Goal: Information Seeking & Learning: Learn about a topic

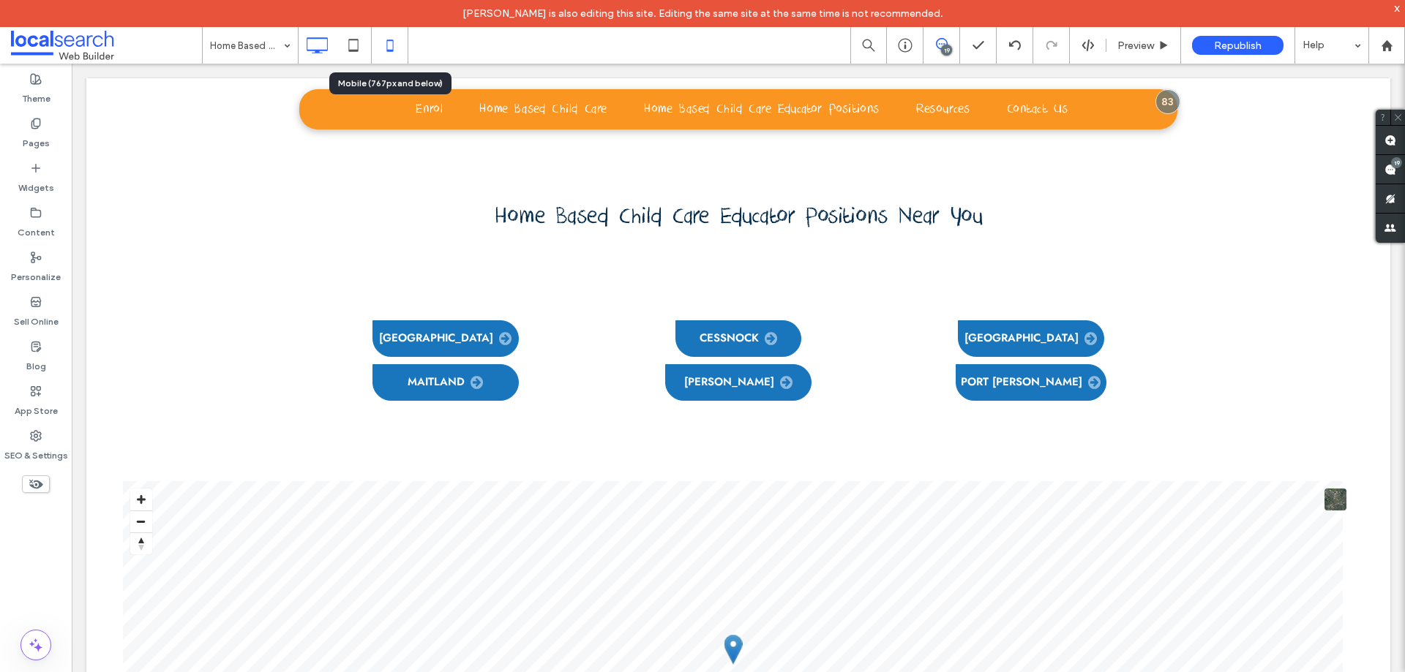
click at [392, 48] on icon at bounding box center [389, 45] width 29 height 29
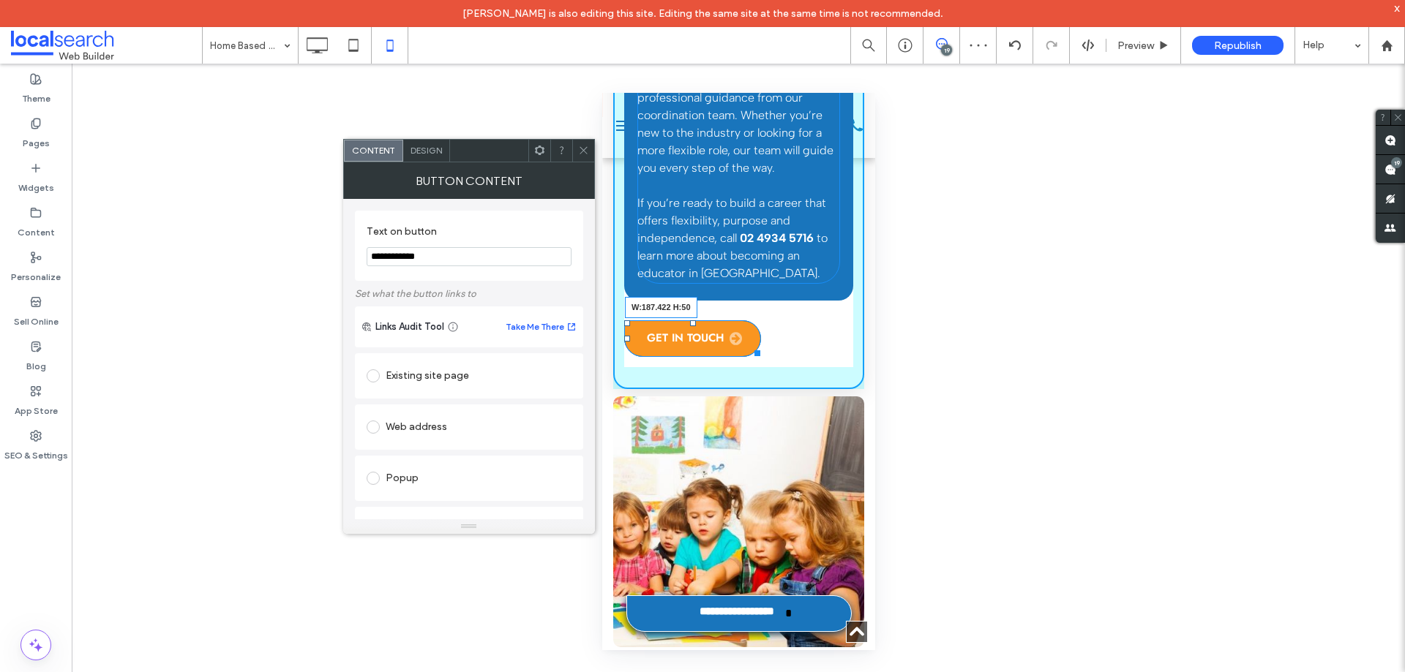
click at [756, 353] on div at bounding box center [753, 350] width 11 height 11
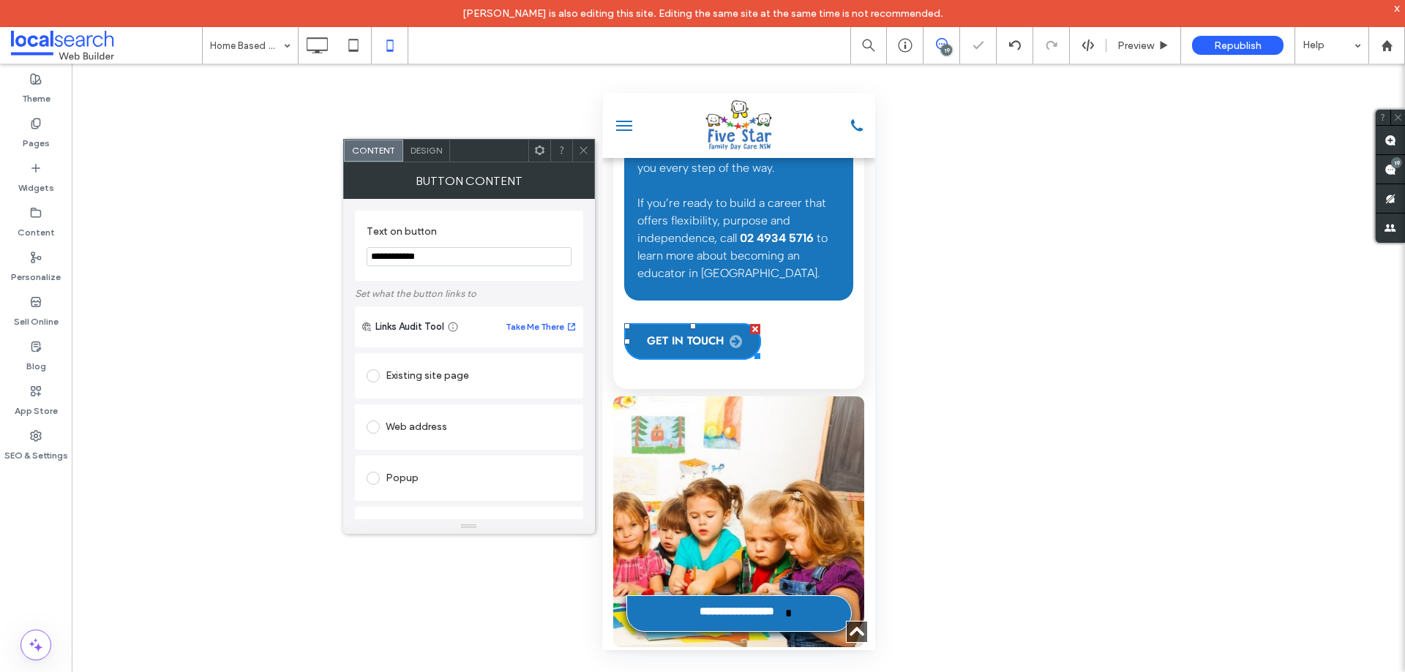
drag, startPoint x: 580, startPoint y: 150, endPoint x: 593, endPoint y: 166, distance: 20.3
click at [580, 150] on icon at bounding box center [583, 150] width 11 height 11
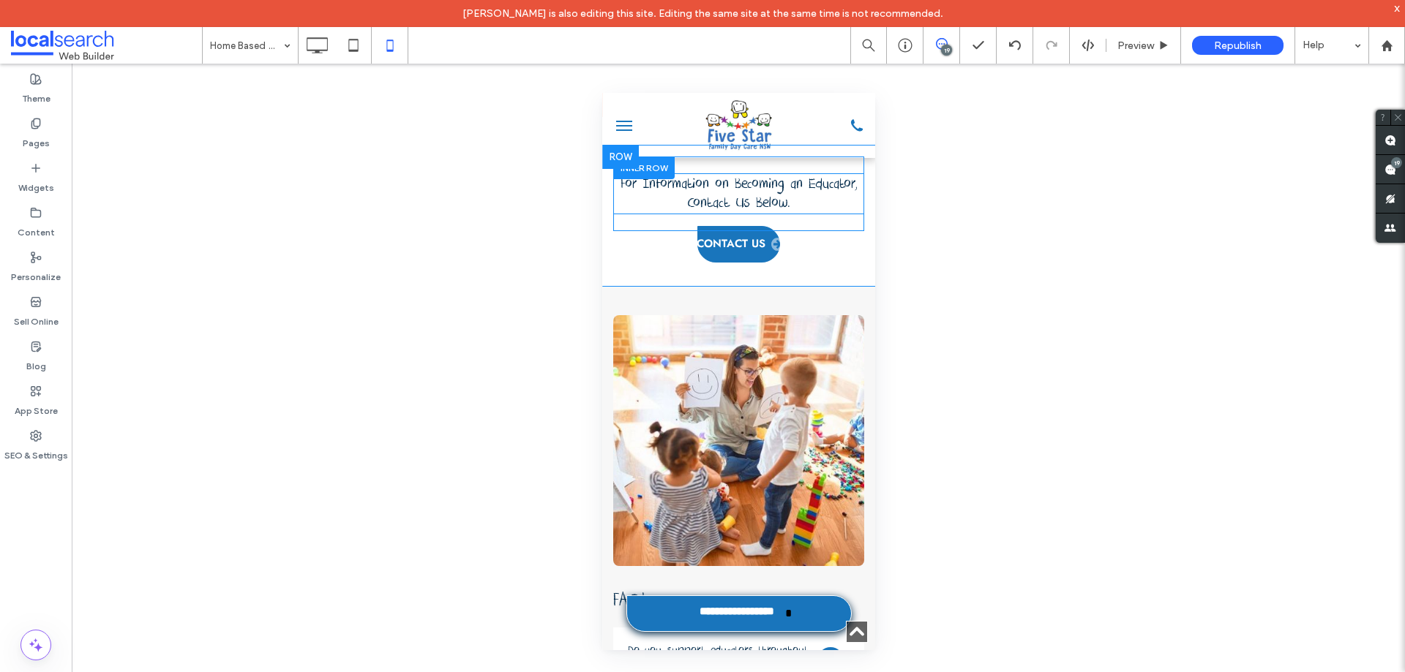
scroll to position [5122, 0]
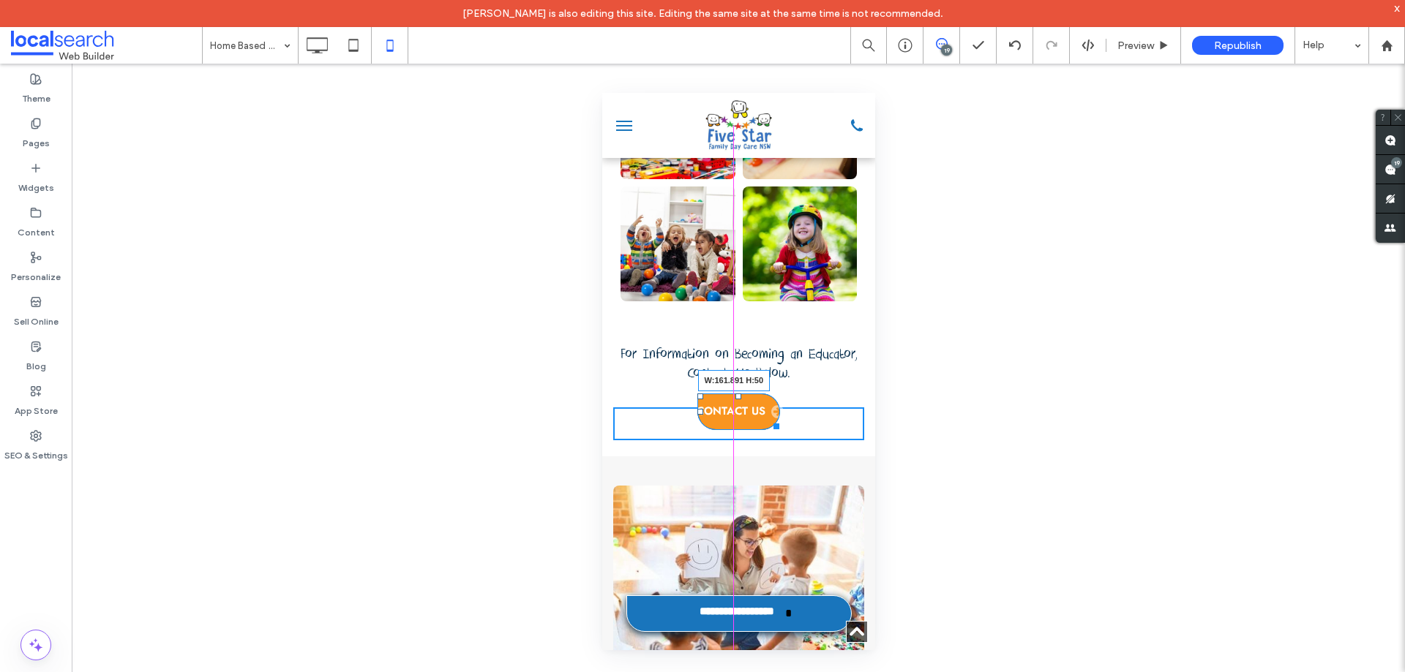
drag, startPoint x: 769, startPoint y: 415, endPoint x: 787, endPoint y: 414, distance: 18.3
click at [778, 419] on div at bounding box center [773, 424] width 11 height 11
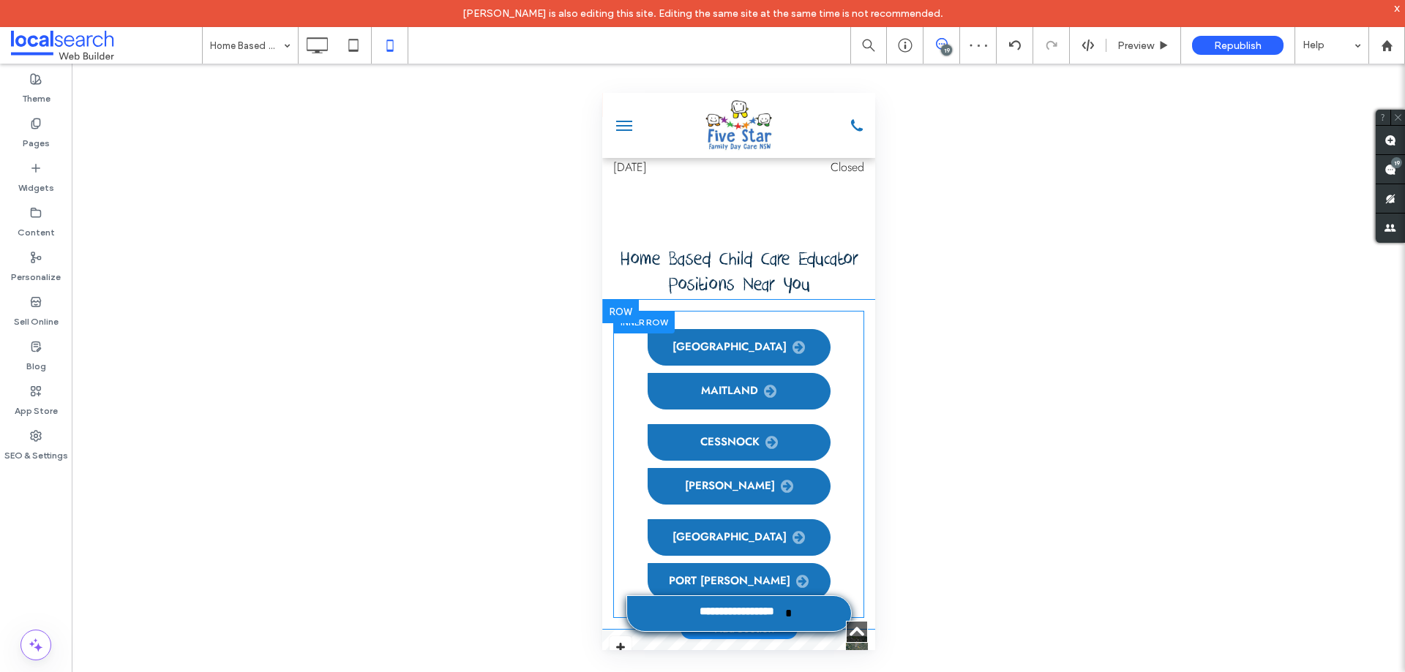
scroll to position [7243, 0]
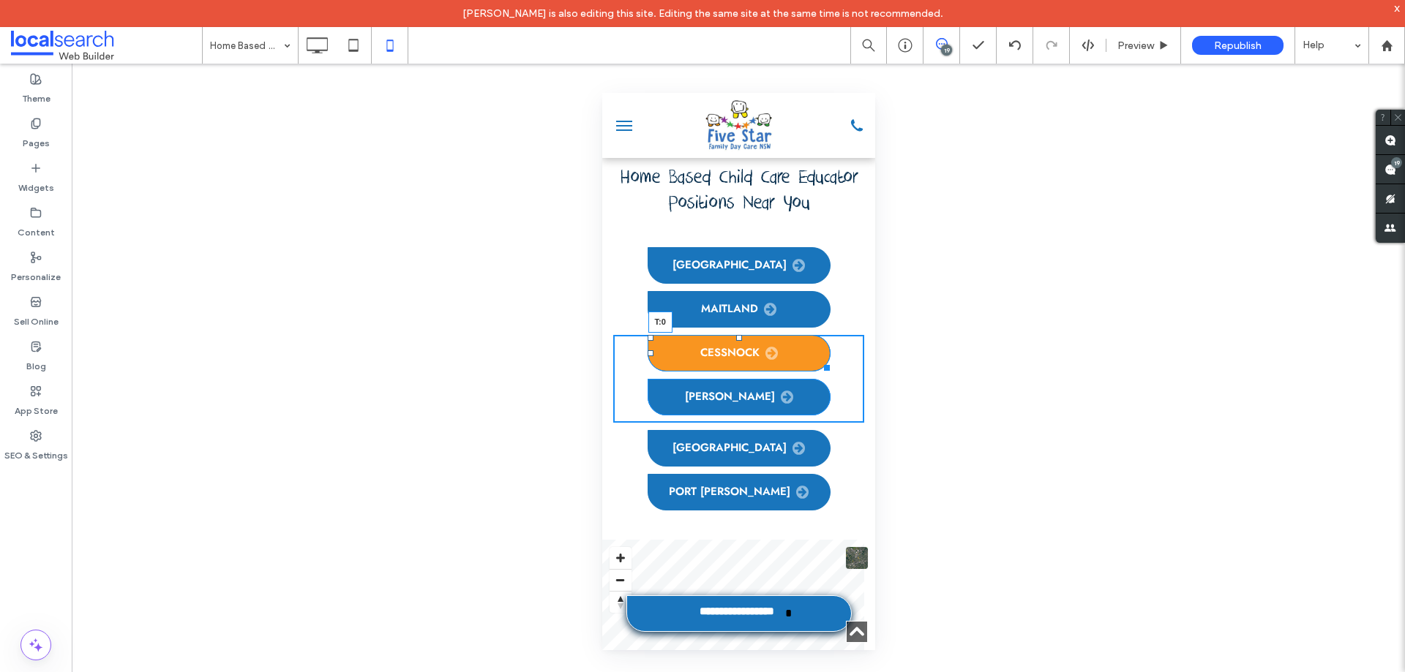
click at [736, 335] on div "cessnock T:0 [GEOGRAPHIC_DATA] Click To Paste" at bounding box center [737, 379] width 251 height 88
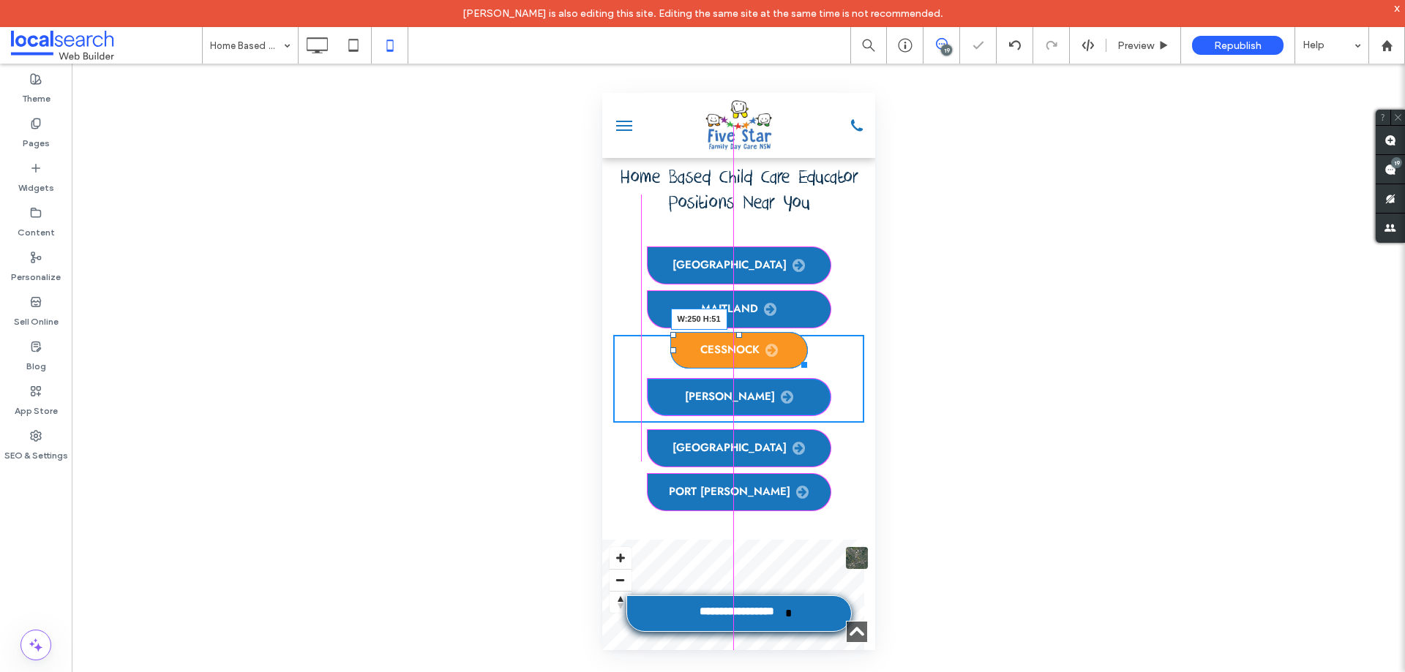
drag, startPoint x: 796, startPoint y: 311, endPoint x: 822, endPoint y: 312, distance: 26.3
click at [806, 357] on div at bounding box center [800, 362] width 11 height 11
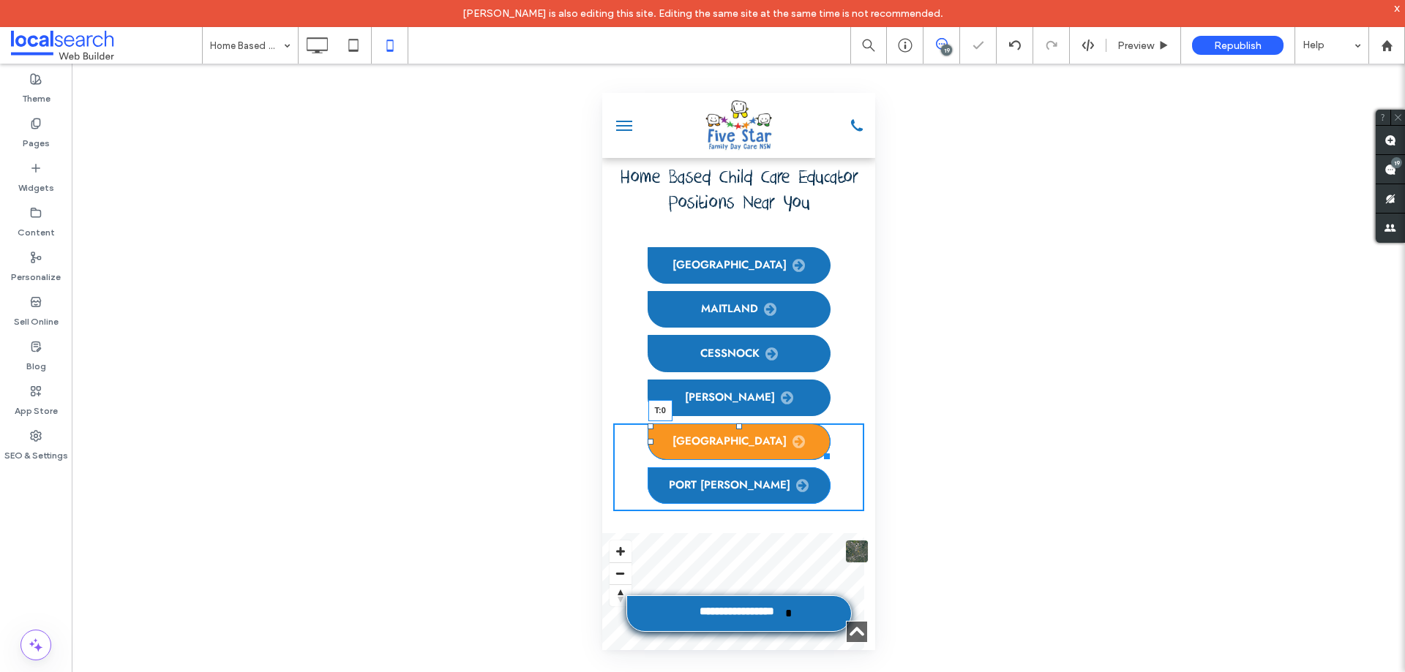
click at [736, 424] on div "lake macquarie T:0 [GEOGRAPHIC_DATA][PERSON_NAME] Click To Paste" at bounding box center [737, 468] width 251 height 88
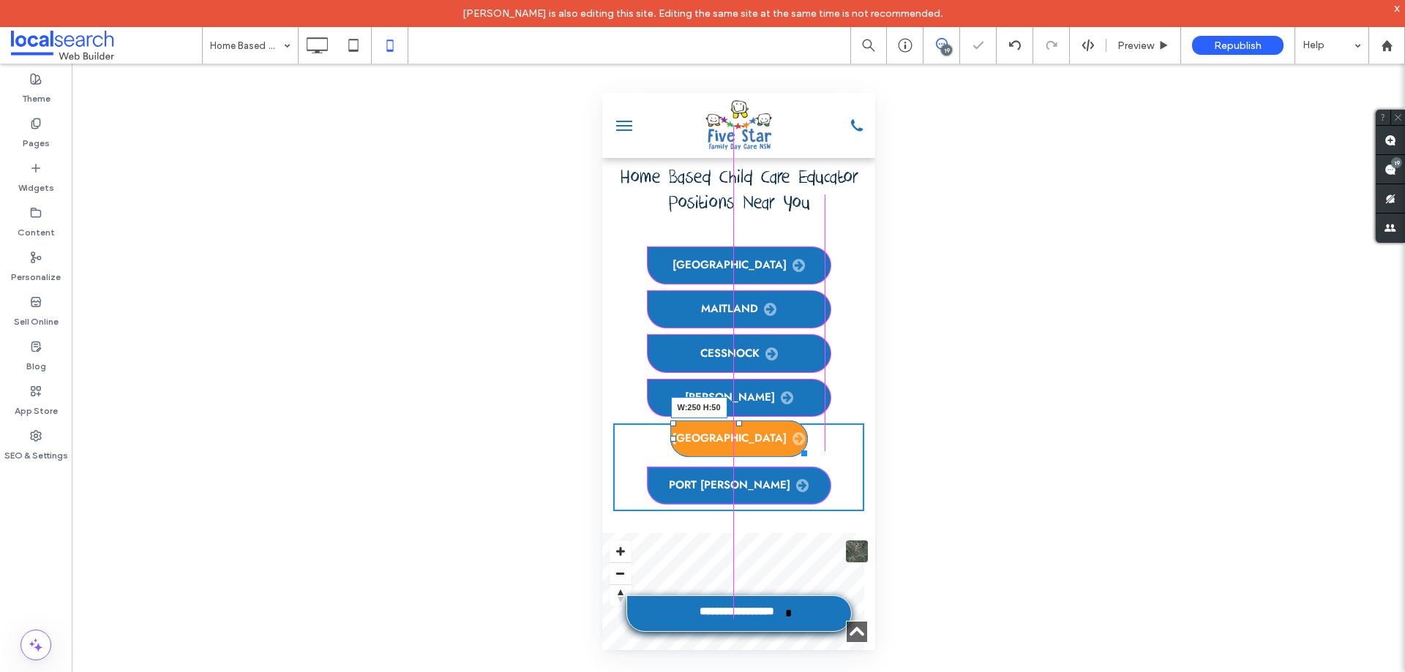
drag, startPoint x: 795, startPoint y: 399, endPoint x: 817, endPoint y: 399, distance: 21.2
click at [806, 446] on div at bounding box center [800, 451] width 11 height 11
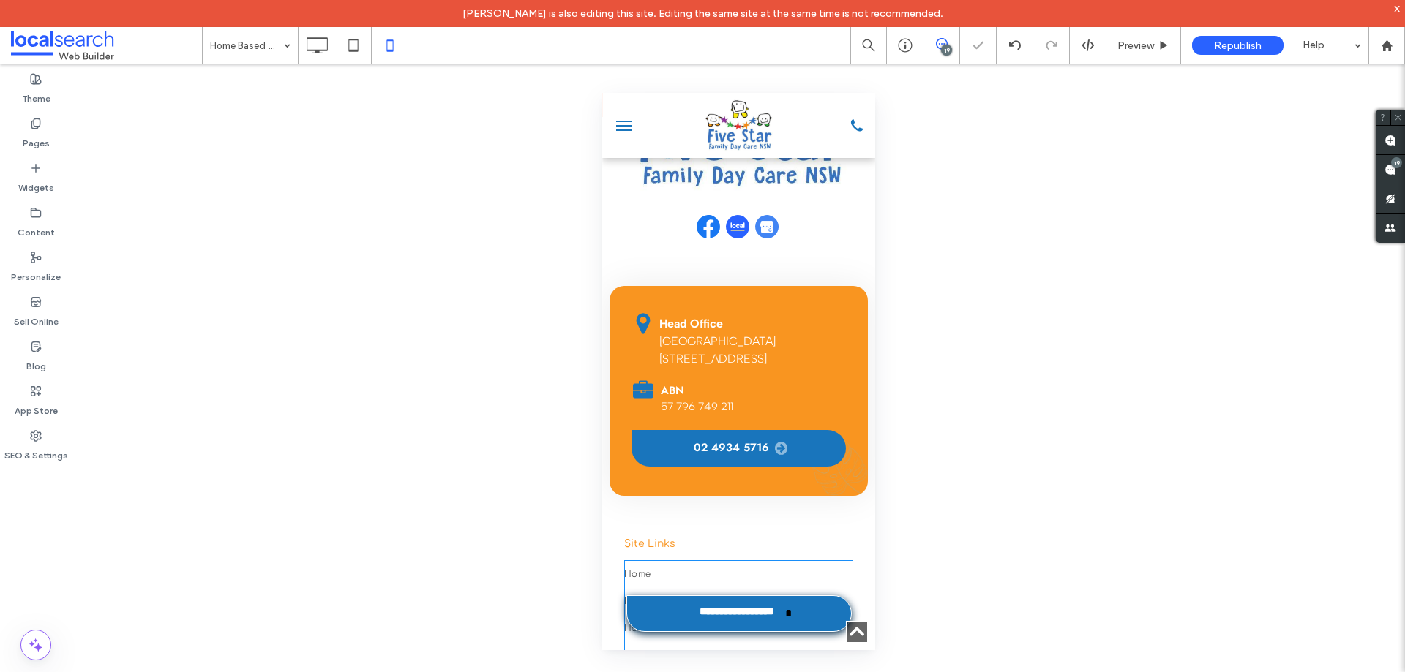
scroll to position [8487, 0]
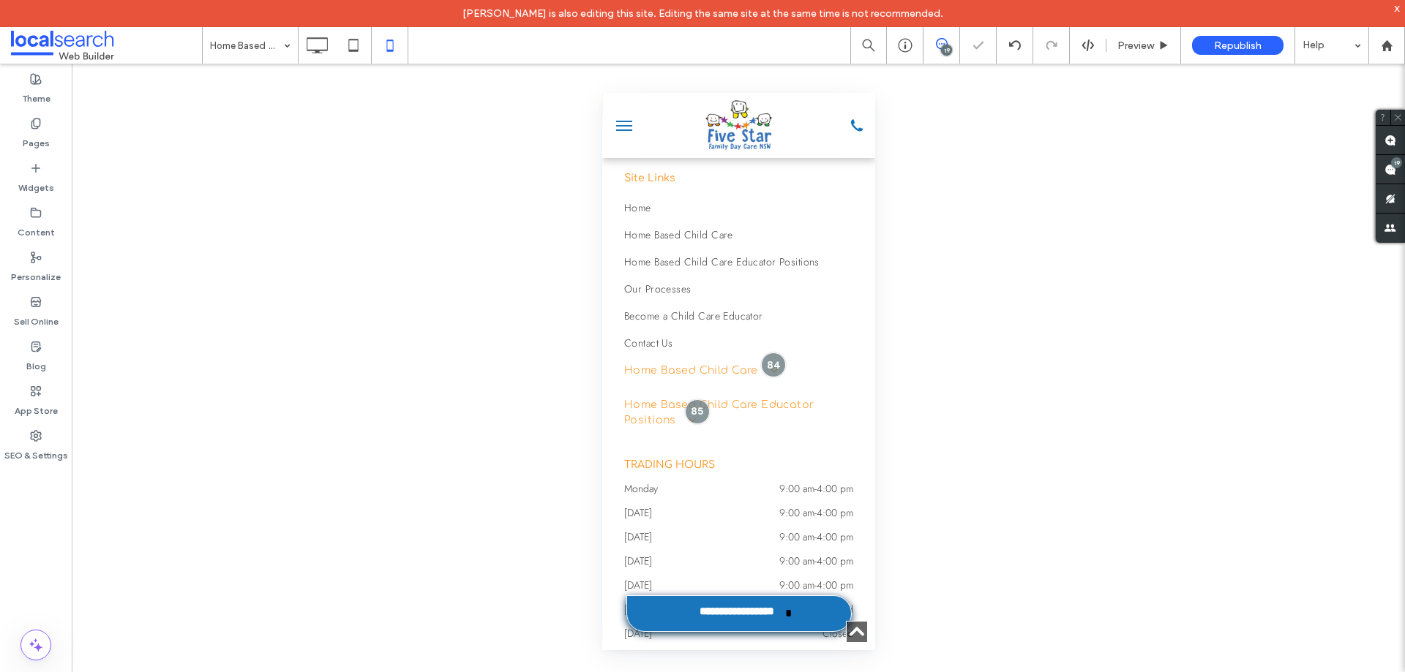
click at [450, 246] on div "Unhide? Yes Unhide? Yes Unhide? Yes Unhide? Yes Unhide? Yes Unhide? Yes Unhide?…" at bounding box center [738, 382] width 1333 height 636
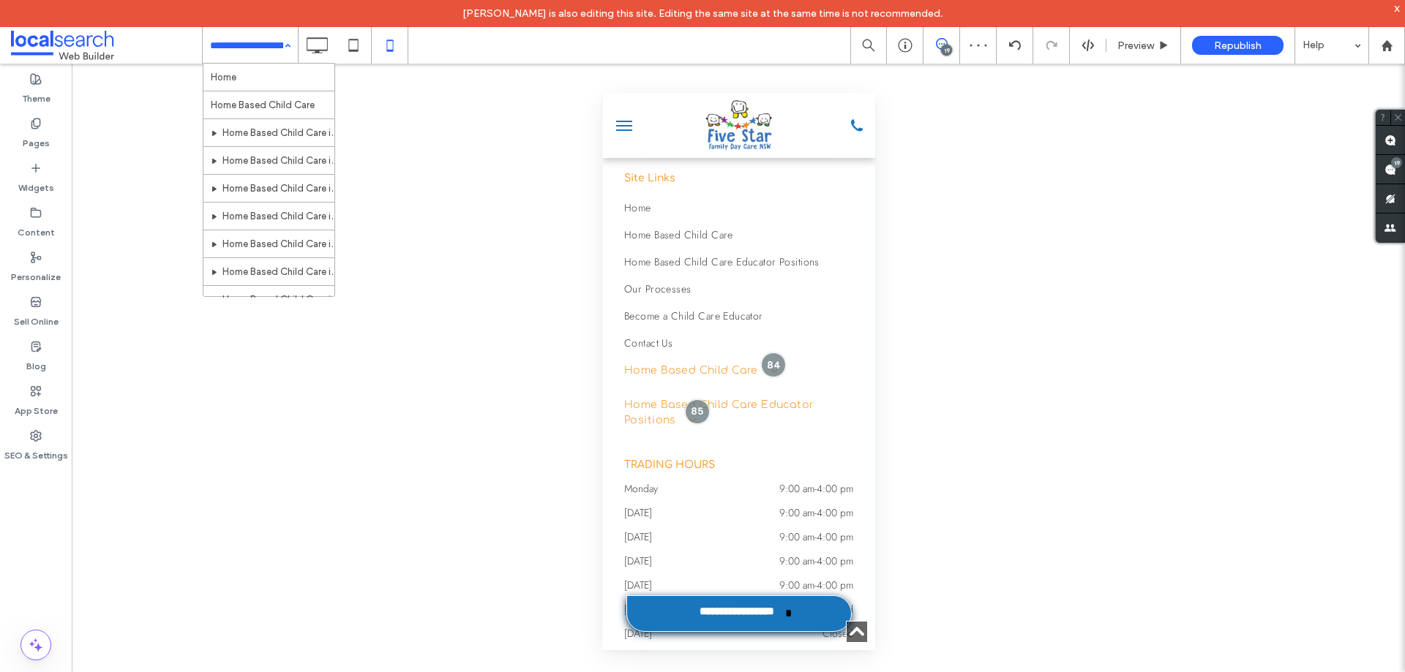
scroll to position [349, 0]
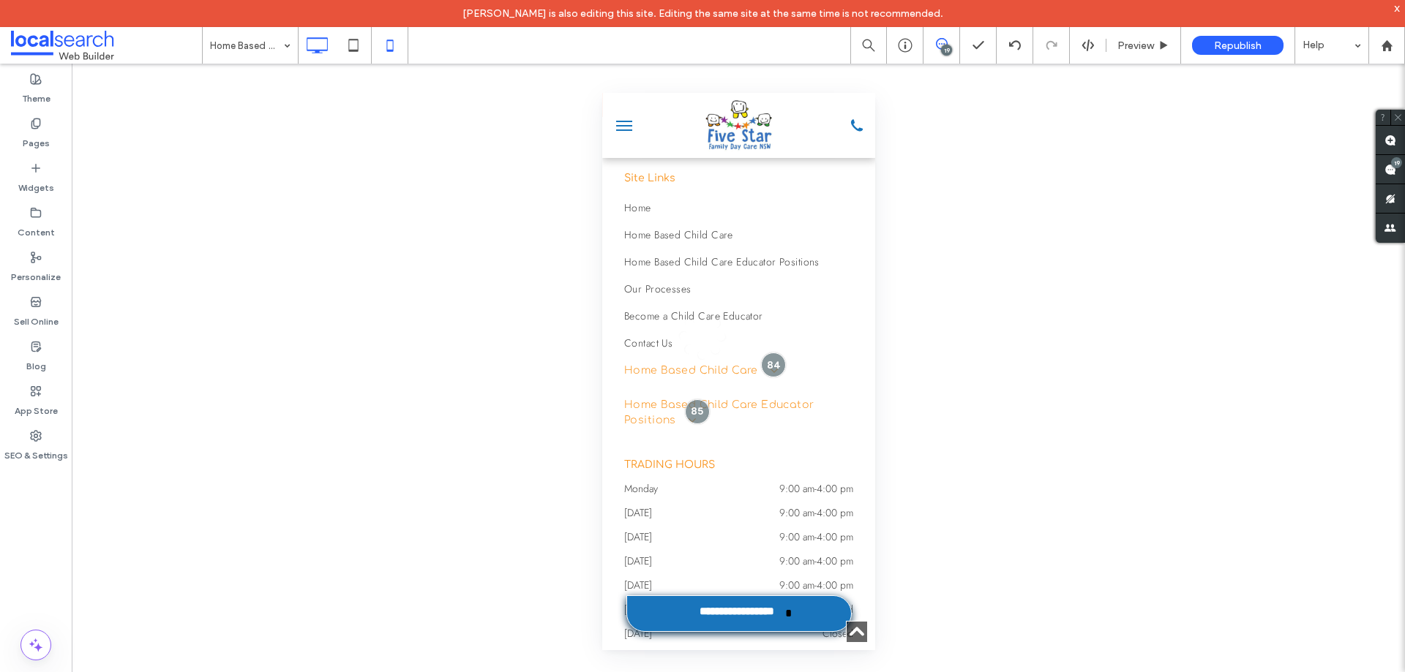
click at [322, 42] on icon at bounding box center [316, 45] width 29 height 29
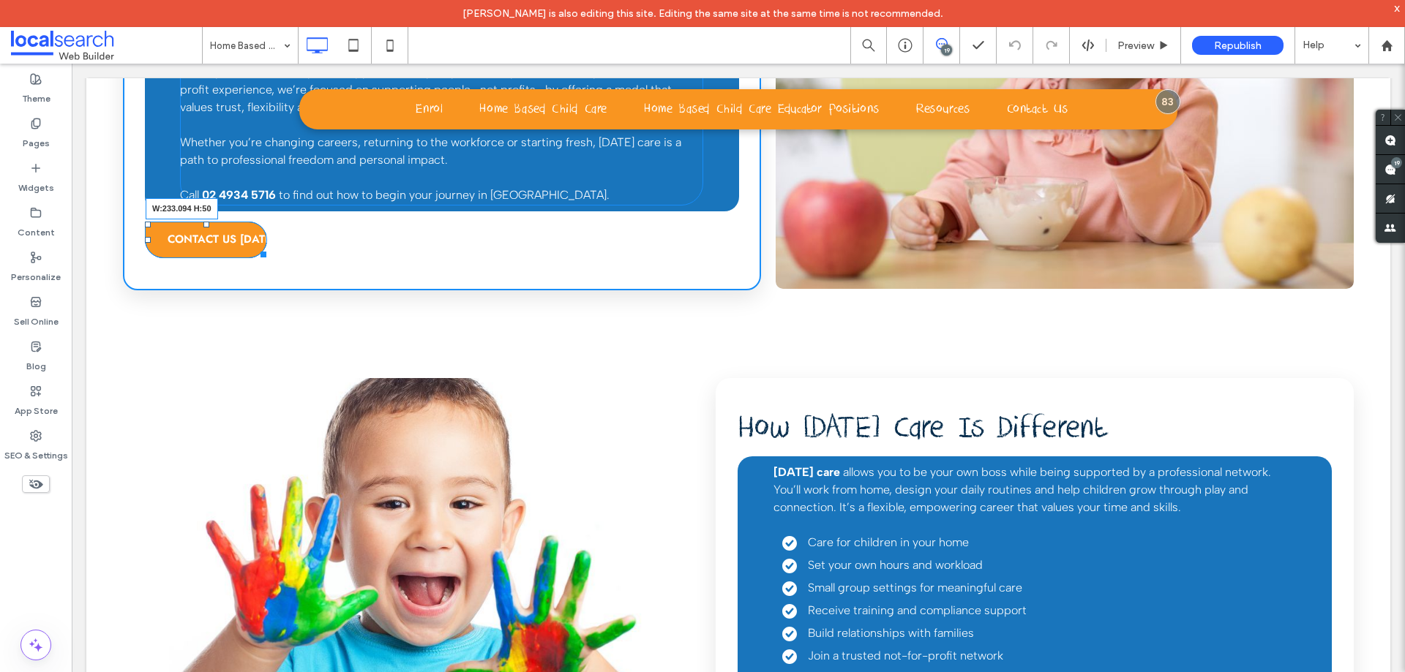
drag, startPoint x: 911, startPoint y: 307, endPoint x: 962, endPoint y: 395, distance: 101.6
click at [266, 252] on div at bounding box center [260, 252] width 11 height 11
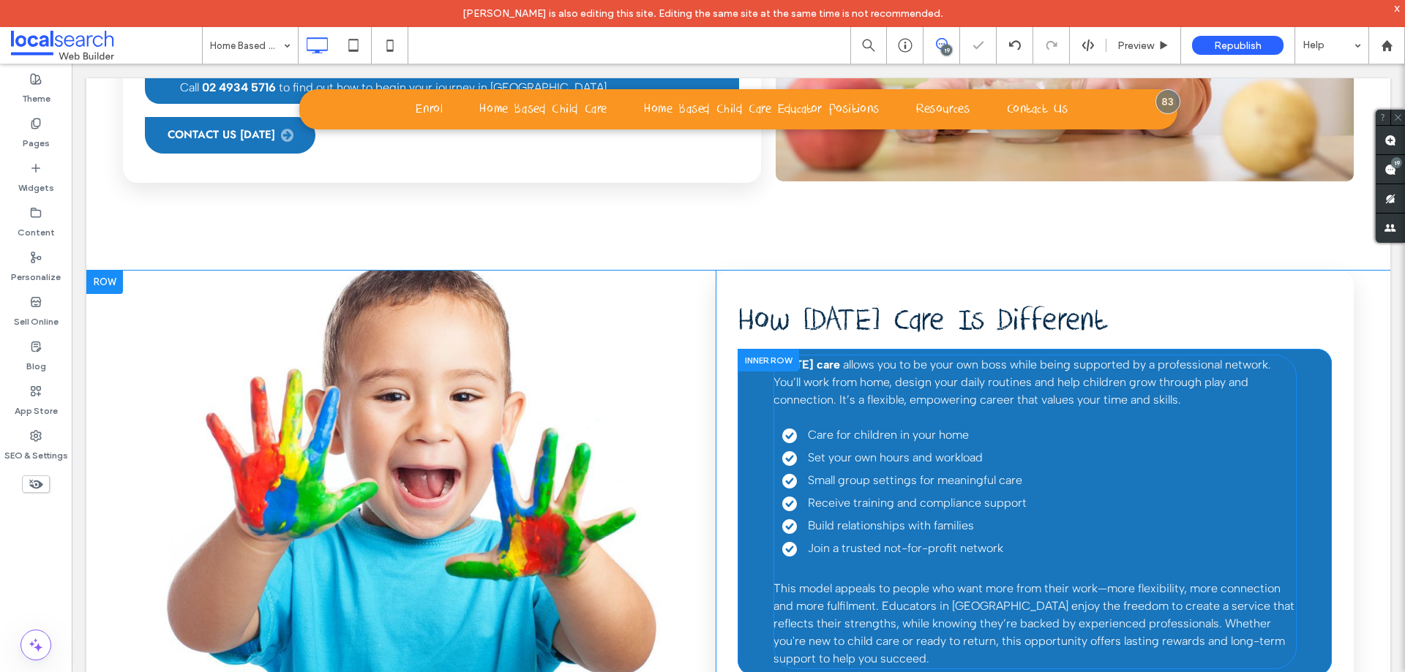
scroll to position [1097, 0]
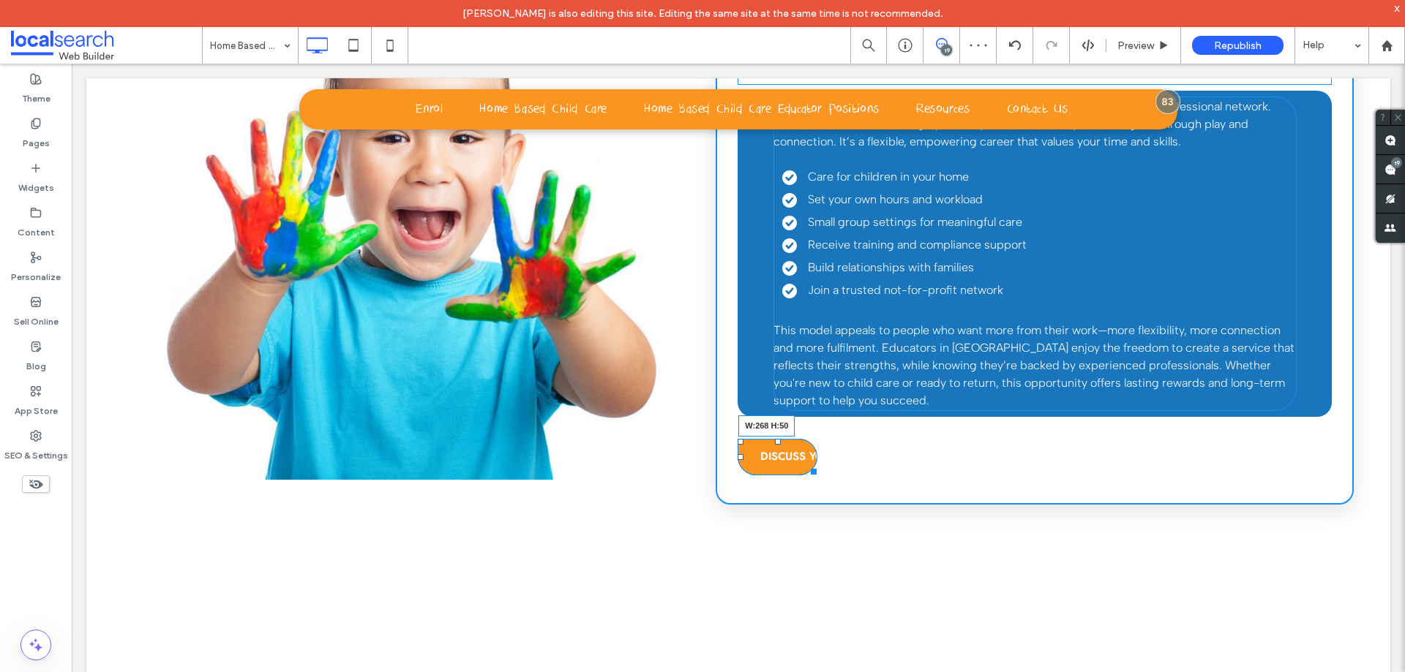
drag, startPoint x: 801, startPoint y: 465, endPoint x: 988, endPoint y: 522, distance: 196.0
click at [917, 461] on div "How [DATE] Care Is Different [DATE] care allows you to be your own boss while b…" at bounding box center [1035, 258] width 638 height 493
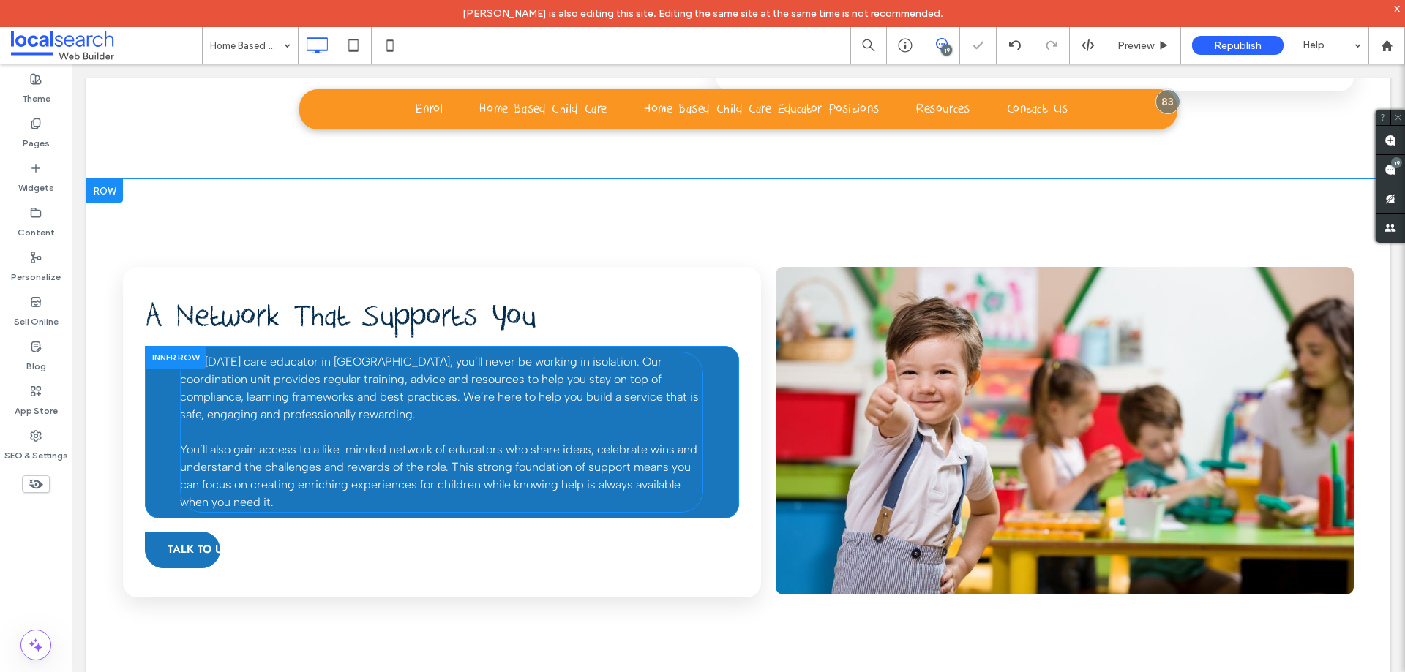
scroll to position [1536, 0]
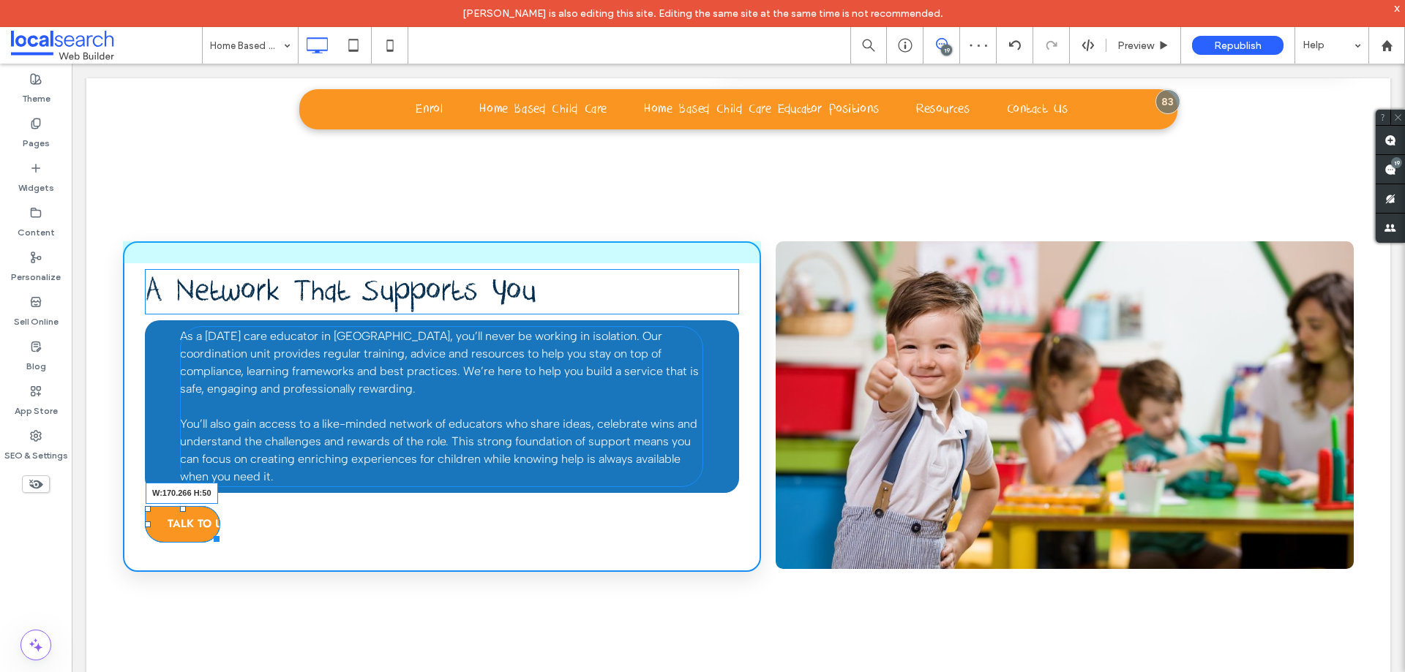
drag, startPoint x: 224, startPoint y: 533, endPoint x: 263, endPoint y: 526, distance: 40.2
click at [263, 526] on div "A Network That Supports You As a [DATE] care educator in [GEOGRAPHIC_DATA], you…" at bounding box center [442, 406] width 638 height 331
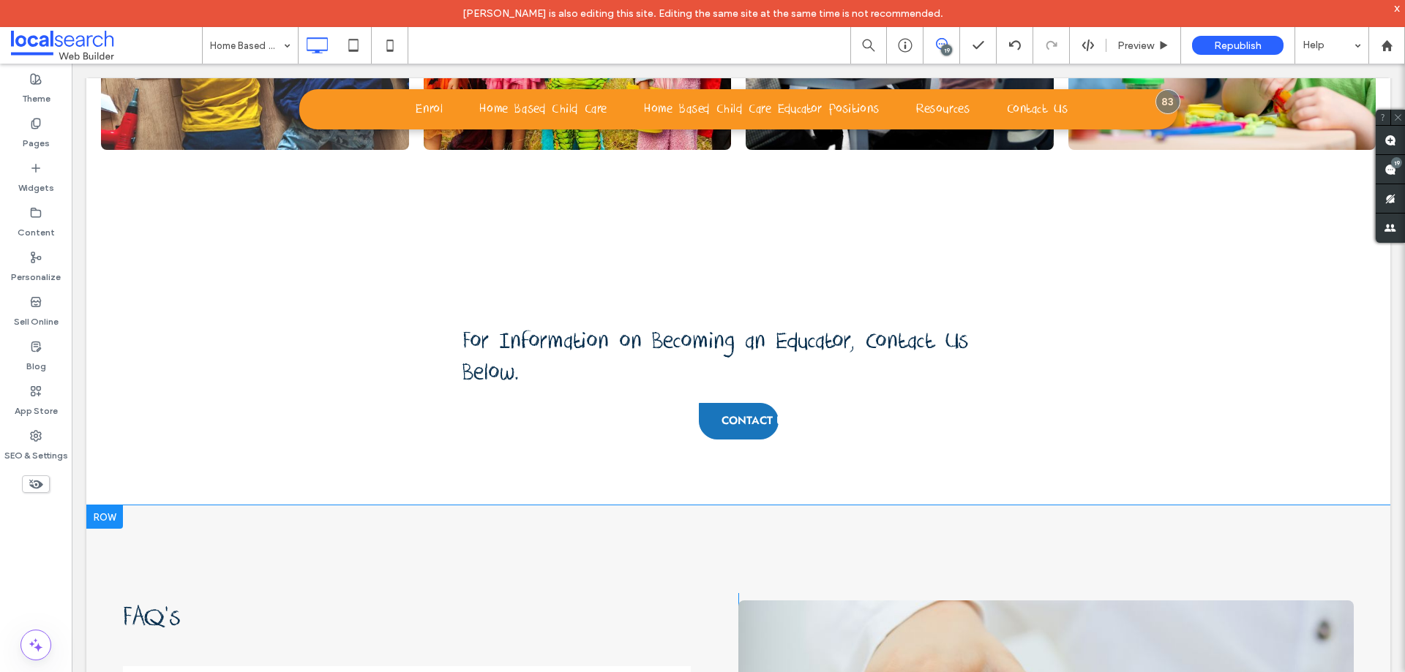
scroll to position [3951, 0]
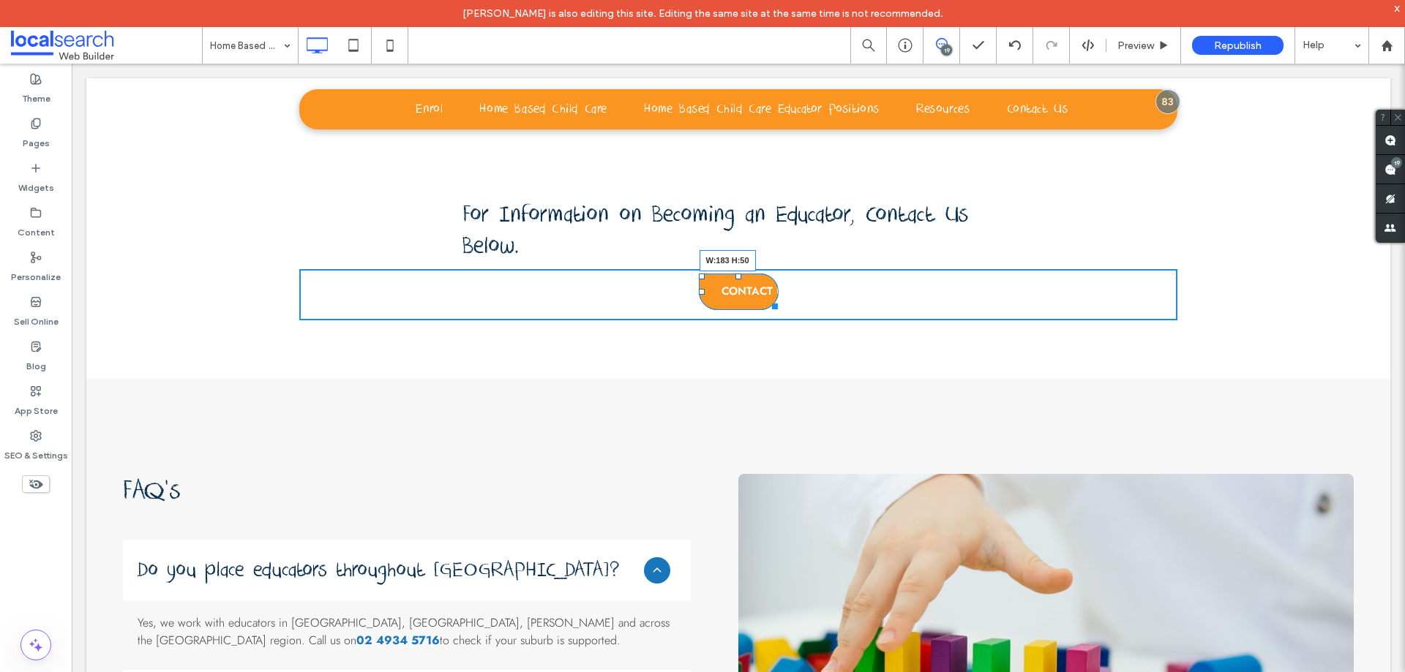
drag, startPoint x: 768, startPoint y: 300, endPoint x: 906, endPoint y: 368, distance: 153.5
click at [778, 301] on div at bounding box center [772, 304] width 11 height 11
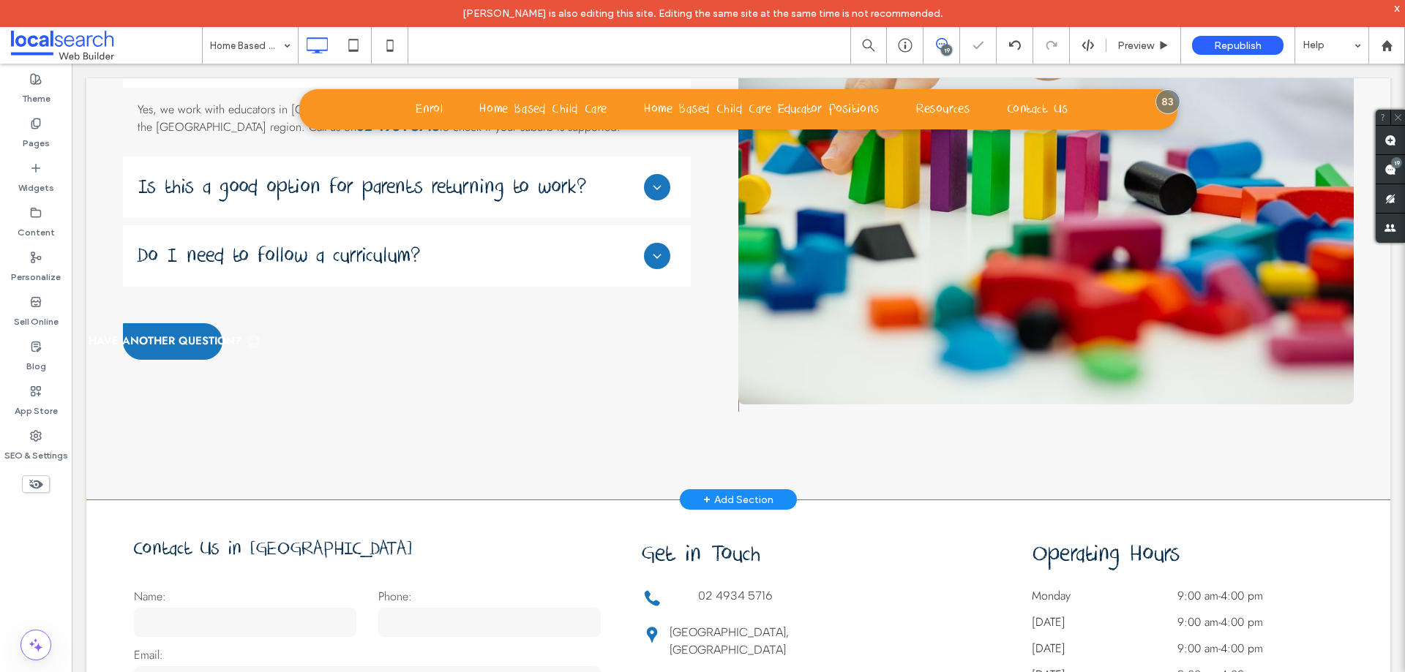
scroll to position [4463, 0]
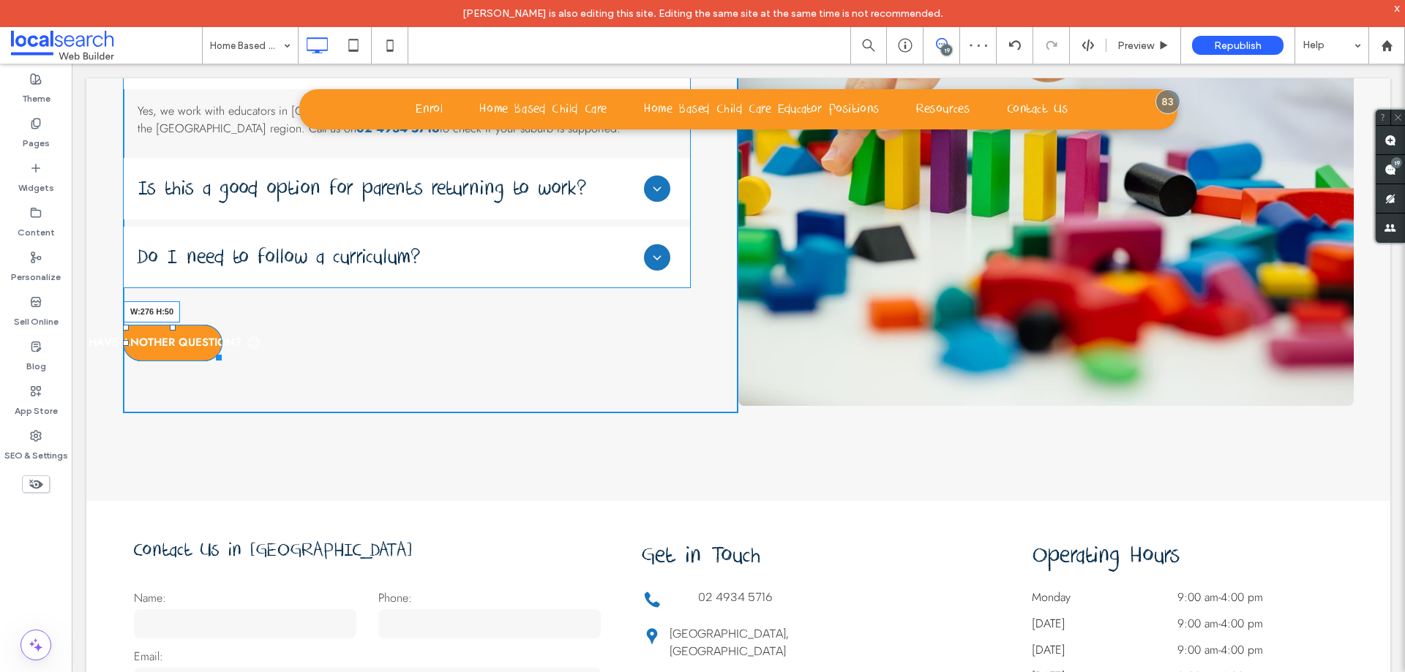
drag, startPoint x: 217, startPoint y: 350, endPoint x: 343, endPoint y: 409, distance: 139.8
click at [267, 349] on div "FAQ's Do you place educators throughout [GEOGRAPHIC_DATA]? Yes, we work with ed…" at bounding box center [430, 184] width 615 height 459
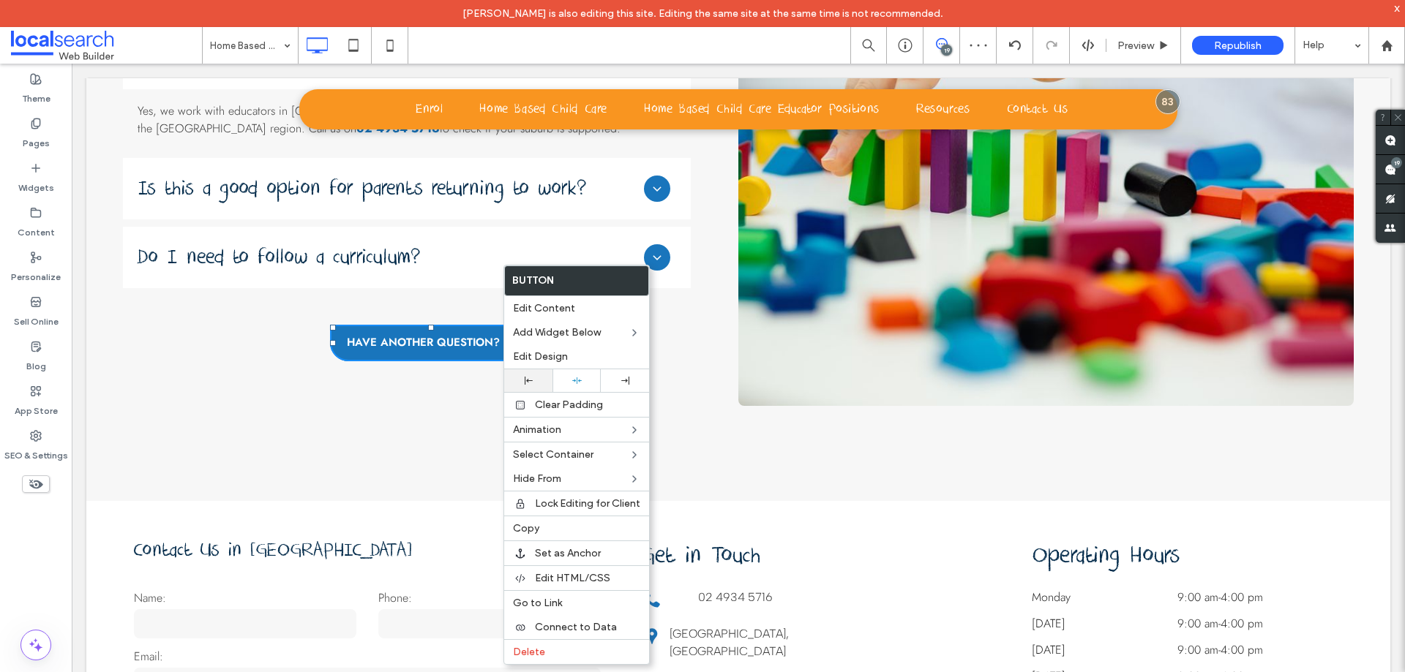
click at [529, 379] on icon at bounding box center [529, 381] width 8 height 8
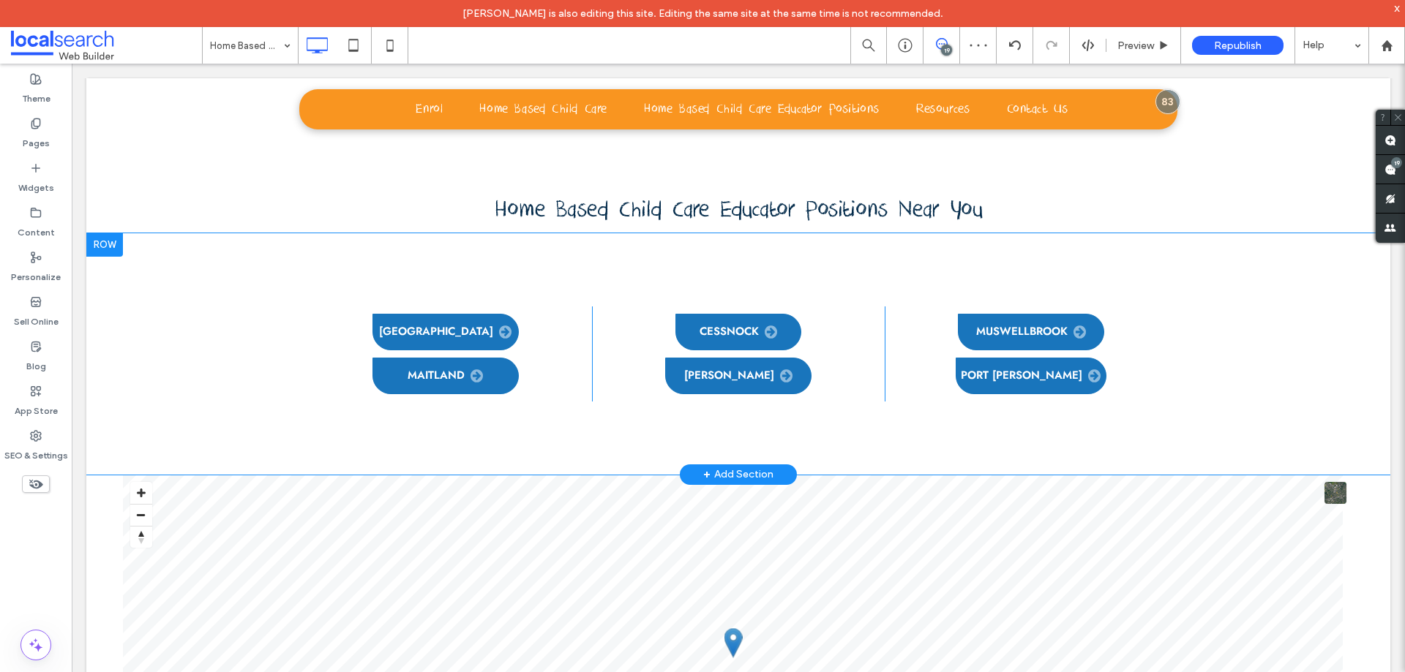
scroll to position [5195, 0]
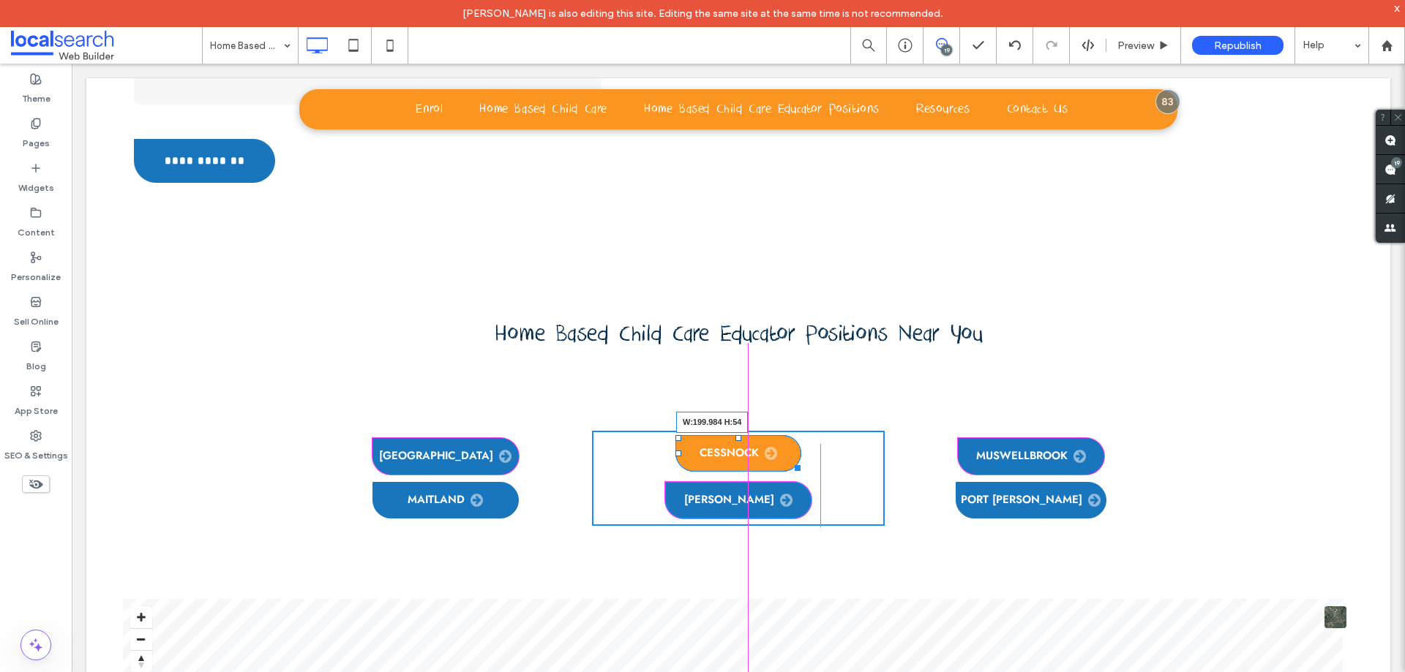
drag, startPoint x: 789, startPoint y: 461, endPoint x: 901, endPoint y: 519, distance: 126.0
click at [799, 461] on div at bounding box center [794, 465] width 11 height 11
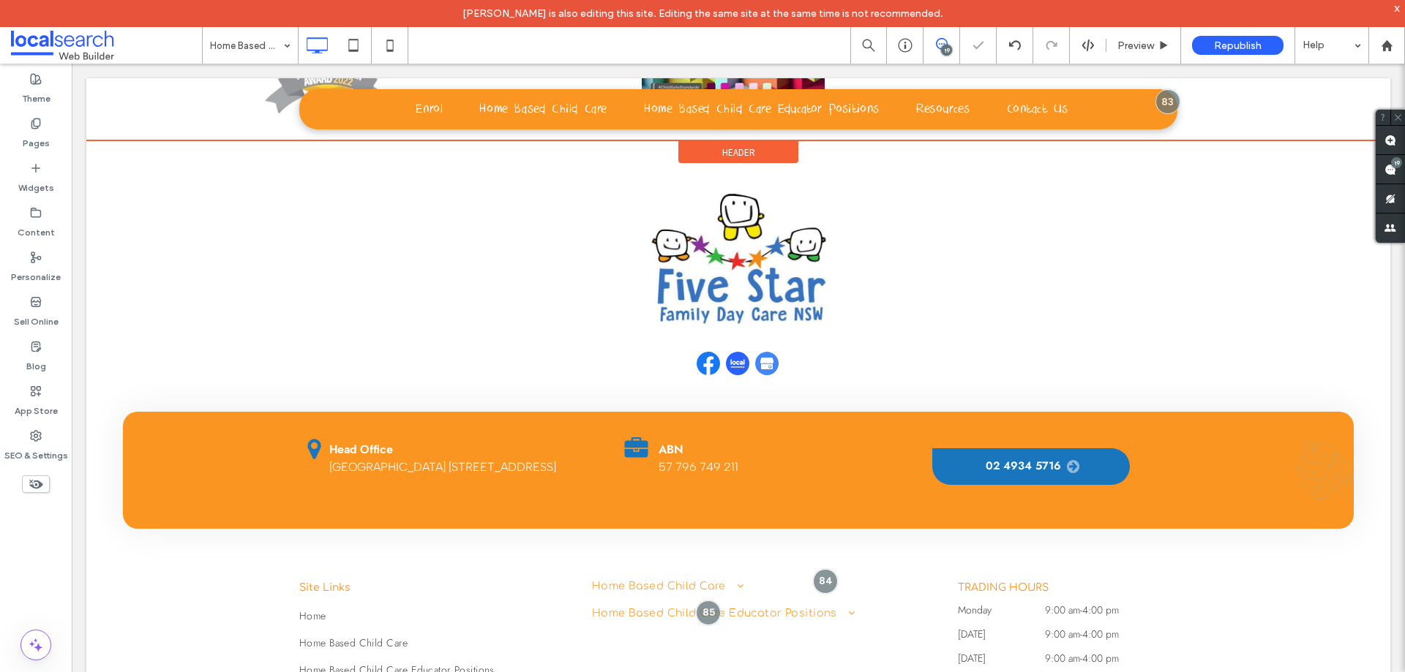
scroll to position [6365, 0]
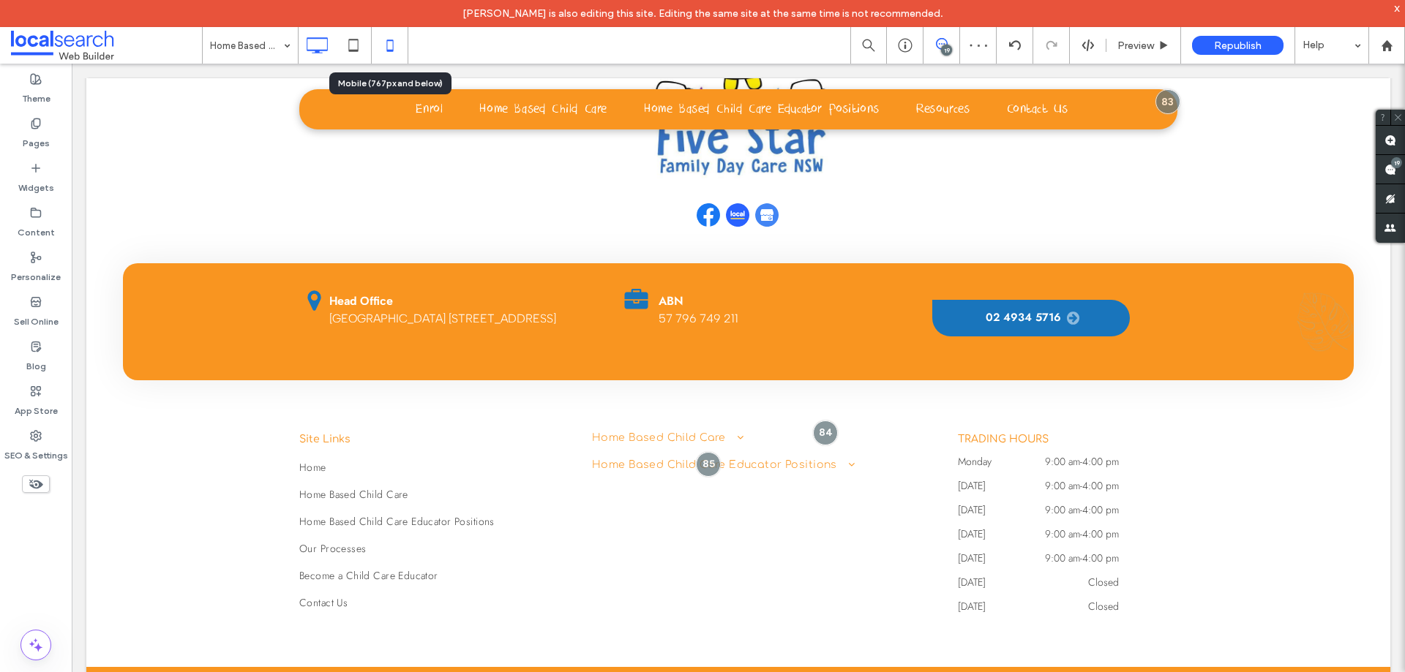
click at [382, 42] on icon at bounding box center [389, 45] width 29 height 29
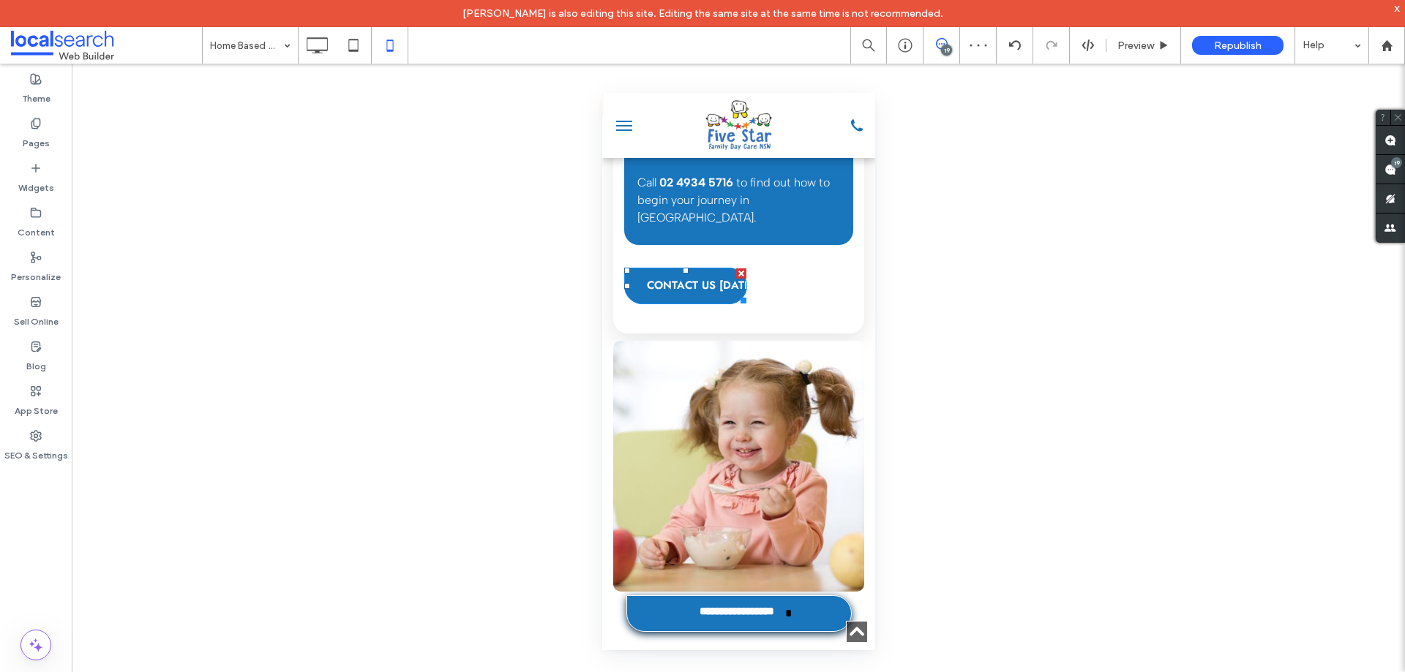
scroll to position [0, 0]
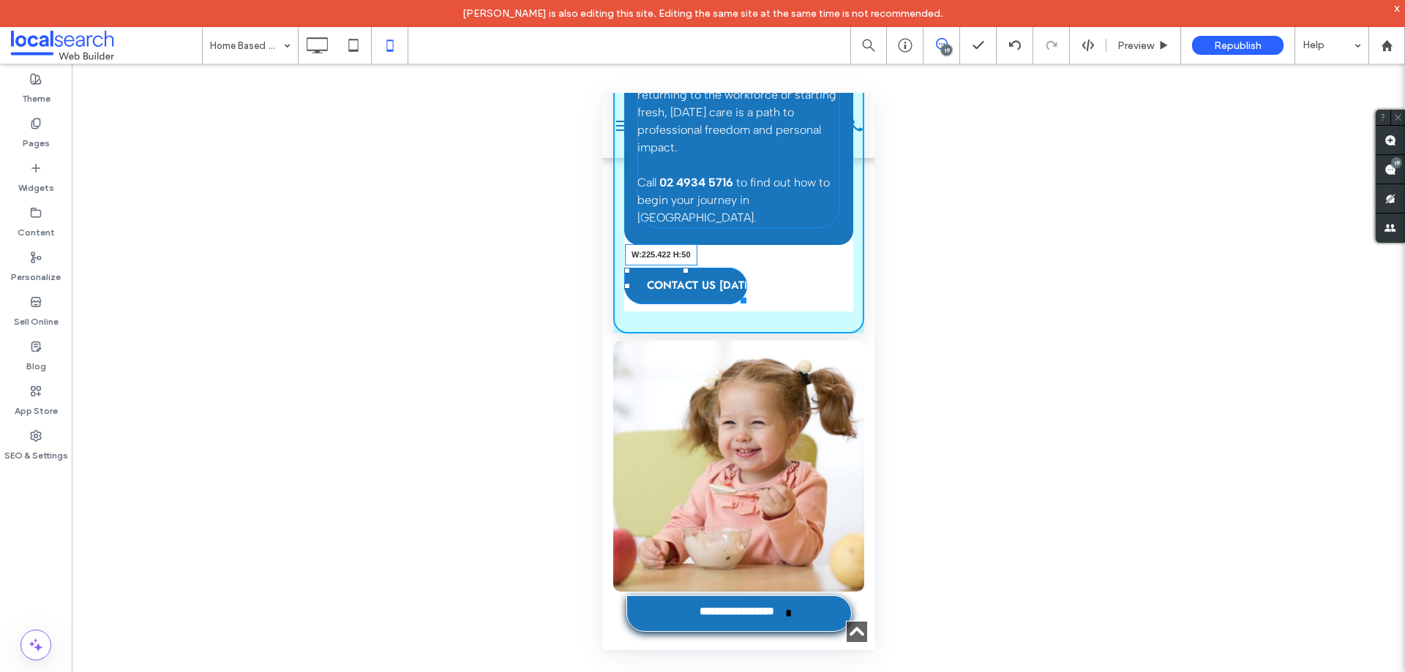
drag, startPoint x: 1395, startPoint y: 526, endPoint x: 784, endPoint y: 300, distance: 651.4
click at [746, 300] on div at bounding box center [740, 298] width 11 height 11
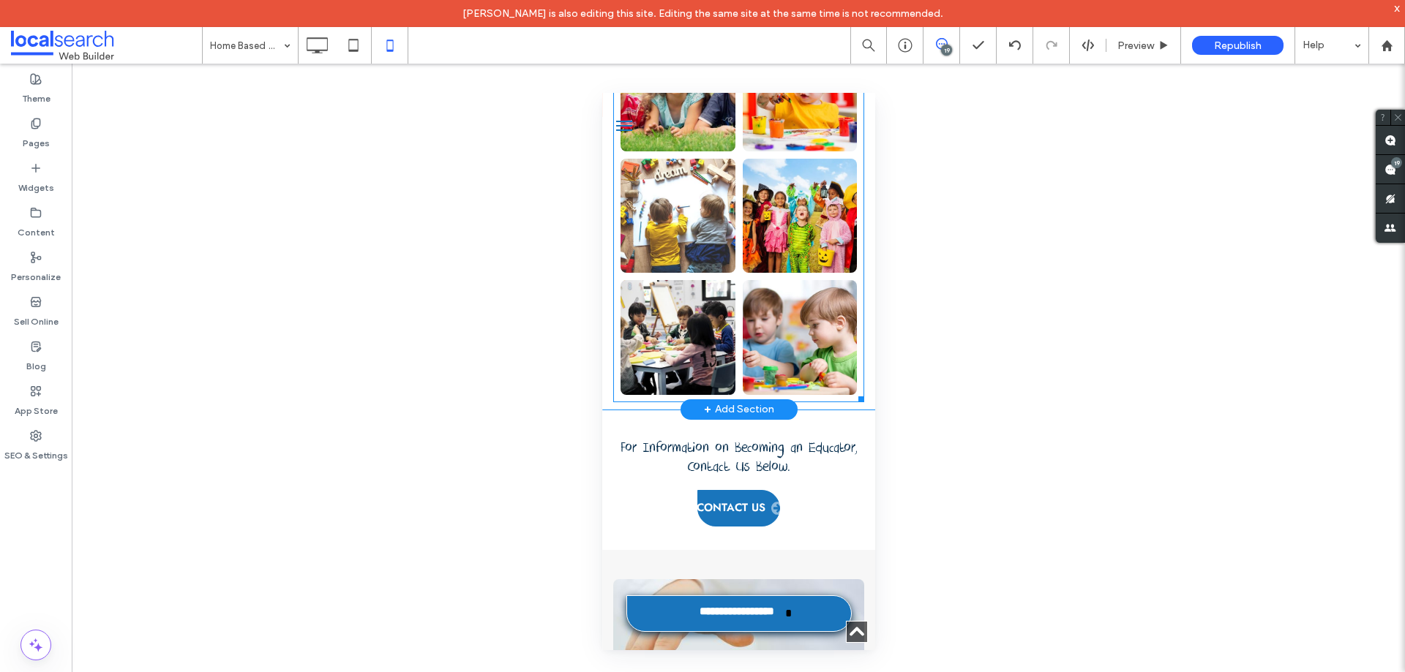
scroll to position [5122, 0]
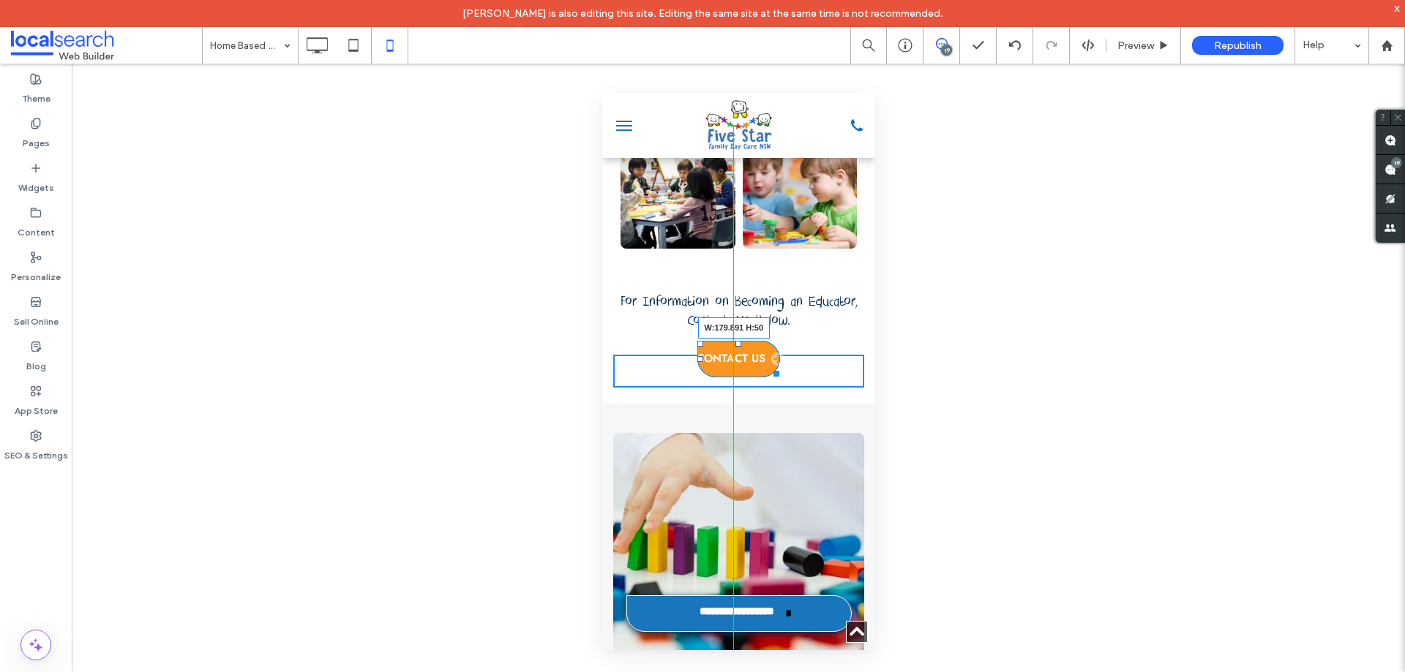
drag, startPoint x: 769, startPoint y: 329, endPoint x: 793, endPoint y: 327, distance: 24.2
click at [778, 366] on div at bounding box center [773, 371] width 11 height 11
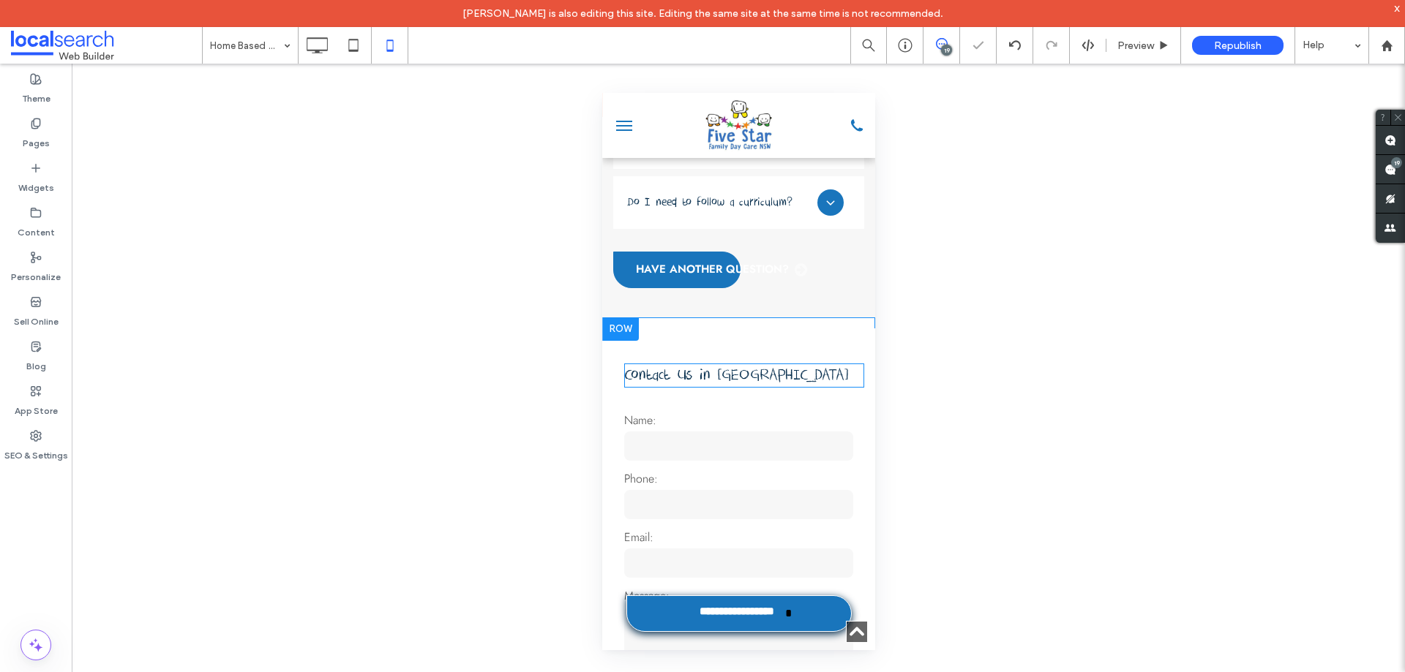
scroll to position [5780, 0]
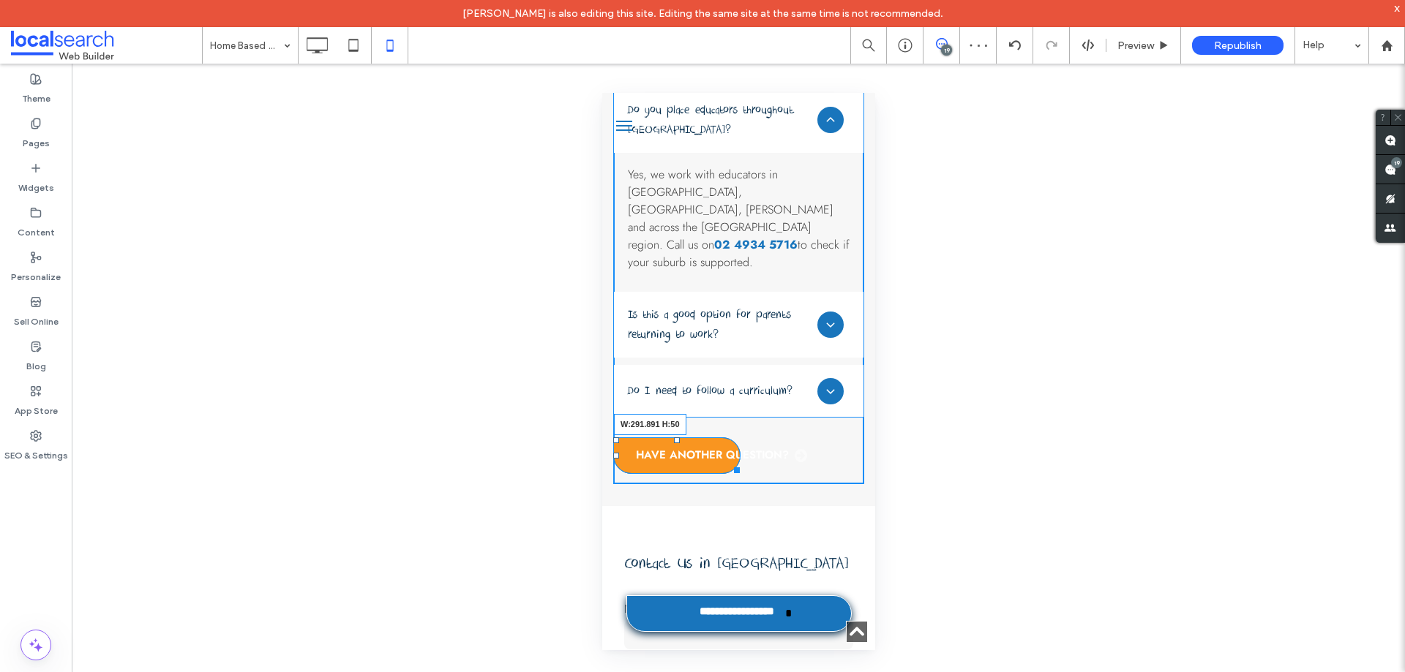
drag, startPoint x: 734, startPoint y: 396, endPoint x: 820, endPoint y: 394, distance: 86.4
click at [739, 462] on div at bounding box center [733, 467] width 11 height 11
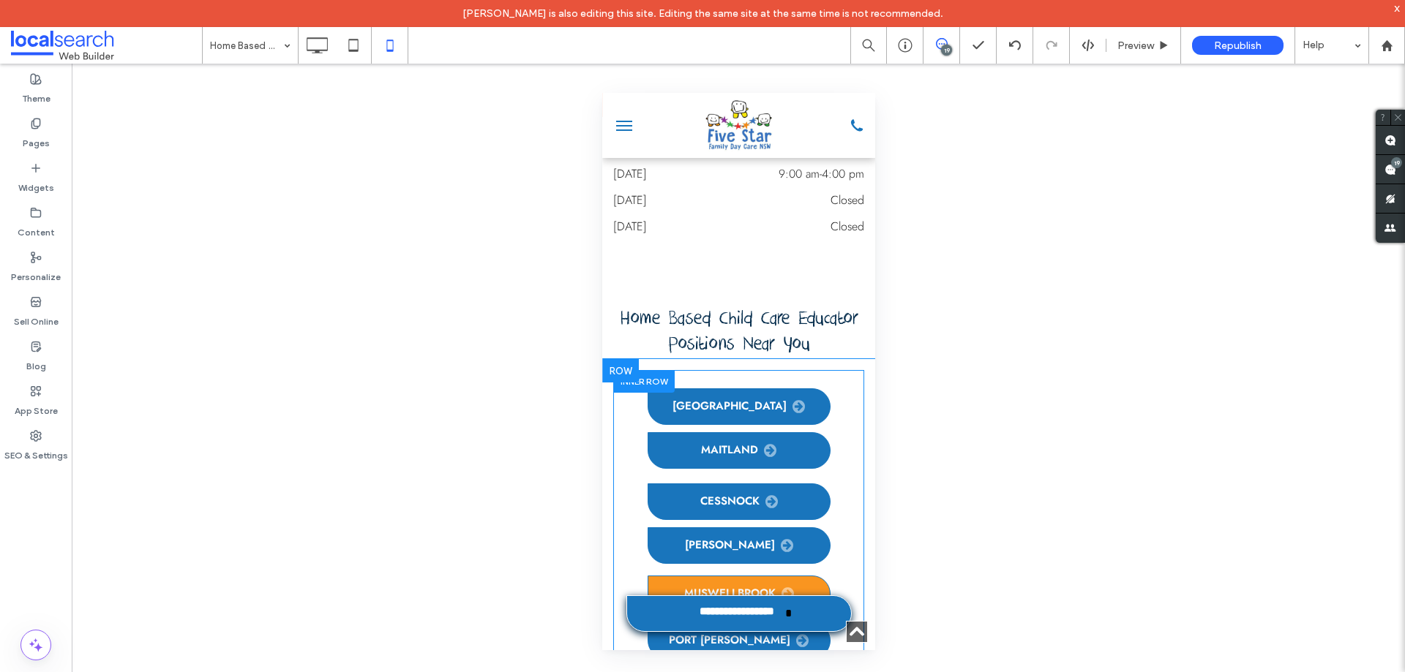
scroll to position [7097, 0]
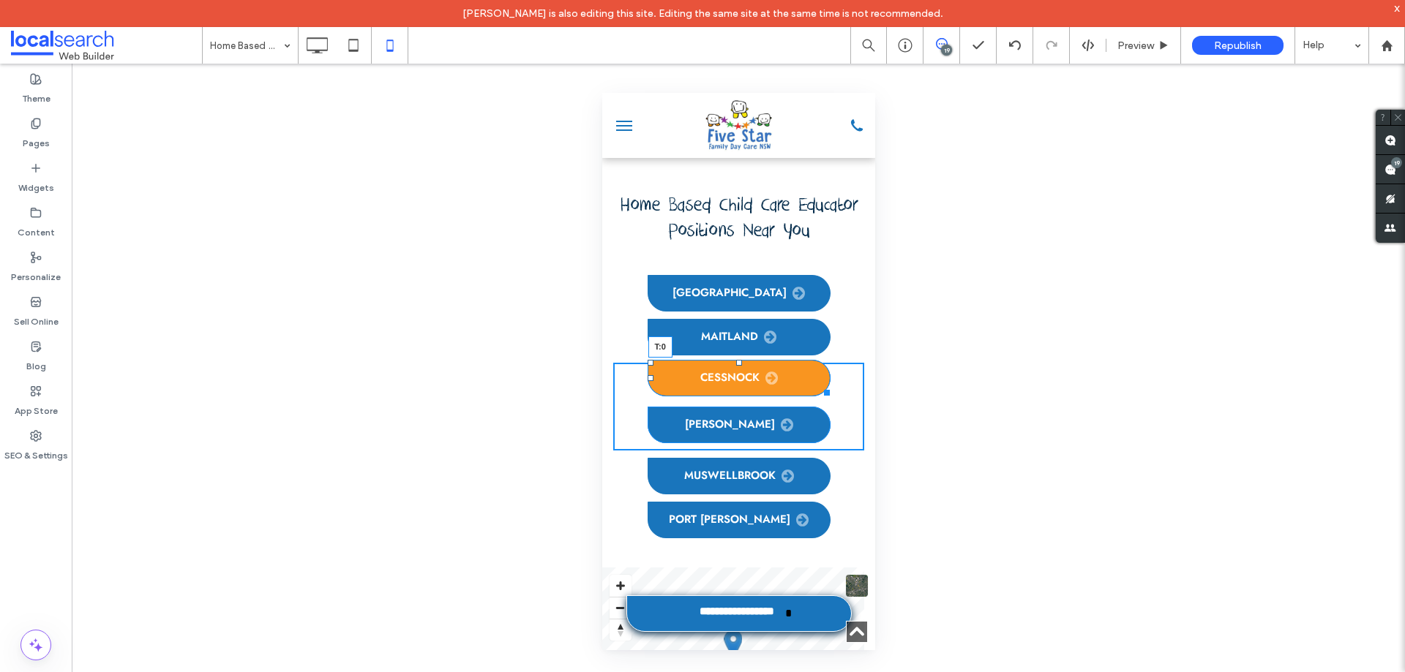
click at [732, 363] on div "cessnock T:0 [GEOGRAPHIC_DATA] Click To Paste" at bounding box center [737, 407] width 251 height 88
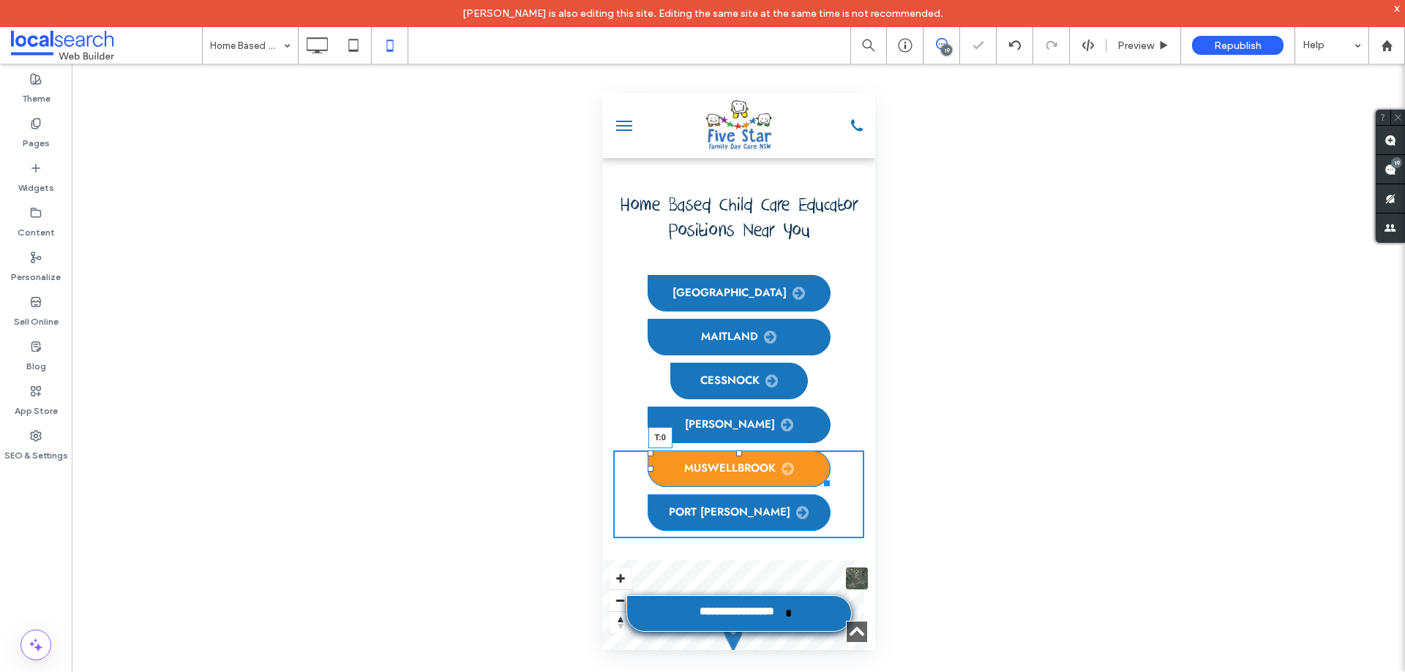
click at [736, 451] on div "muswellbrook T:0 [GEOGRAPHIC_DATA][PERSON_NAME] Click To Paste" at bounding box center [737, 495] width 251 height 88
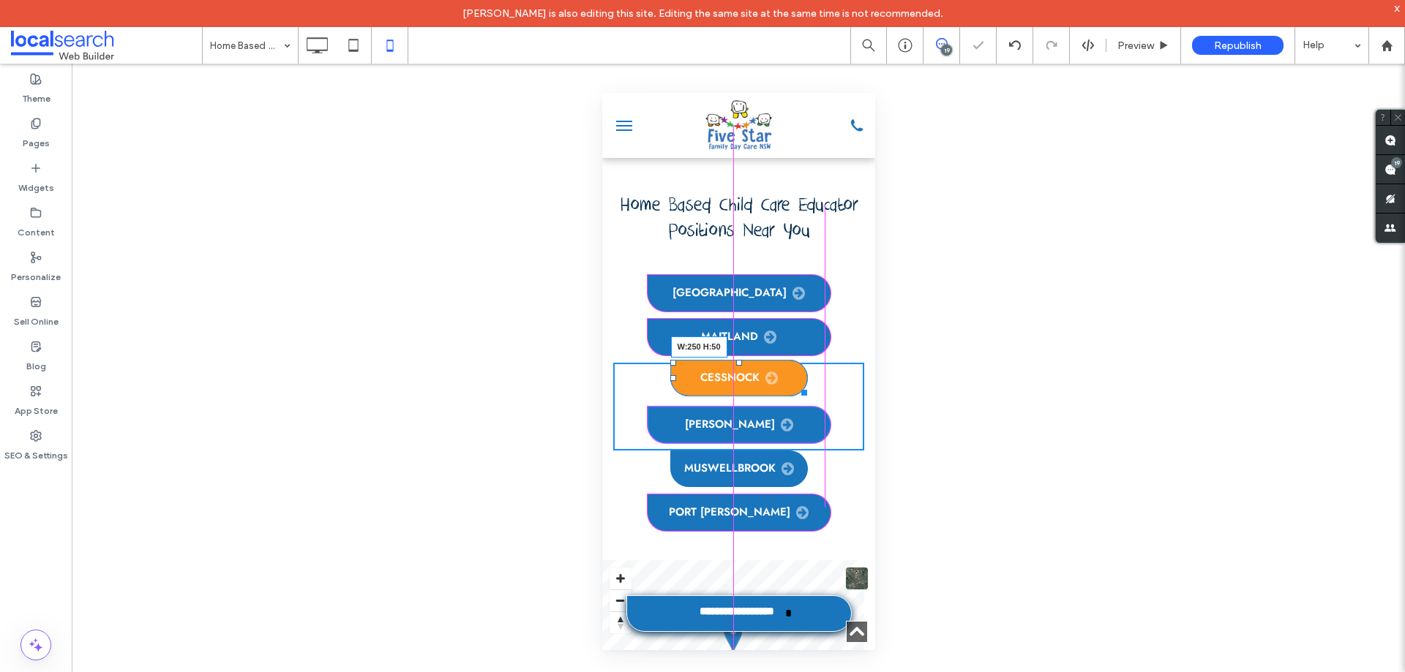
drag, startPoint x: 1397, startPoint y: 415, endPoint x: 818, endPoint y: 320, distance: 587.2
click at [806, 385] on div at bounding box center [800, 390] width 11 height 11
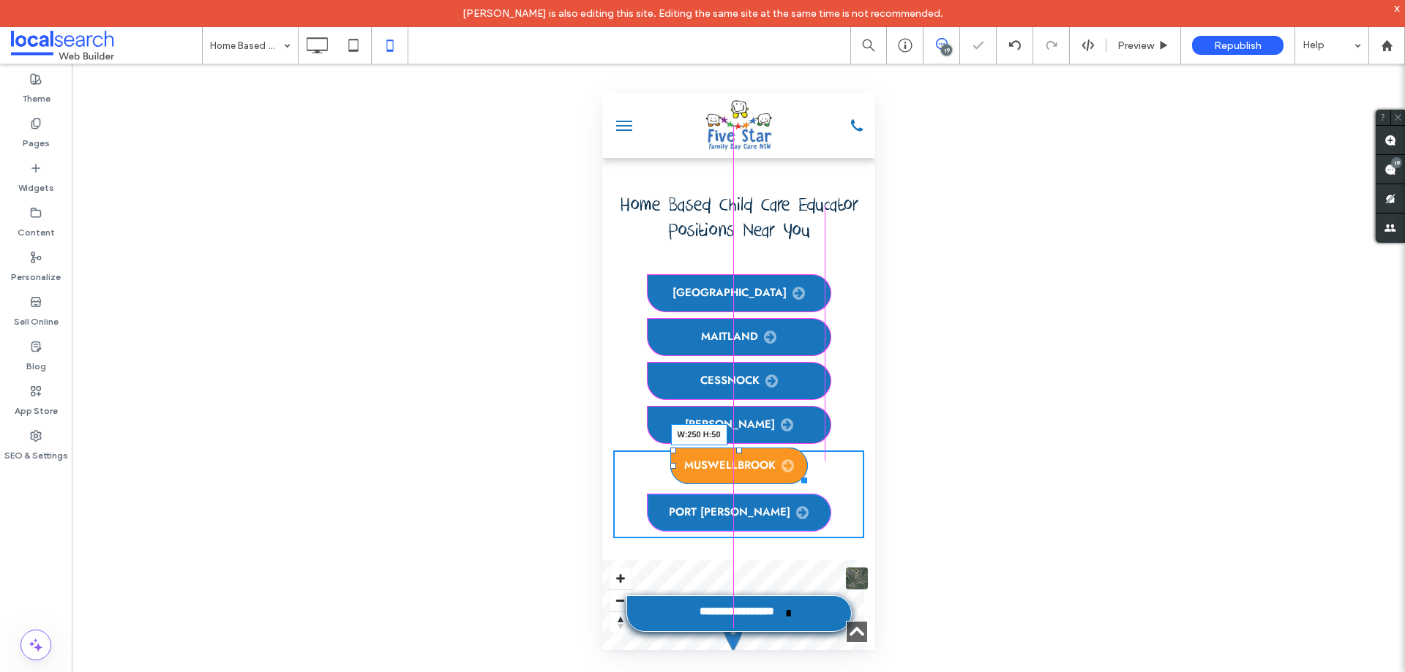
drag, startPoint x: 795, startPoint y: 411, endPoint x: 1403, endPoint y: 516, distance: 616.9
click at [806, 473] on div at bounding box center [800, 478] width 11 height 11
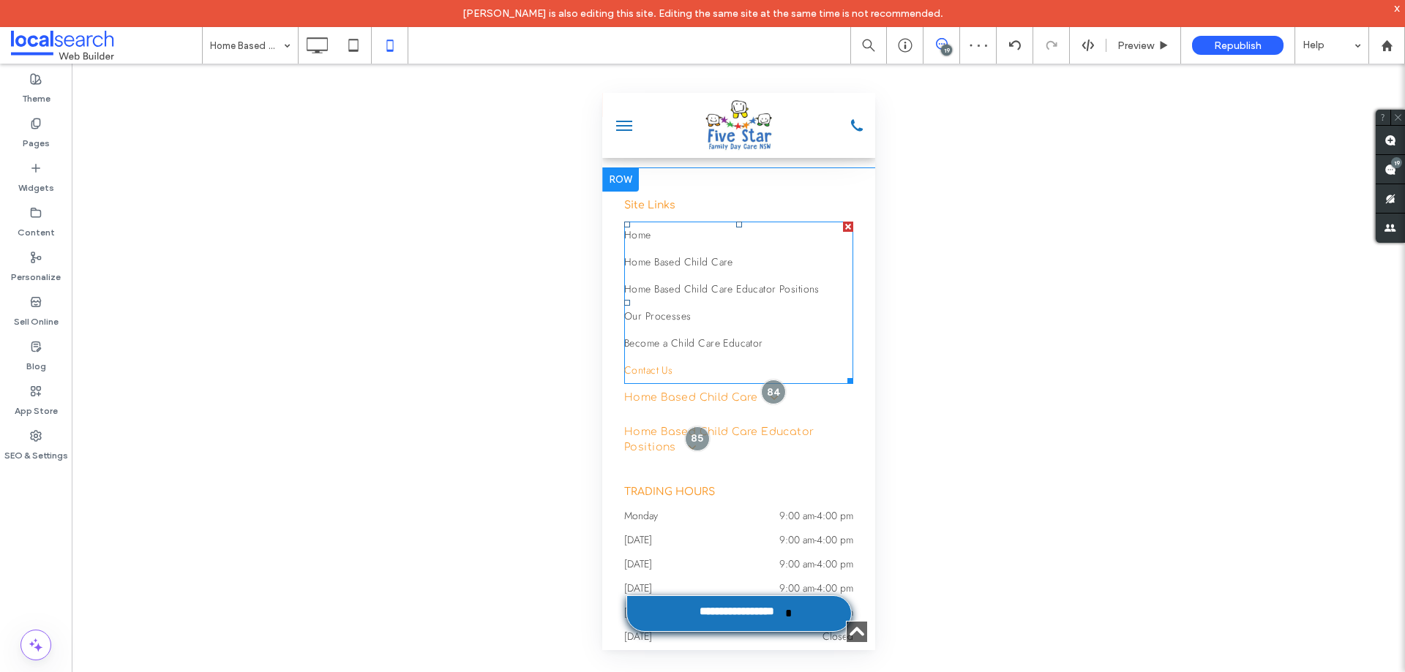
scroll to position [8474, 0]
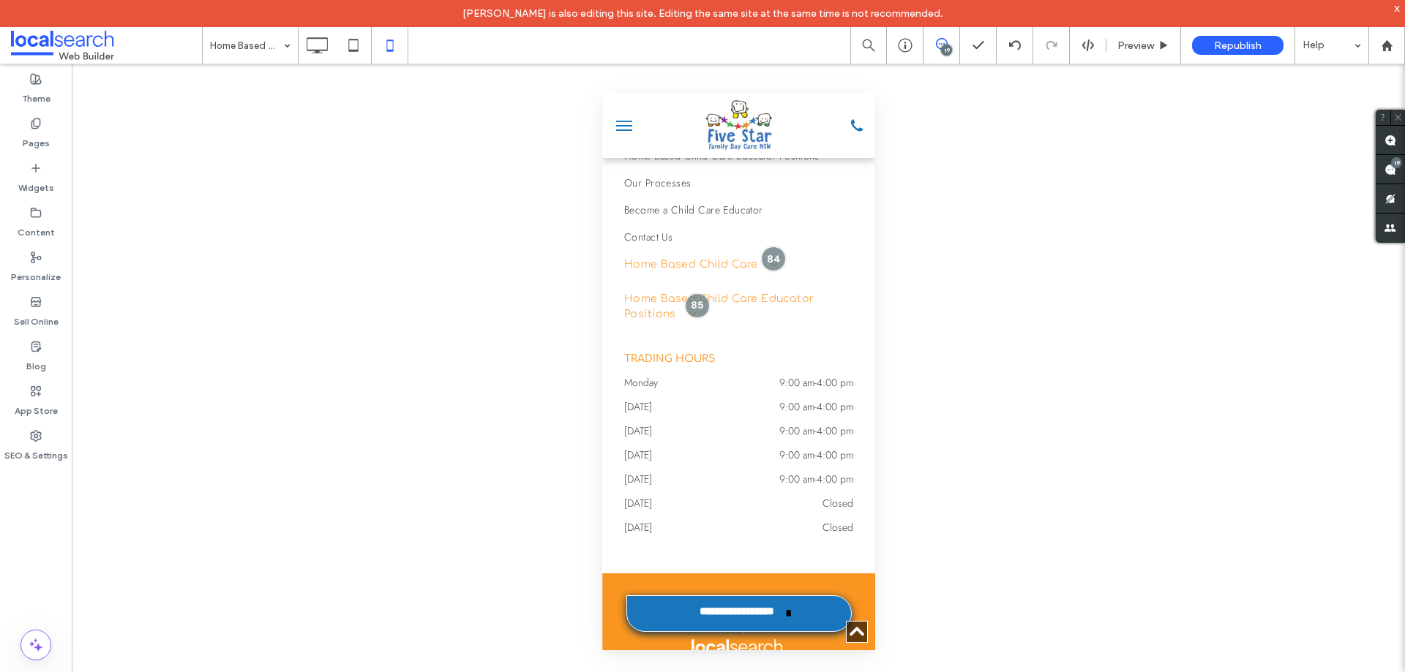
drag, startPoint x: 994, startPoint y: 375, endPoint x: 949, endPoint y: 388, distance: 46.3
click at [949, 388] on div "Unhide? Yes Unhide? Yes Unhide? Yes Unhide? Yes Unhide? Yes Unhide? Yes Unhide?…" at bounding box center [738, 382] width 1333 height 636
click at [329, 56] on icon at bounding box center [316, 45] width 29 height 29
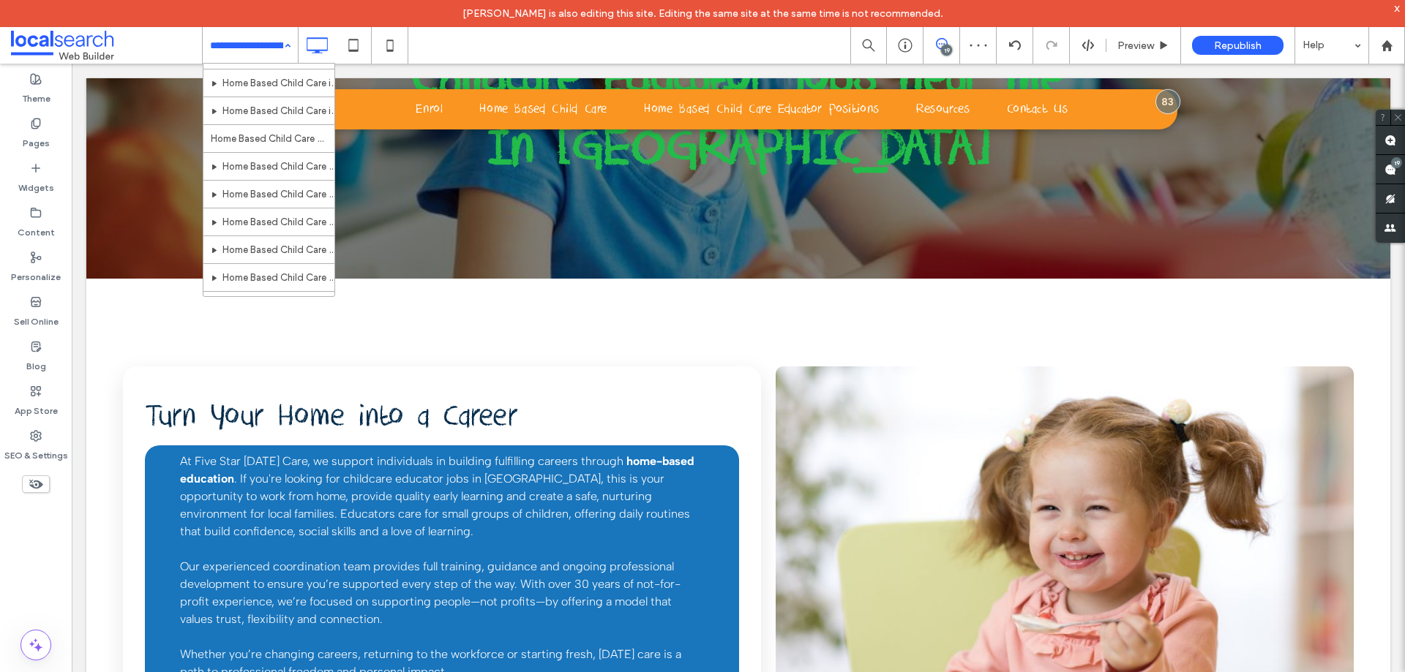
scroll to position [293, 0]
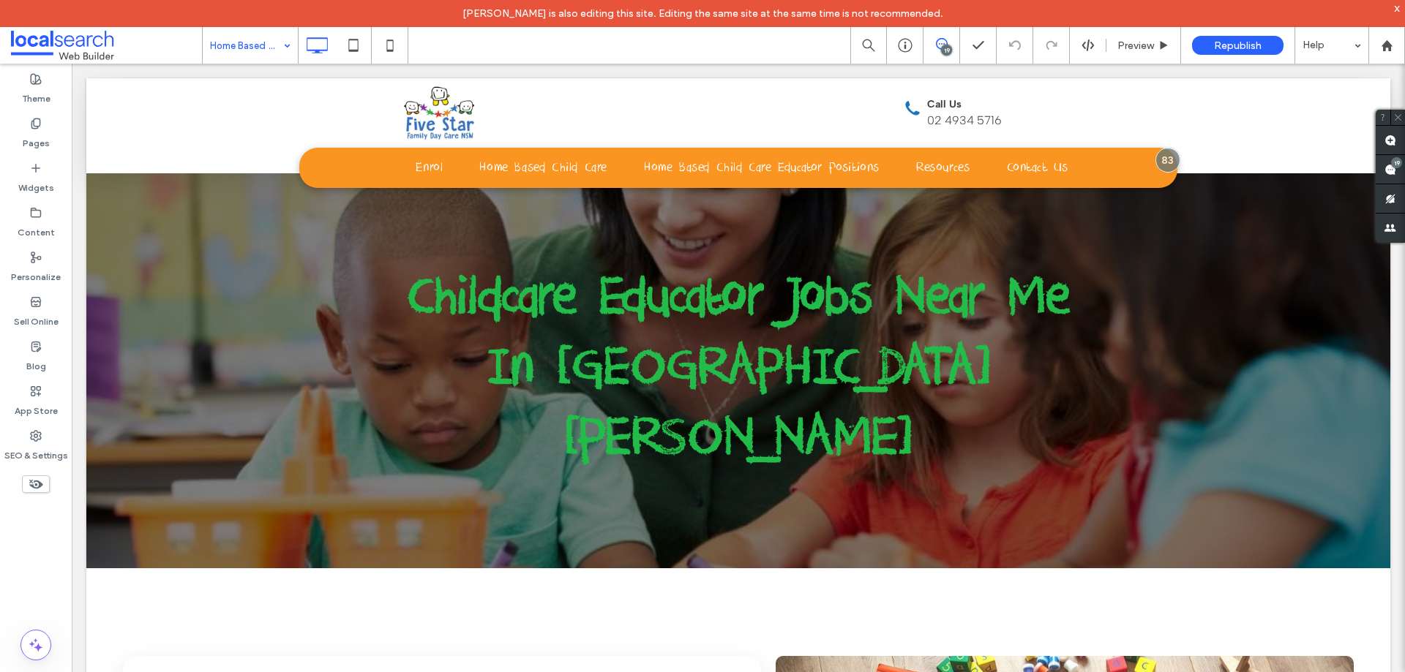
click at [31, 565] on div "Theme Pages Widgets Content Personalize Sell Online Blog App Store SEO & Settin…" at bounding box center [36, 382] width 72 height 636
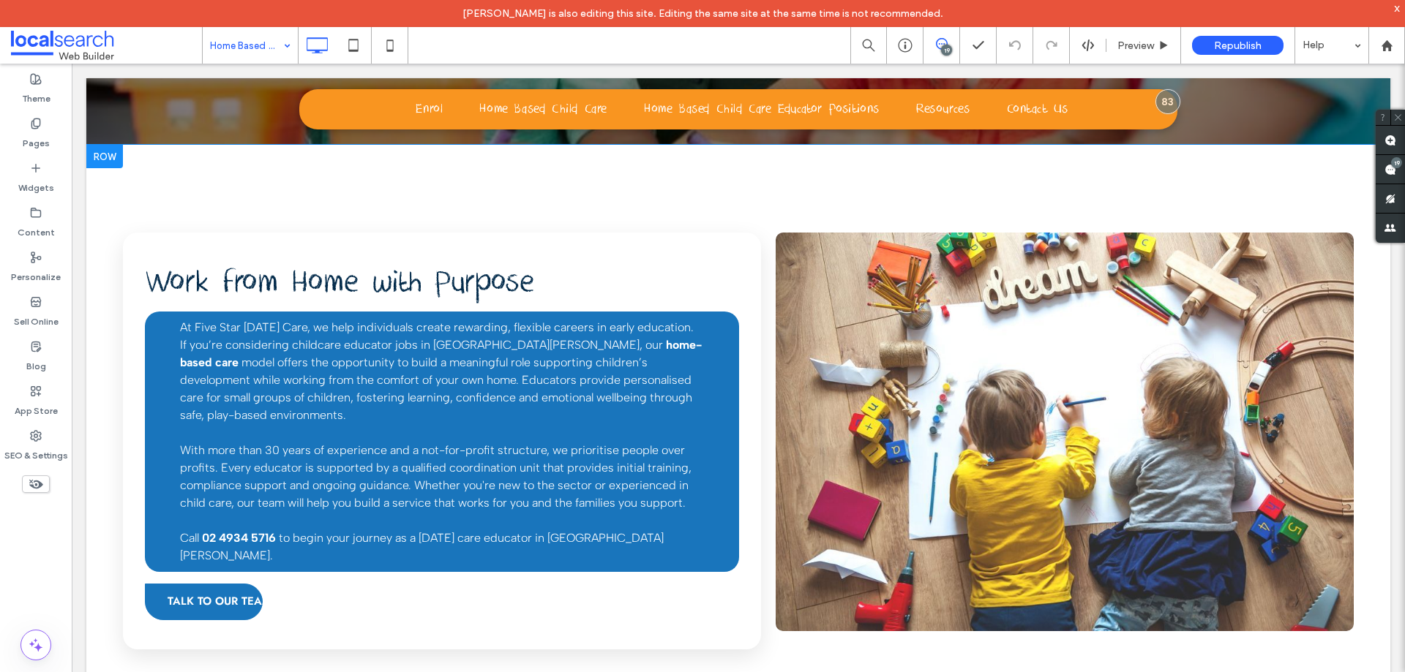
scroll to position [585, 0]
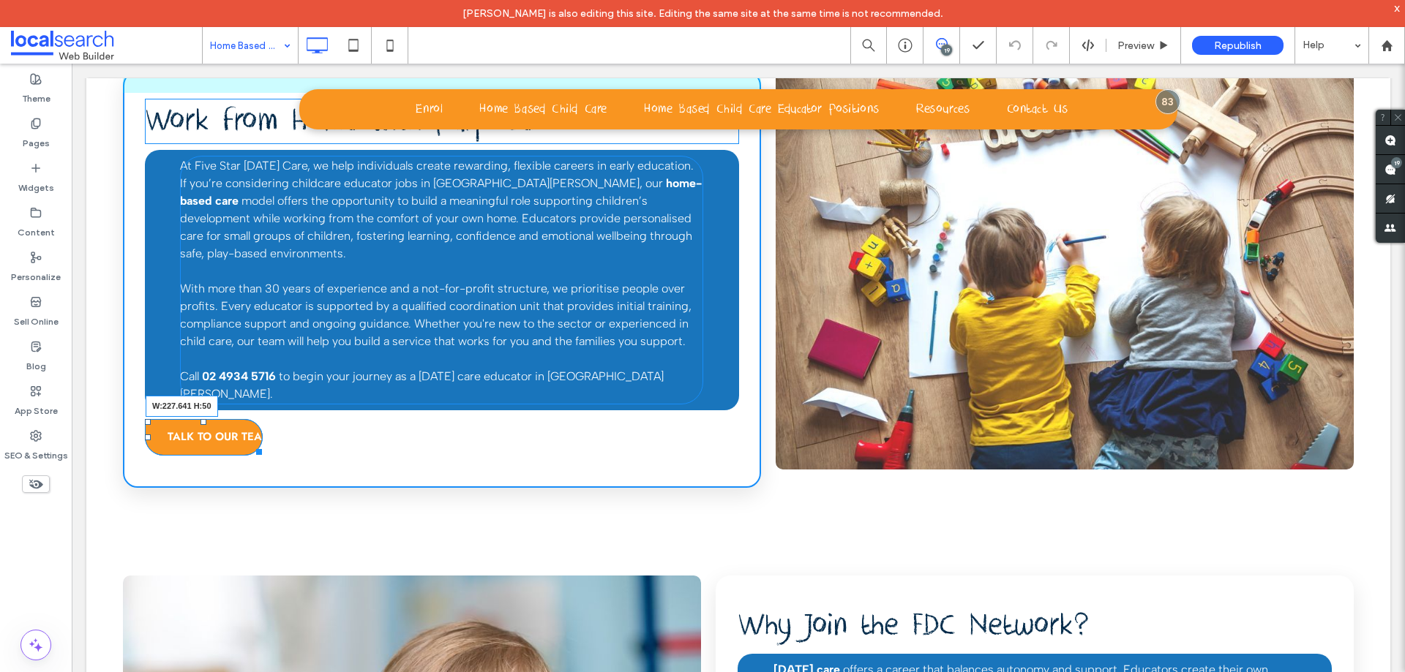
drag, startPoint x: 258, startPoint y: 362, endPoint x: 703, endPoint y: 539, distance: 479.5
click at [262, 444] on div at bounding box center [256, 449] width 11 height 11
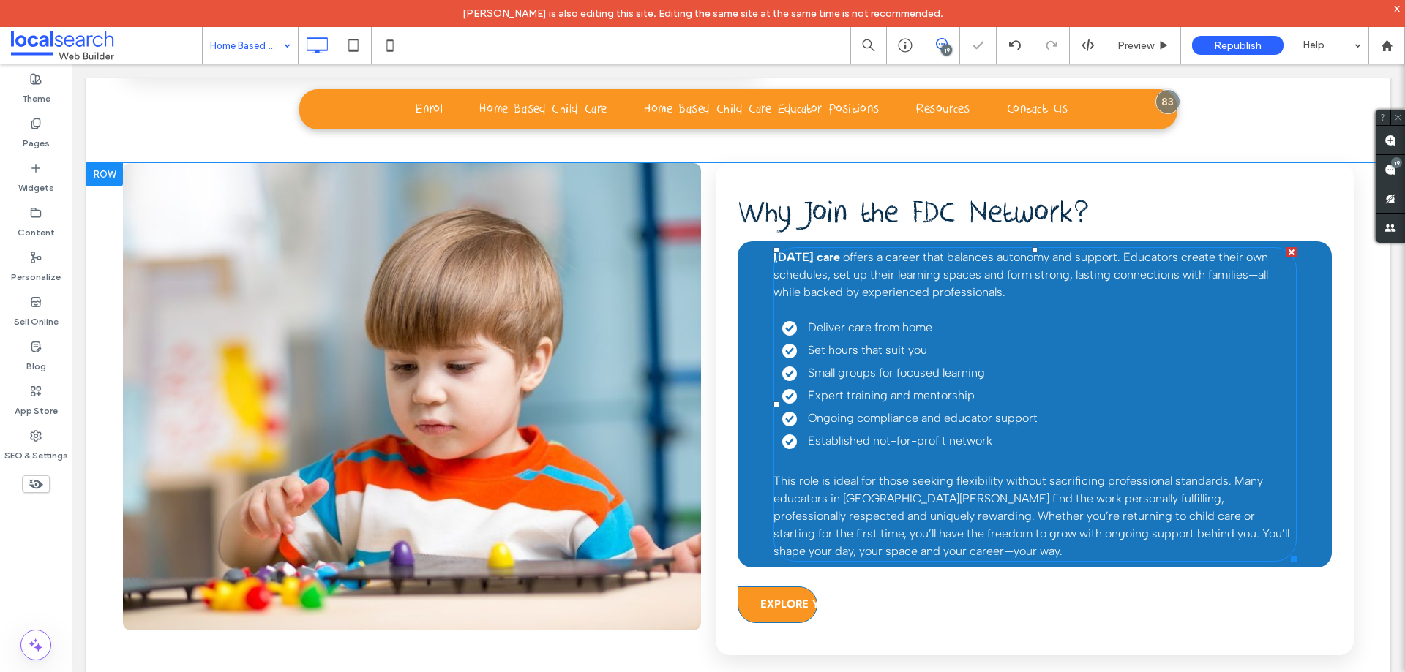
scroll to position [1024, 0]
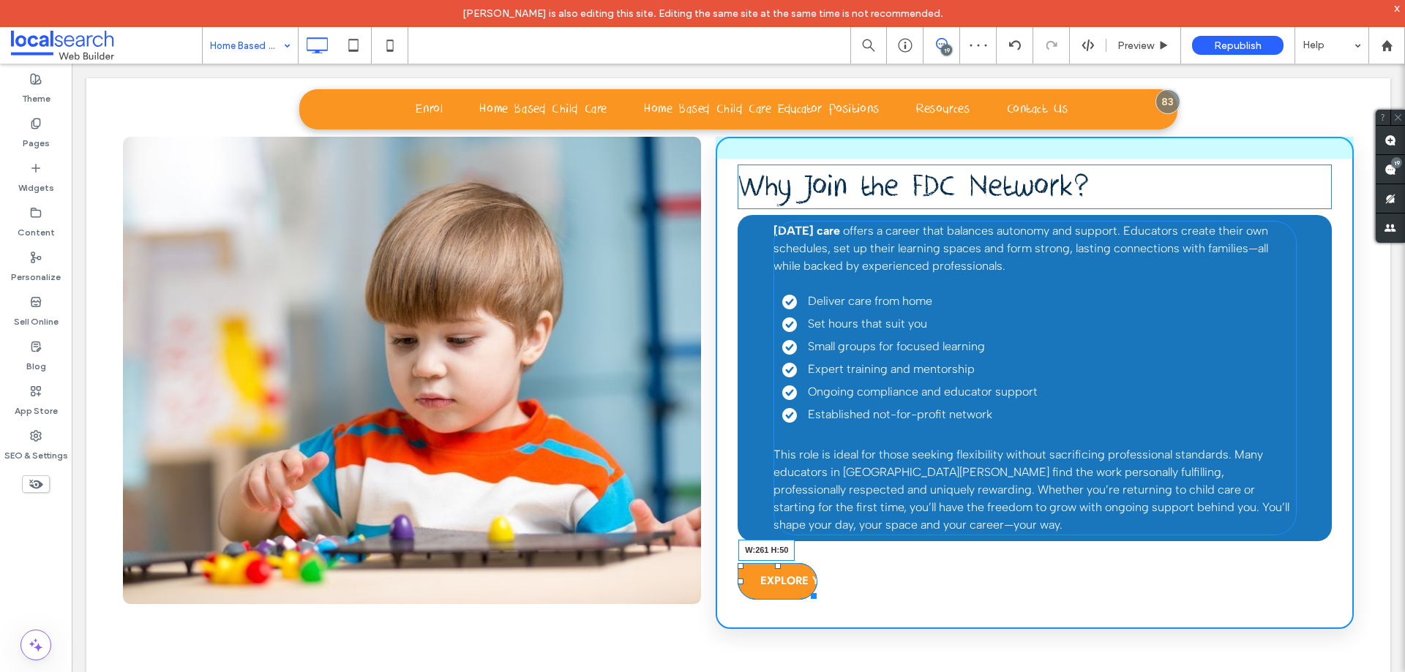
drag, startPoint x: 800, startPoint y: 504, endPoint x: 912, endPoint y: 512, distance: 113.0
click at [912, 512] on div "Why Join the FDC Network? [DATE] care offers a career that balances autonomy an…" at bounding box center [1035, 383] width 638 height 493
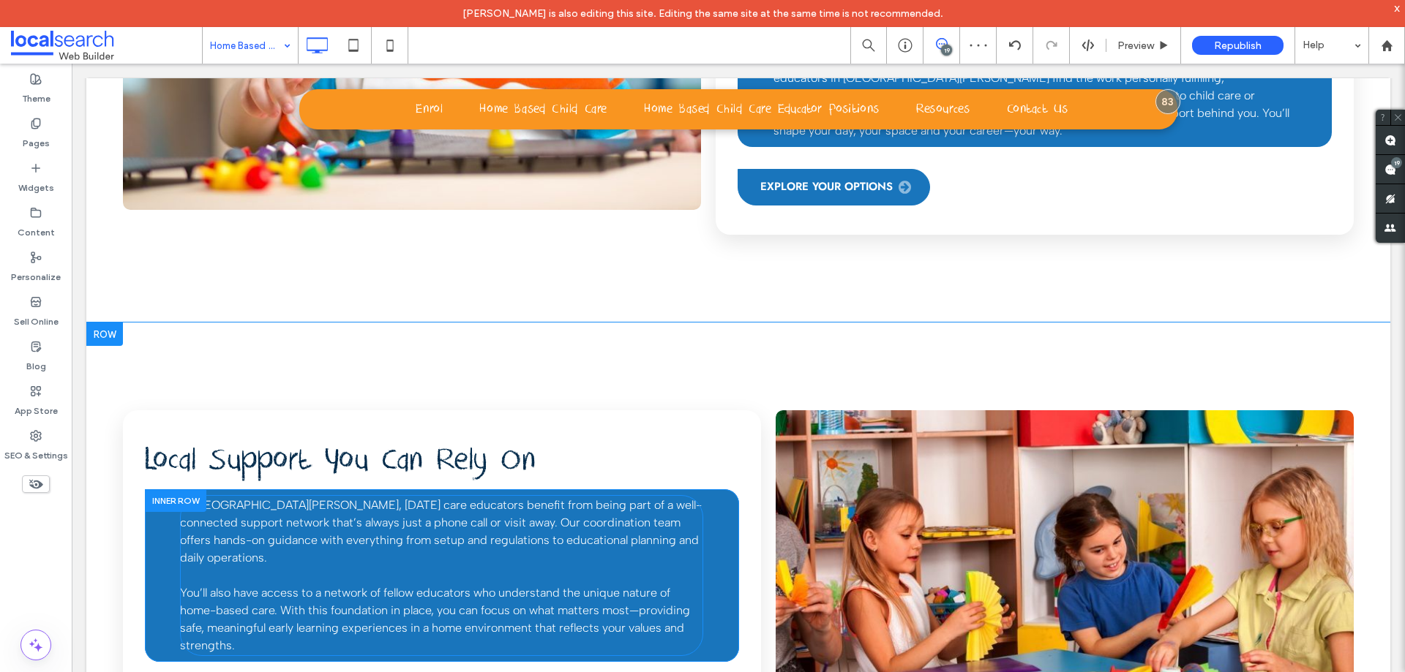
scroll to position [1610, 0]
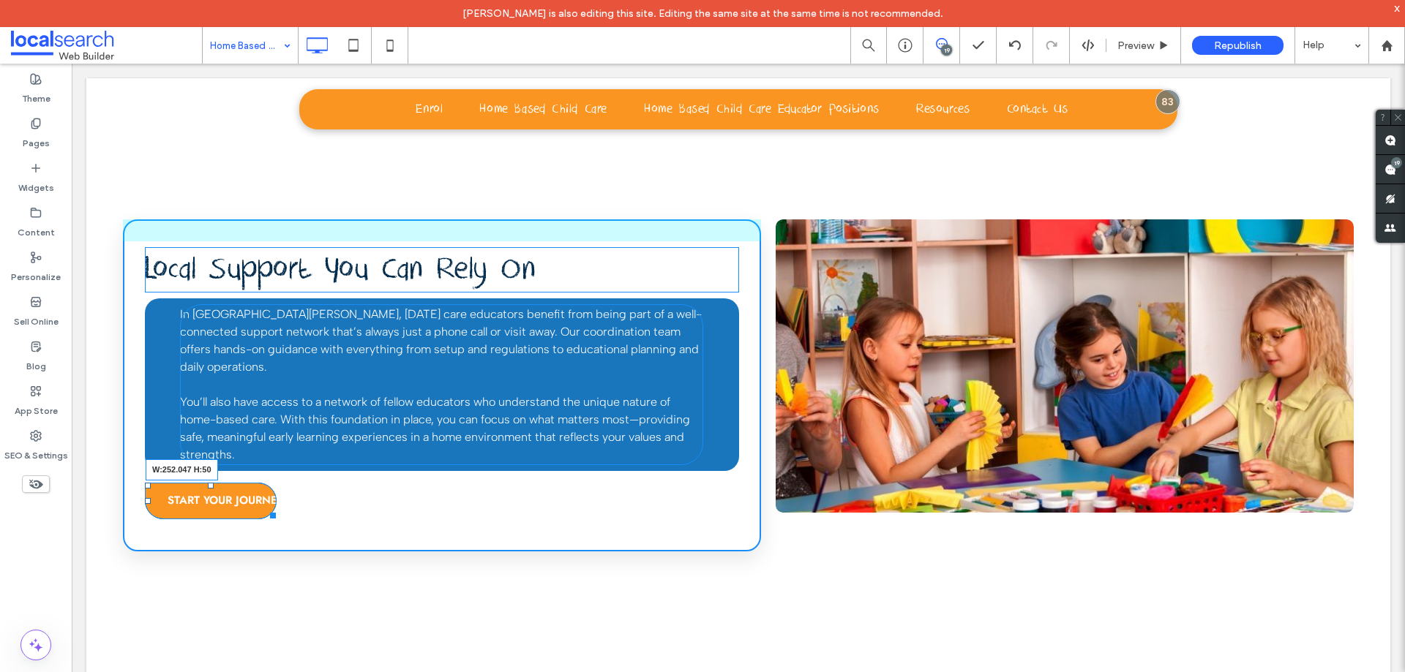
drag, startPoint x: 271, startPoint y: 409, endPoint x: 553, endPoint y: 479, distance: 290.3
click at [276, 508] on div at bounding box center [270, 513] width 11 height 11
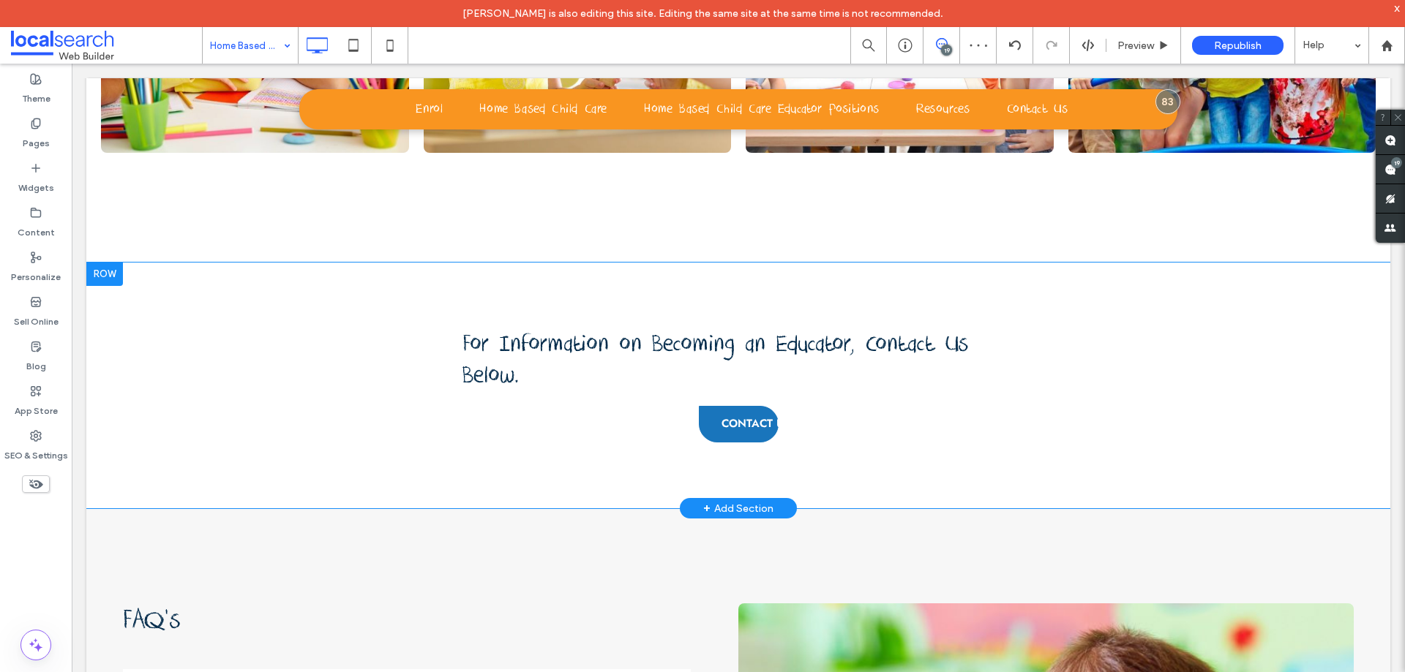
scroll to position [3878, 0]
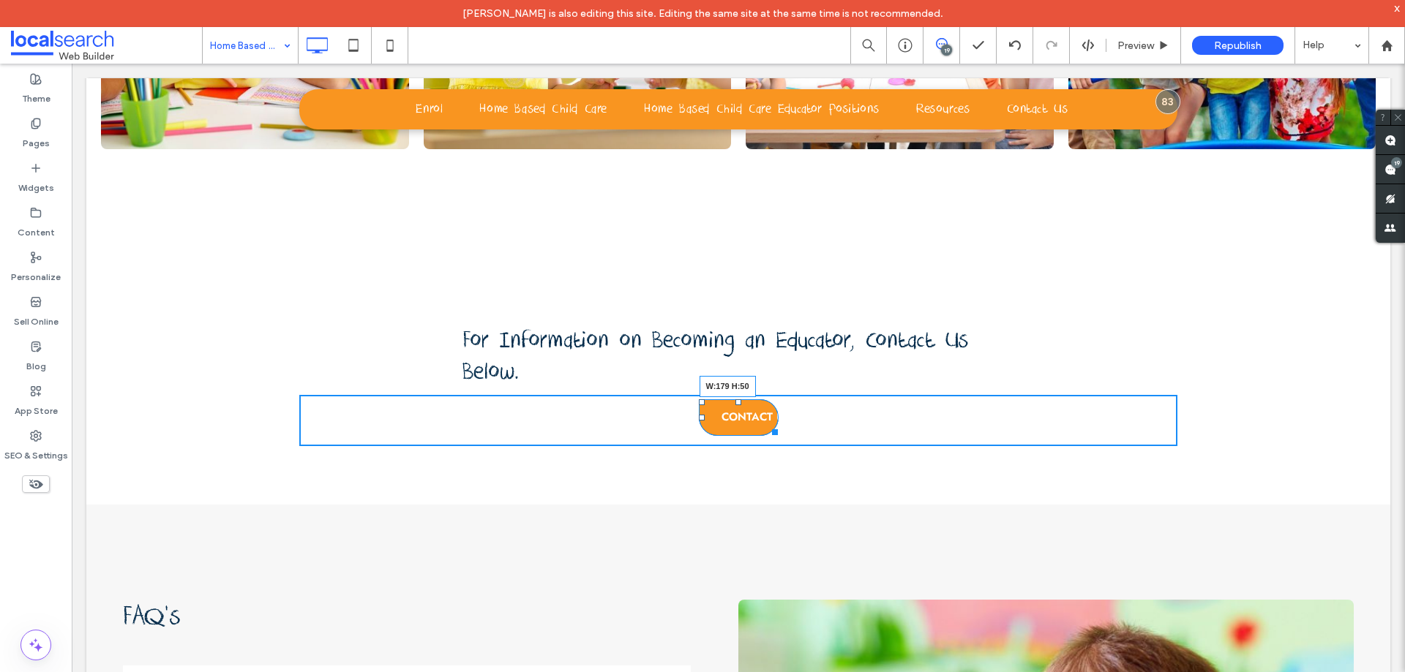
drag, startPoint x: 765, startPoint y: 320, endPoint x: 815, endPoint y: 320, distance: 50.5
click at [778, 424] on div at bounding box center [772, 429] width 11 height 11
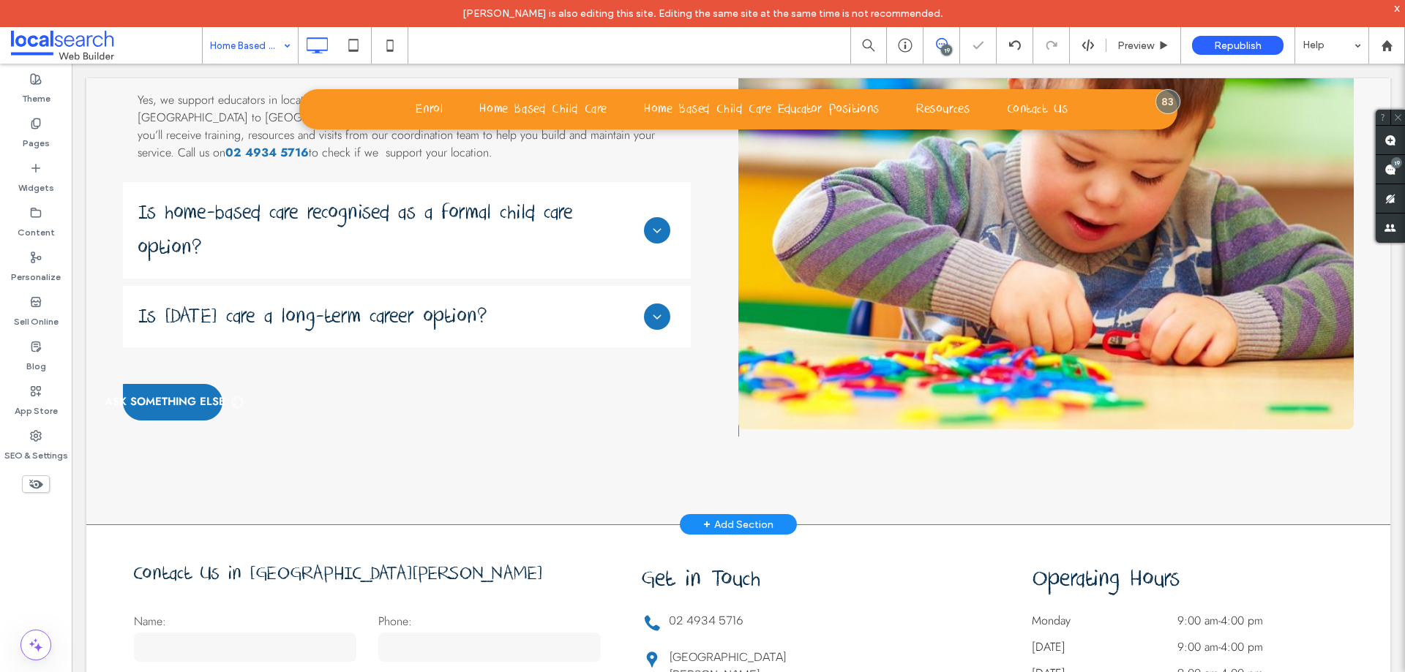
scroll to position [4536, 0]
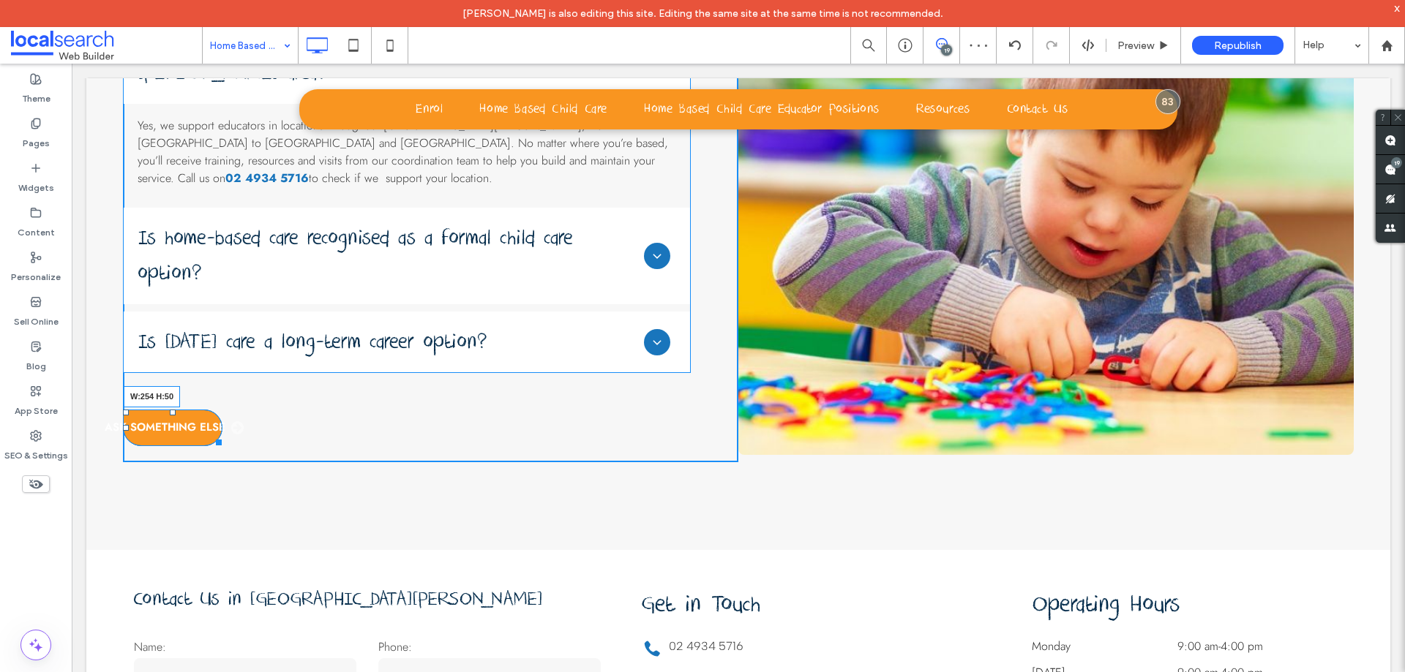
drag, startPoint x: 217, startPoint y: 270, endPoint x: 263, endPoint y: 271, distance: 46.1
click at [263, 271] on div "FAQ's Are opportunities available across the [GEOGRAPHIC_DATA][PERSON_NAME] are…" at bounding box center [430, 198] width 615 height 528
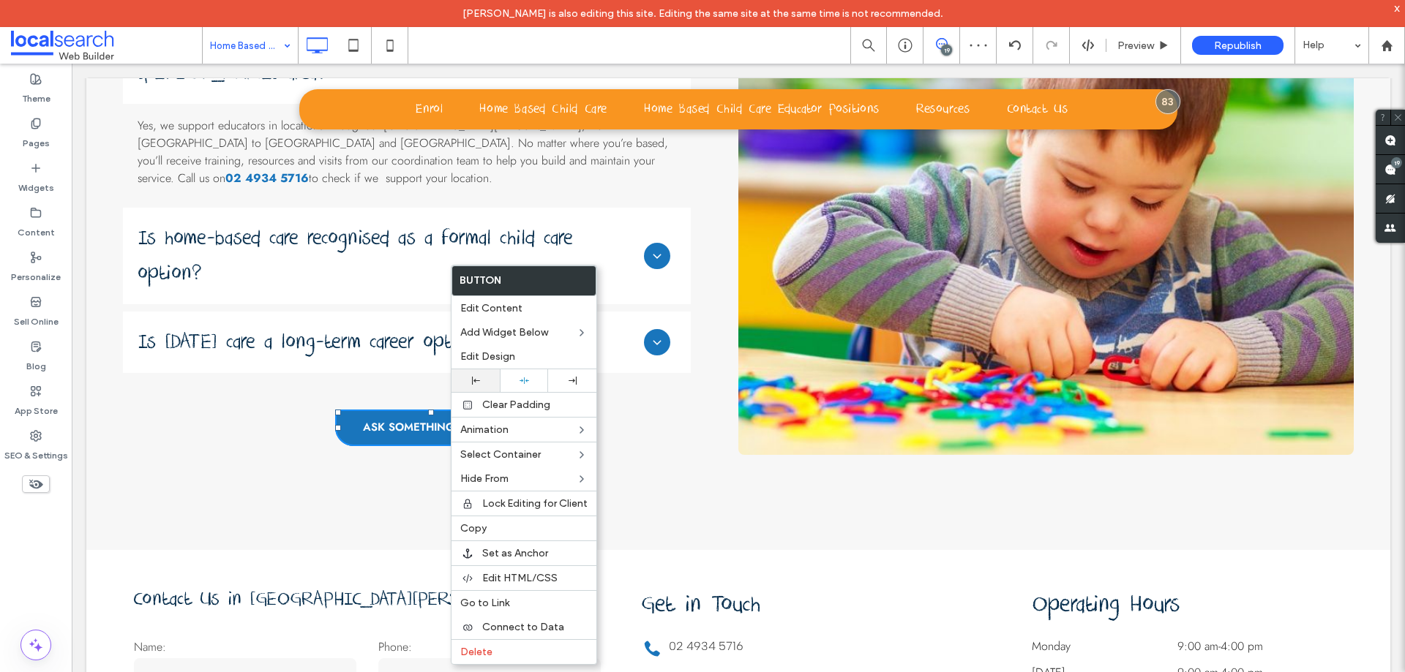
click at [479, 382] on icon at bounding box center [476, 381] width 8 height 8
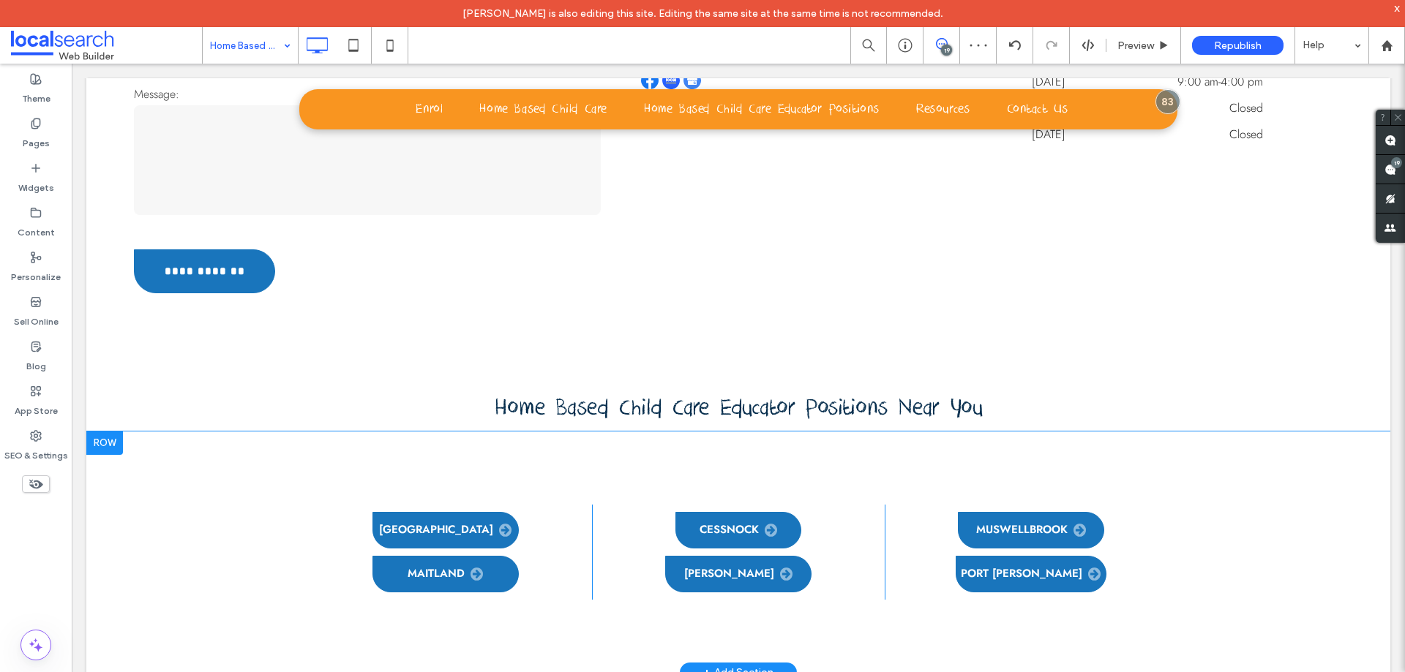
scroll to position [5341, 0]
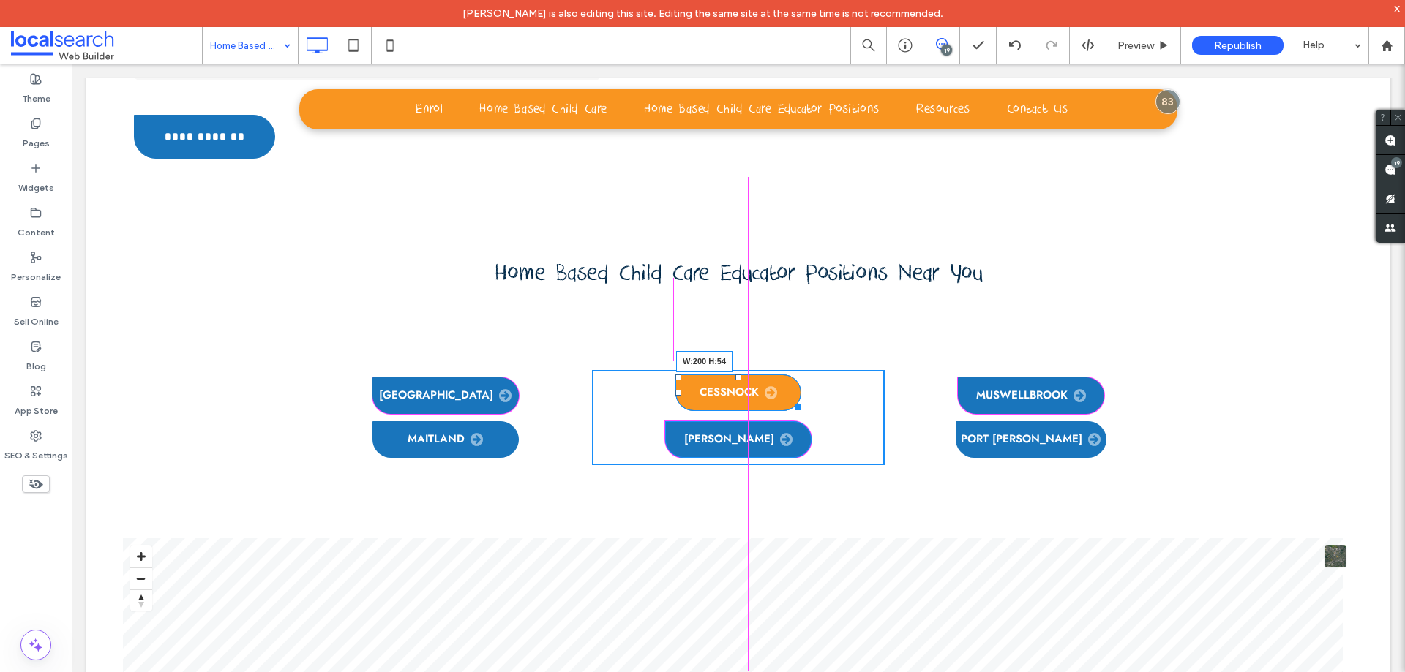
drag, startPoint x: 789, startPoint y: 296, endPoint x: 802, endPoint y: 296, distance: 12.4
click at [800, 399] on div at bounding box center [794, 404] width 11 height 11
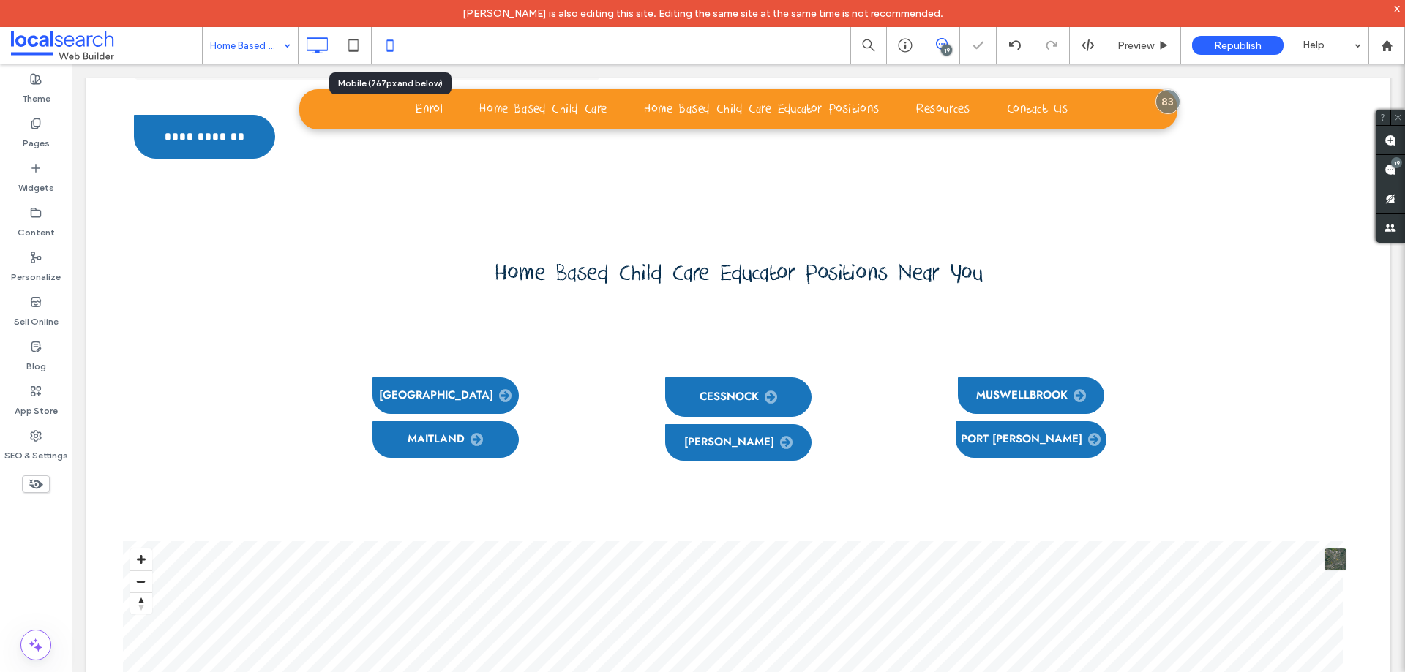
click at [384, 45] on icon at bounding box center [389, 45] width 29 height 29
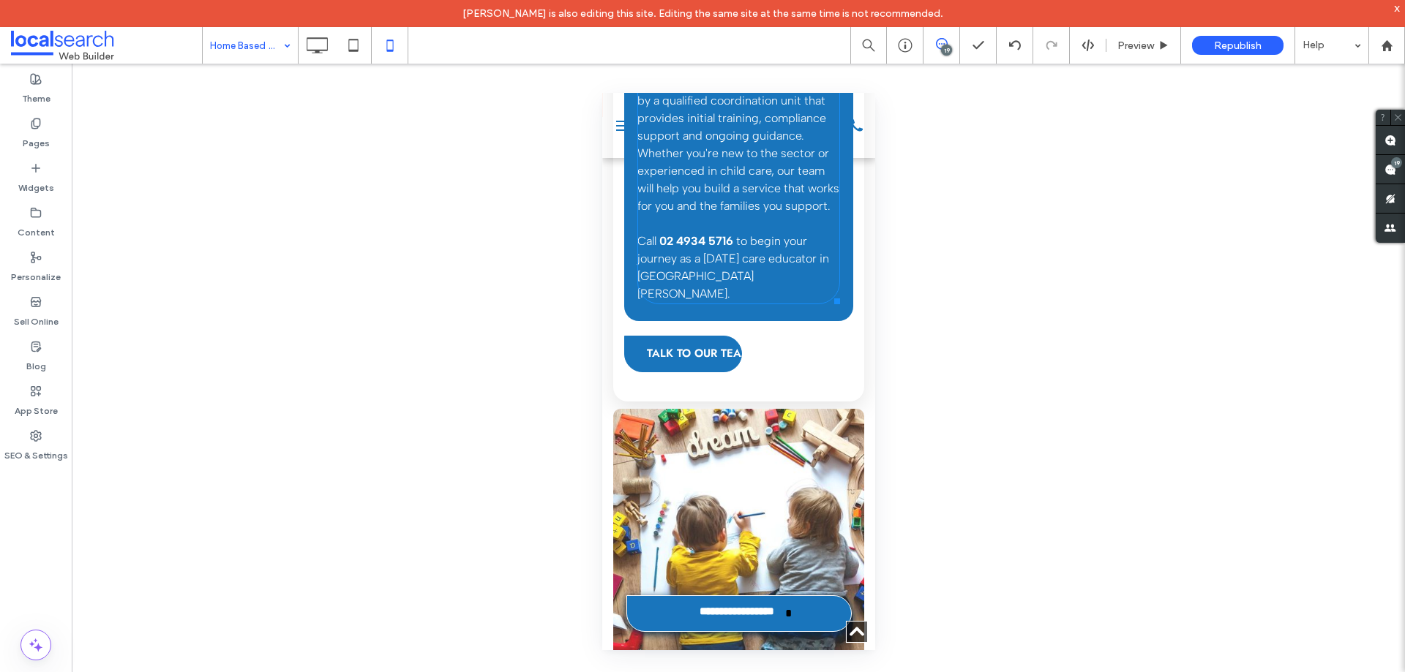
scroll to position [878, 0]
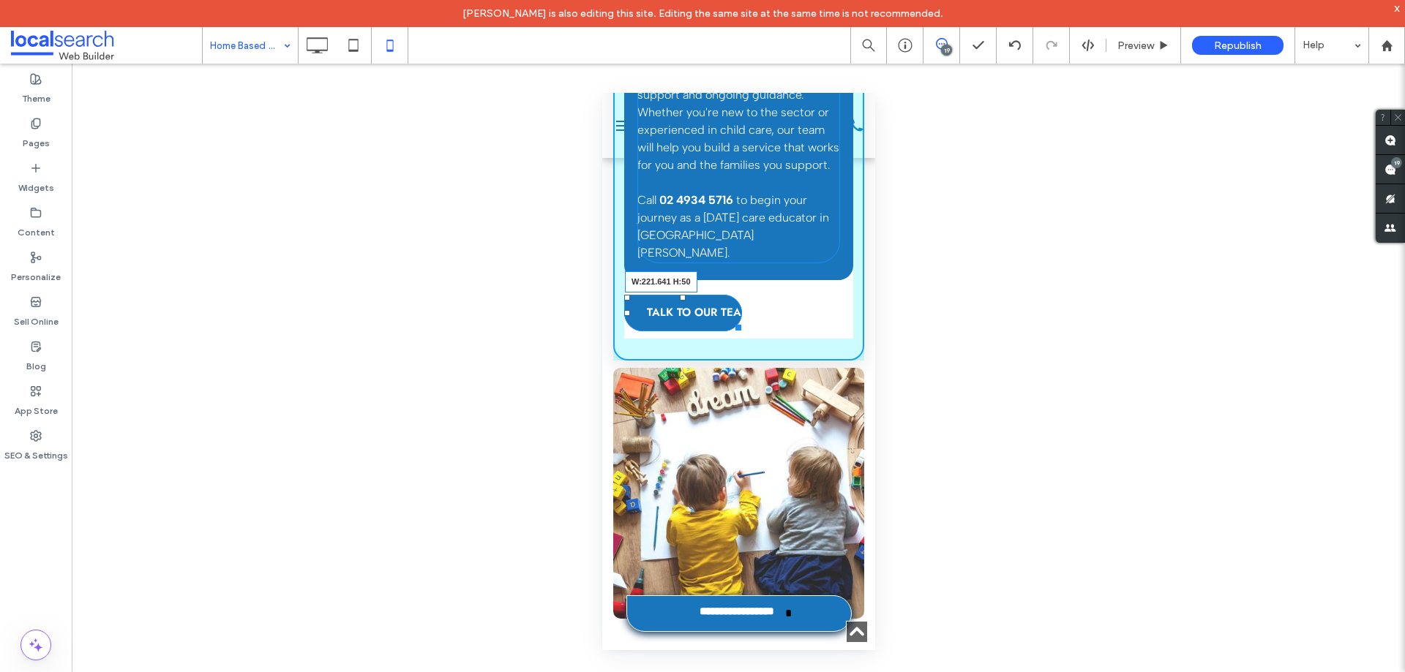
drag, startPoint x: 738, startPoint y: 267, endPoint x: 1412, endPoint y: 446, distance: 697.1
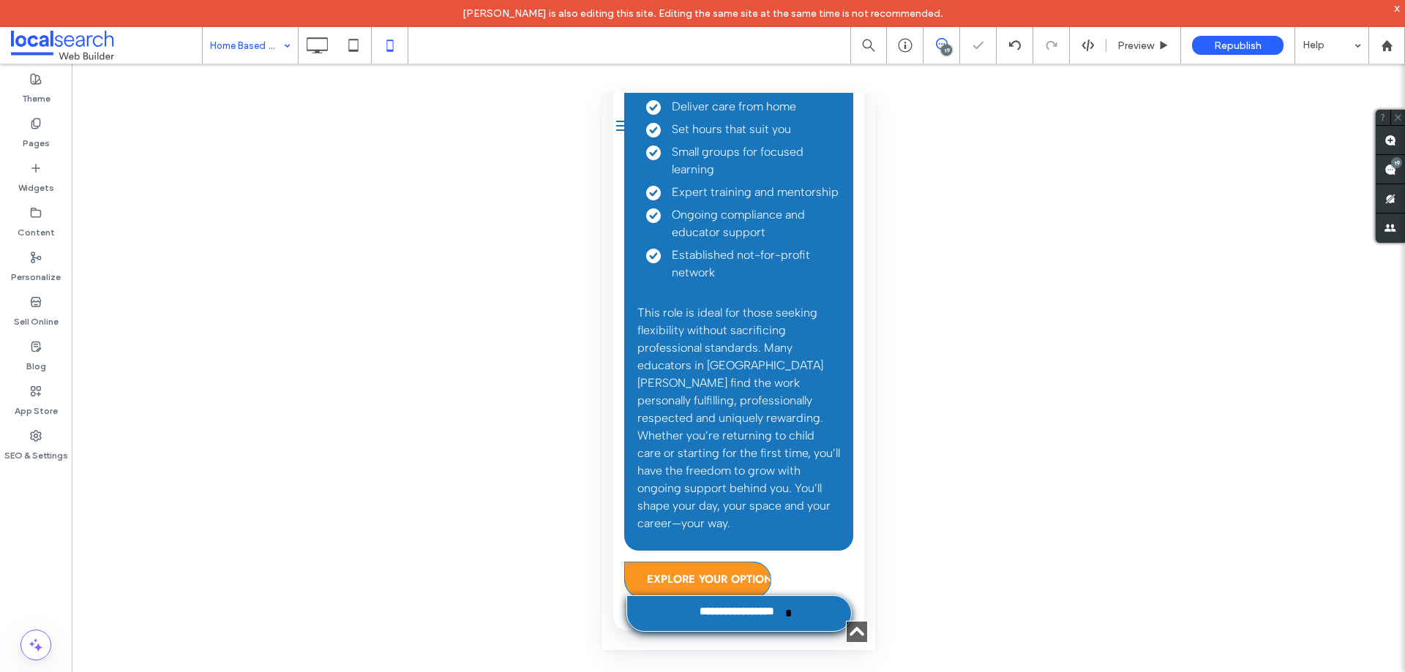
scroll to position [2122, 0]
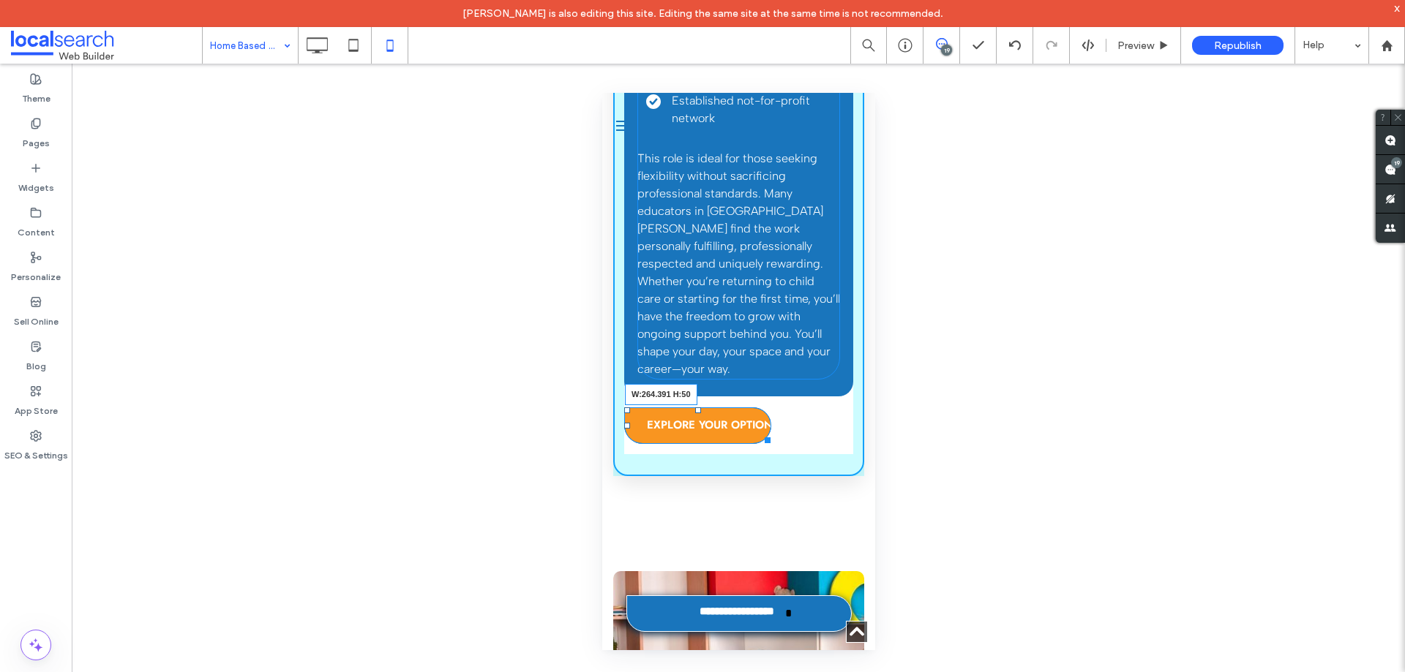
drag, startPoint x: 762, startPoint y: 348, endPoint x: 808, endPoint y: 348, distance: 46.1
click at [770, 432] on div at bounding box center [764, 437] width 11 height 11
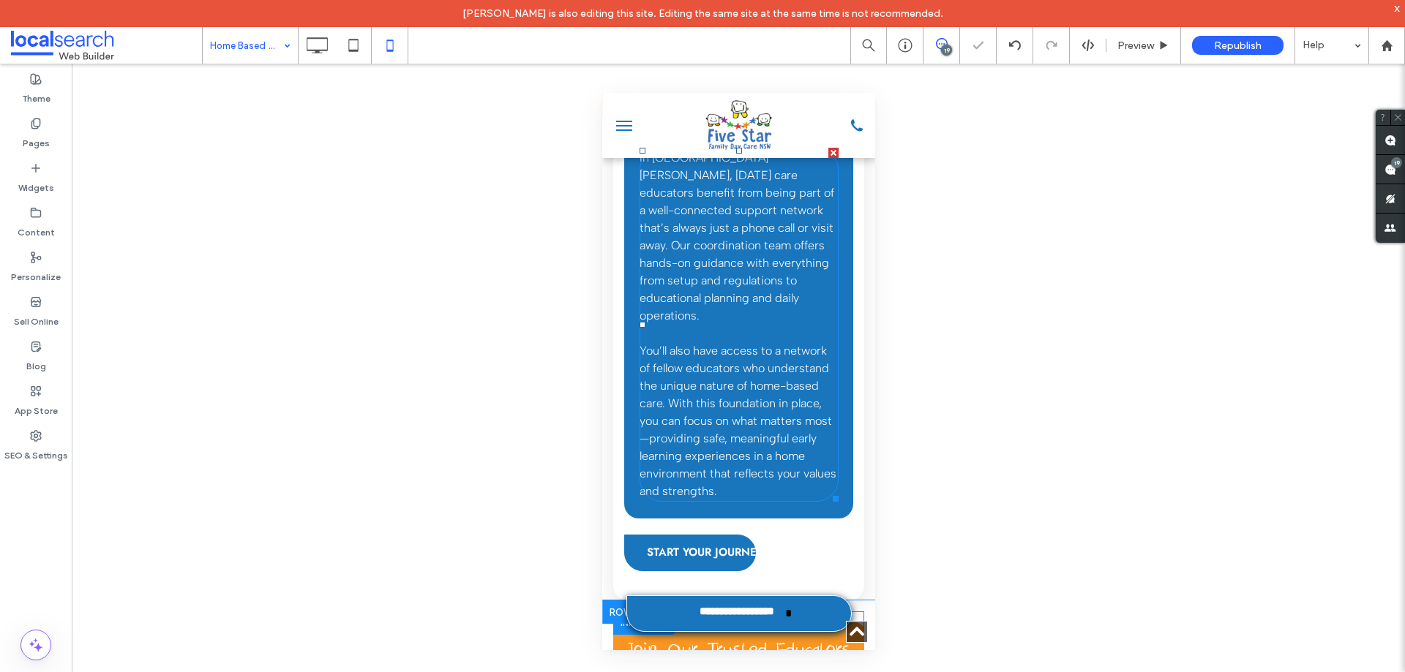
scroll to position [3073, 0]
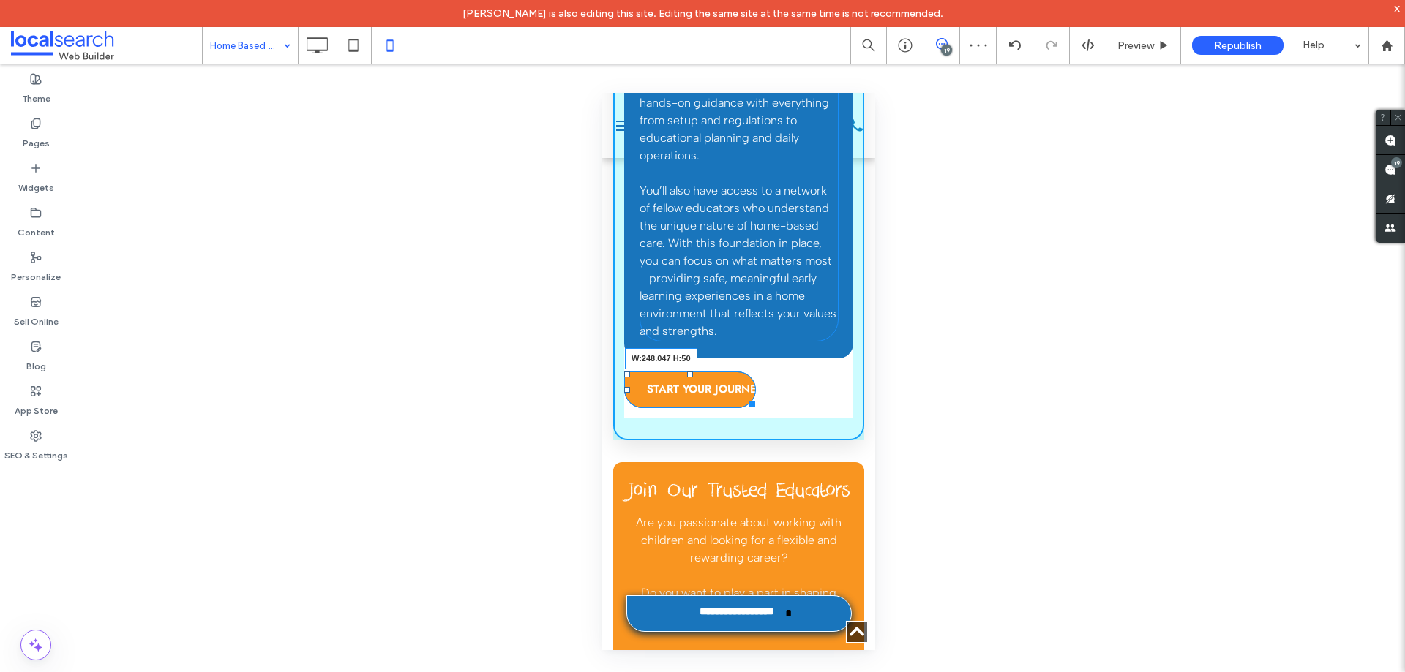
drag, startPoint x: 748, startPoint y: 282, endPoint x: 1391, endPoint y: 385, distance: 650.5
click at [754, 397] on div at bounding box center [748, 402] width 11 height 11
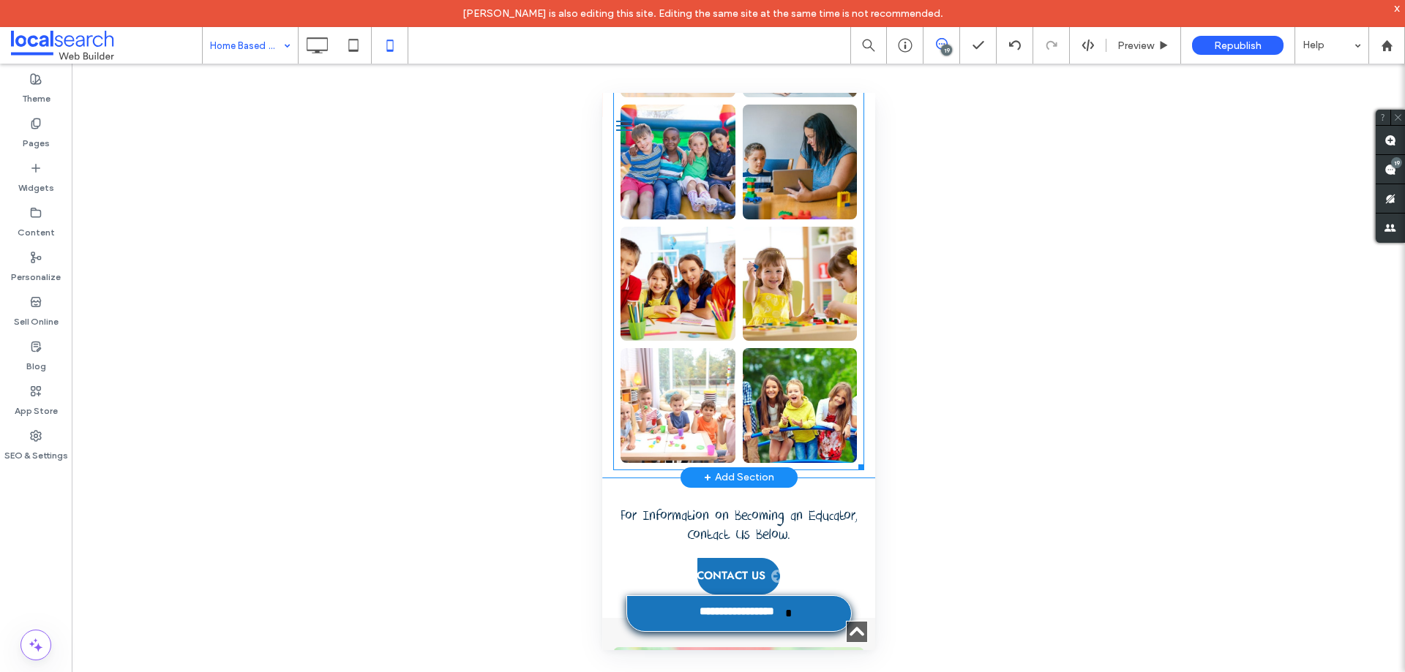
scroll to position [4975, 0]
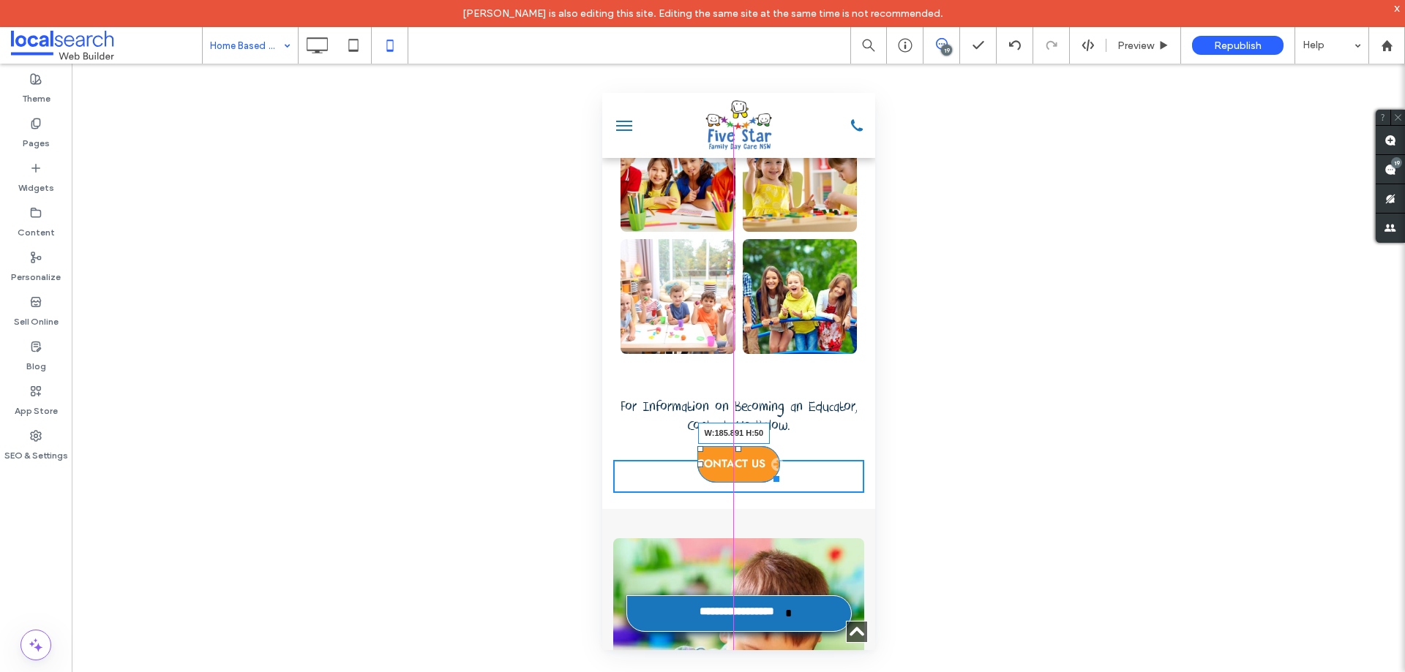
drag, startPoint x: 771, startPoint y: 401, endPoint x: 1392, endPoint y: 499, distance: 628.9
click at [778, 471] on div at bounding box center [773, 476] width 11 height 11
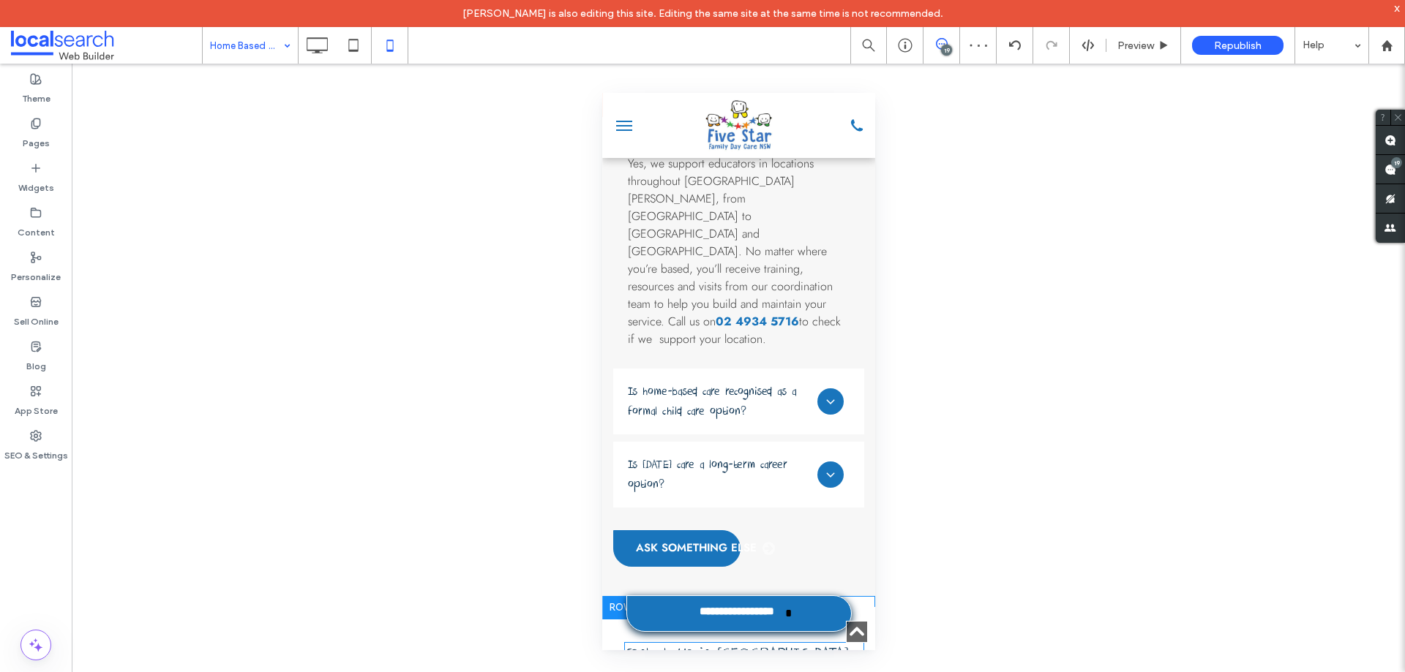
scroll to position [5853, 0]
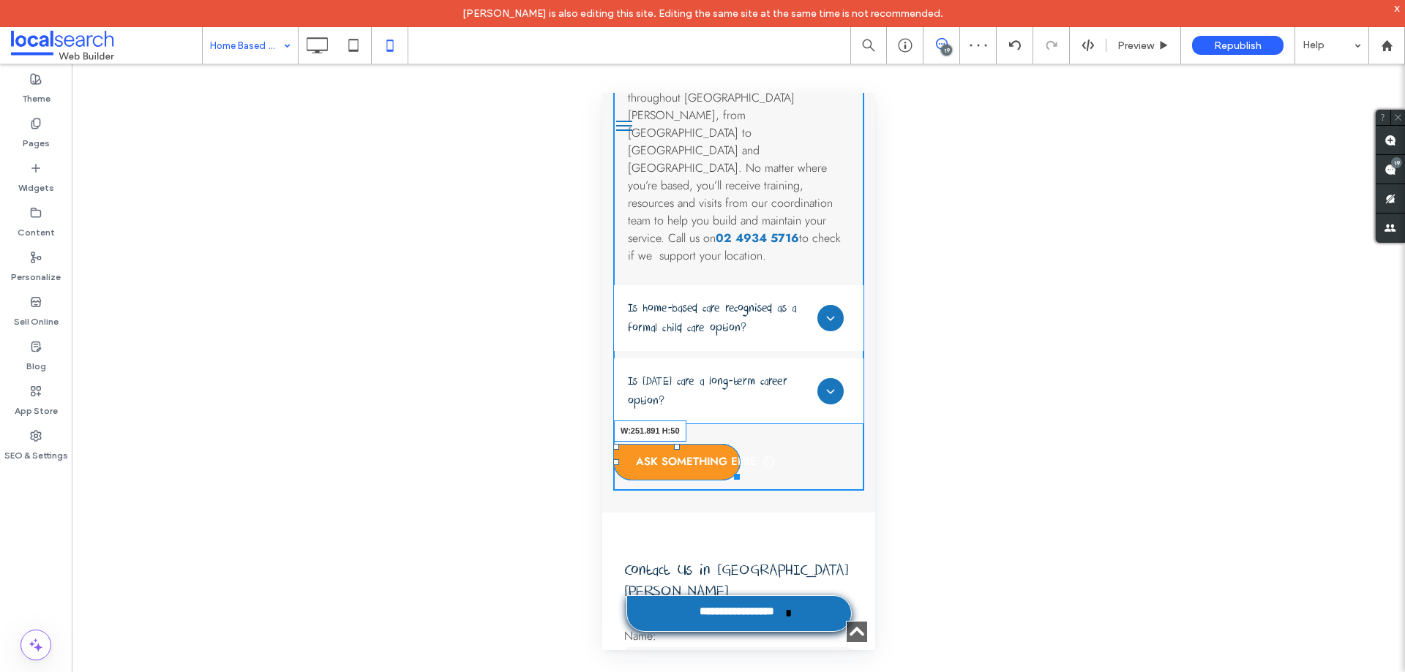
drag, startPoint x: 734, startPoint y: 314, endPoint x: 1390, endPoint y: 433, distance: 667.0
click at [739, 469] on div at bounding box center [733, 474] width 11 height 11
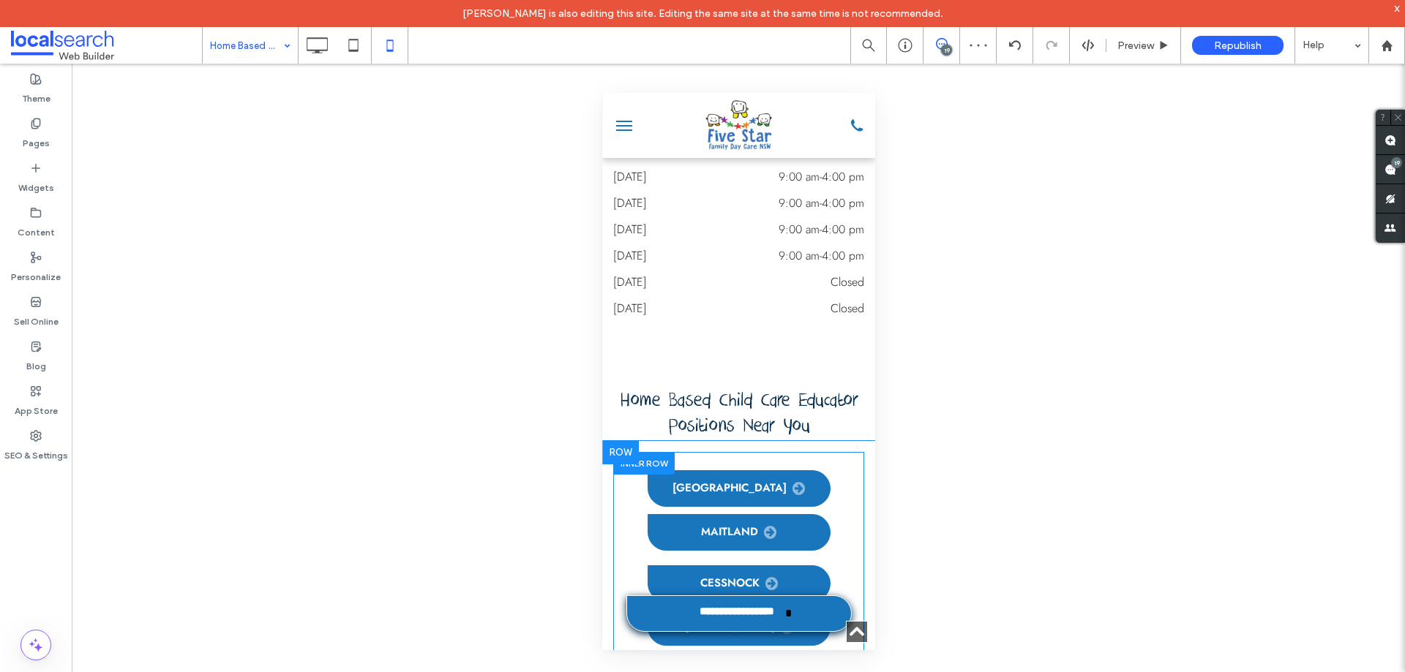
scroll to position [7097, 0]
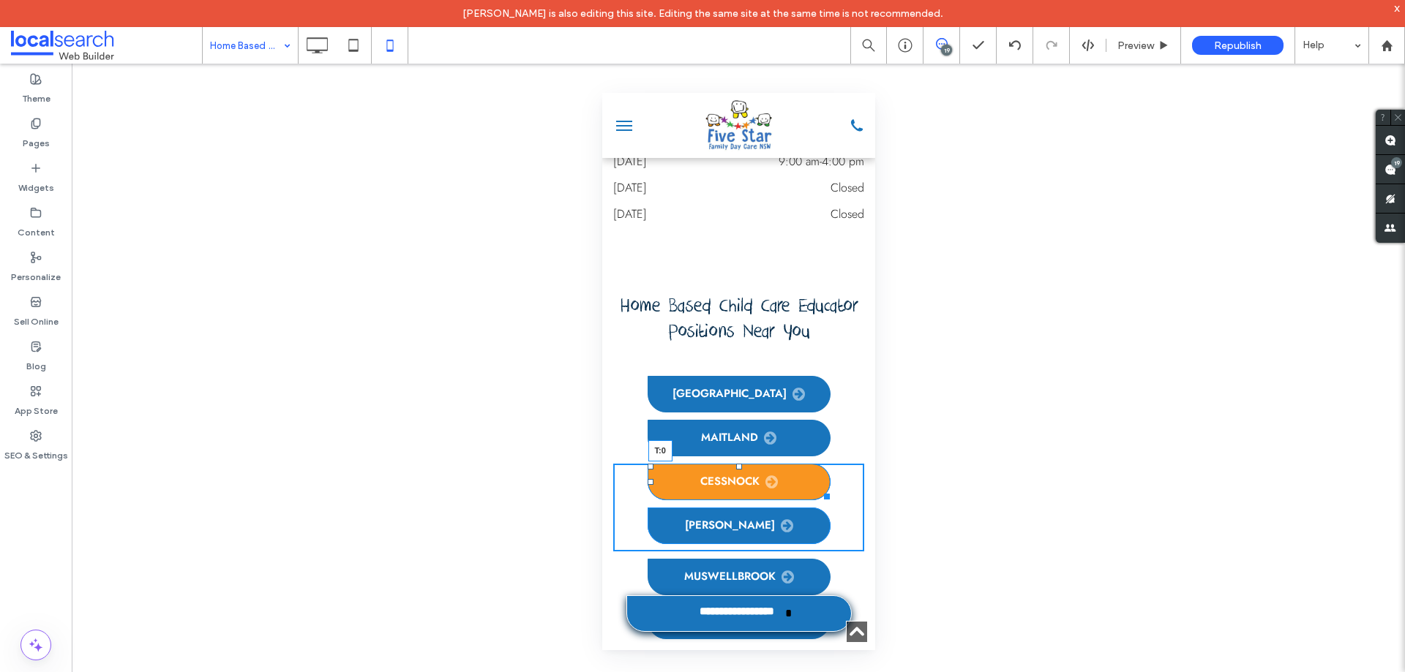
drag, startPoint x: 734, startPoint y: 288, endPoint x: 1359, endPoint y: 476, distance: 653.2
click at [735, 369] on div "[GEOGRAPHIC_DATA] [GEOGRAPHIC_DATA] Click To Paste cessnock T:0 [GEOGRAPHIC_DAT…" at bounding box center [737, 508] width 251 height 278
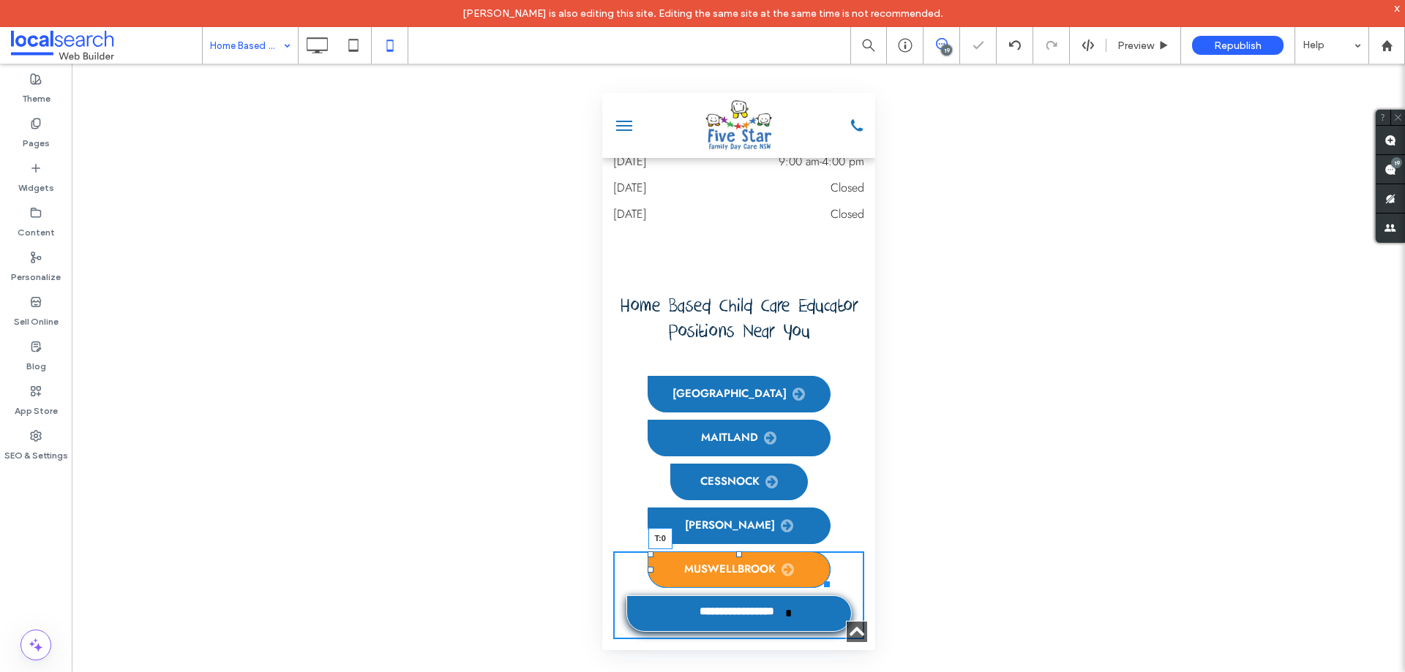
drag, startPoint x: 732, startPoint y: 375, endPoint x: 1351, endPoint y: 453, distance: 623.8
click at [736, 369] on div "[GEOGRAPHIC_DATA] [GEOGRAPHIC_DATA] Click To Paste [GEOGRAPHIC_DATA] [GEOGRAPHI…" at bounding box center [737, 504] width 251 height 271
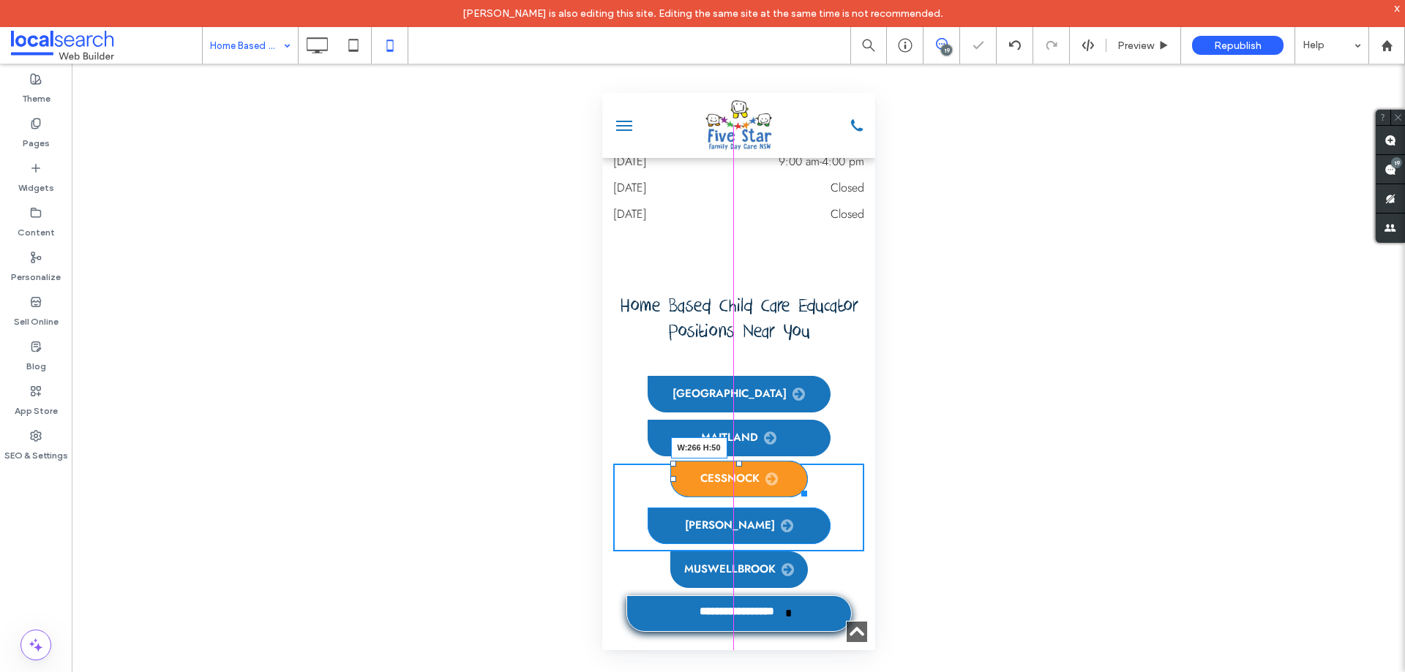
drag, startPoint x: 795, startPoint y: 312, endPoint x: 1417, endPoint y: 506, distance: 652.1
click at [806, 486] on div at bounding box center [800, 491] width 11 height 11
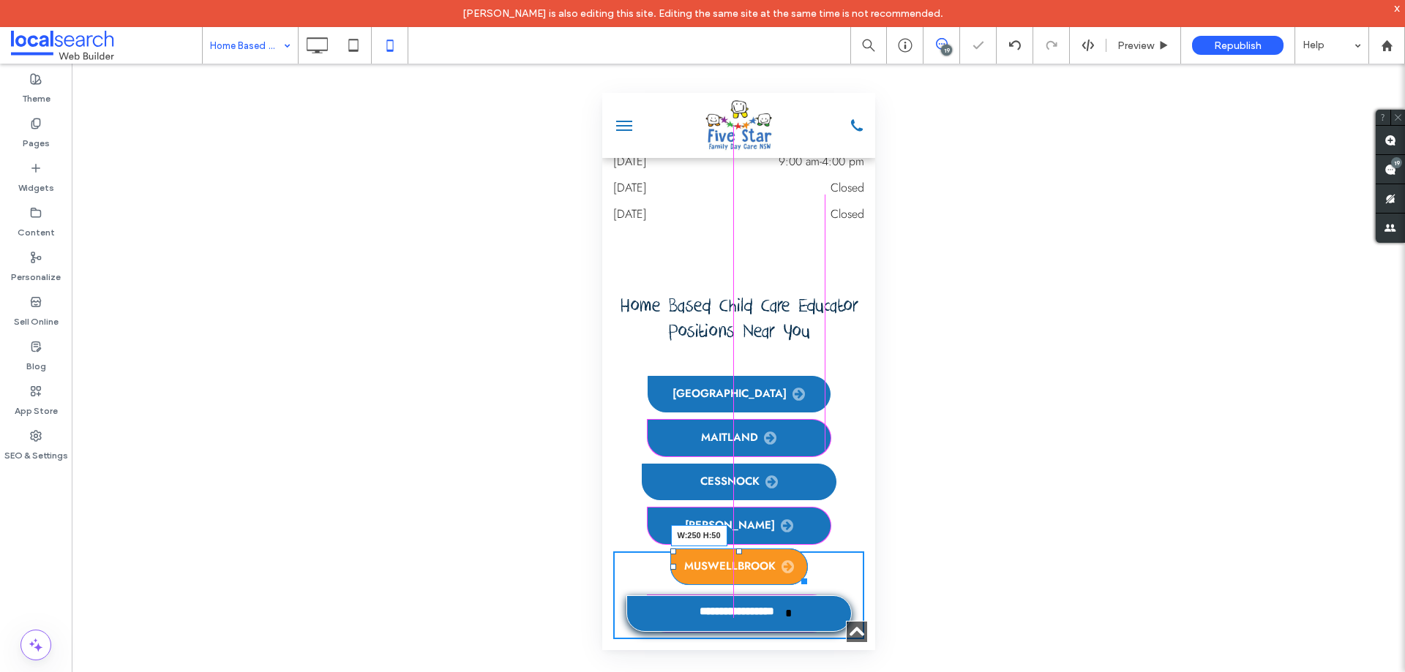
drag, startPoint x: 793, startPoint y: 400, endPoint x: 814, endPoint y: 398, distance: 21.3
click at [806, 574] on div at bounding box center [800, 579] width 11 height 11
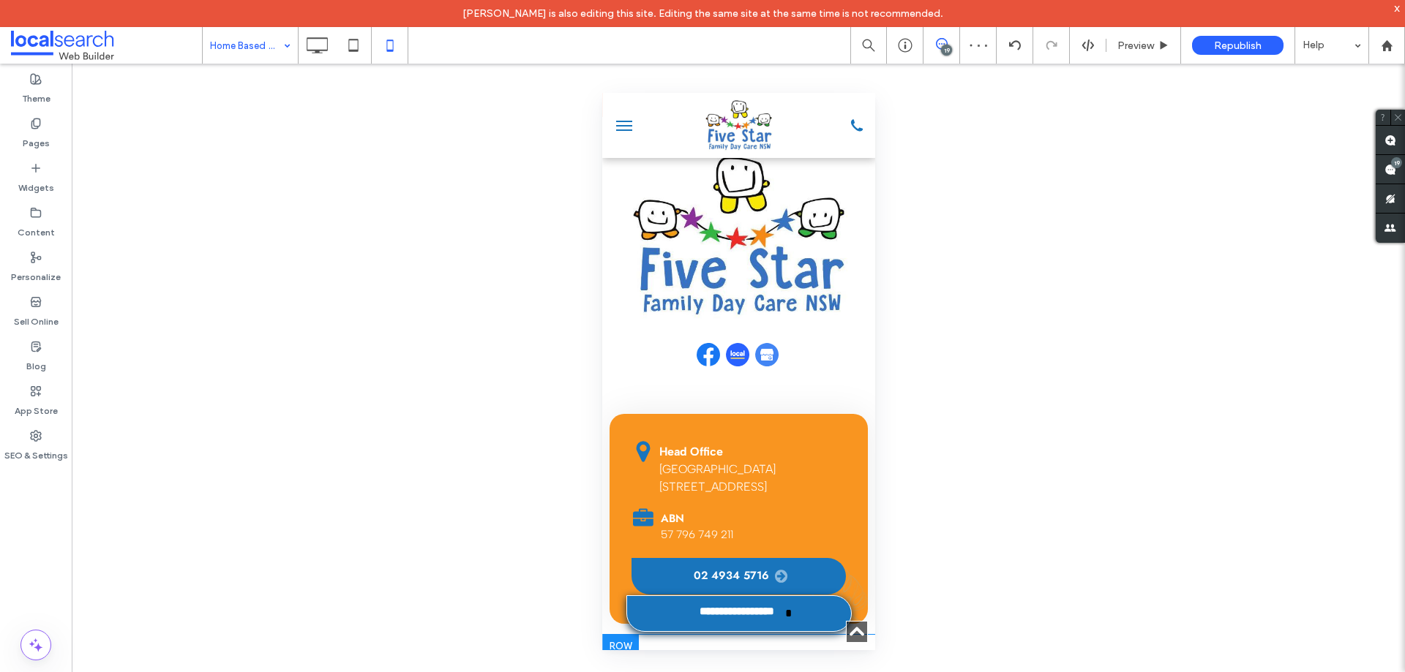
scroll to position [8268, 0]
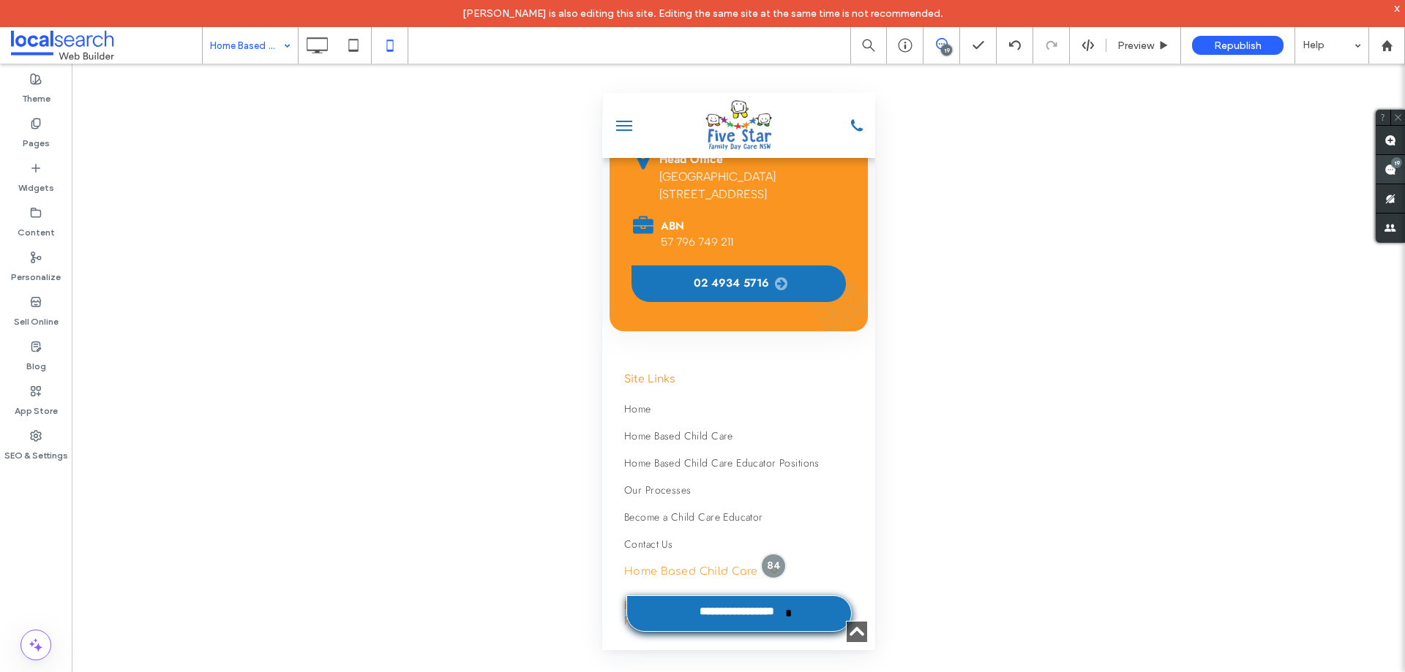
click at [1395, 165] on div "19" at bounding box center [1396, 162] width 11 height 11
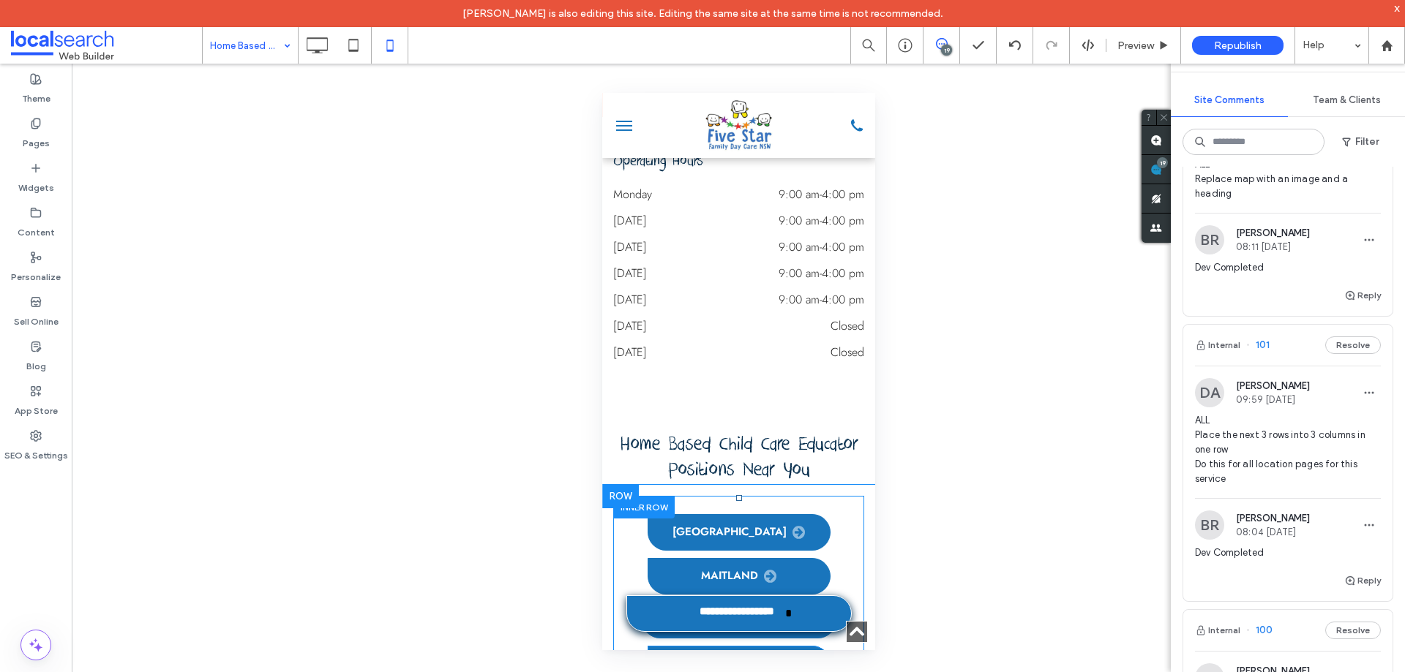
scroll to position [7024, 0]
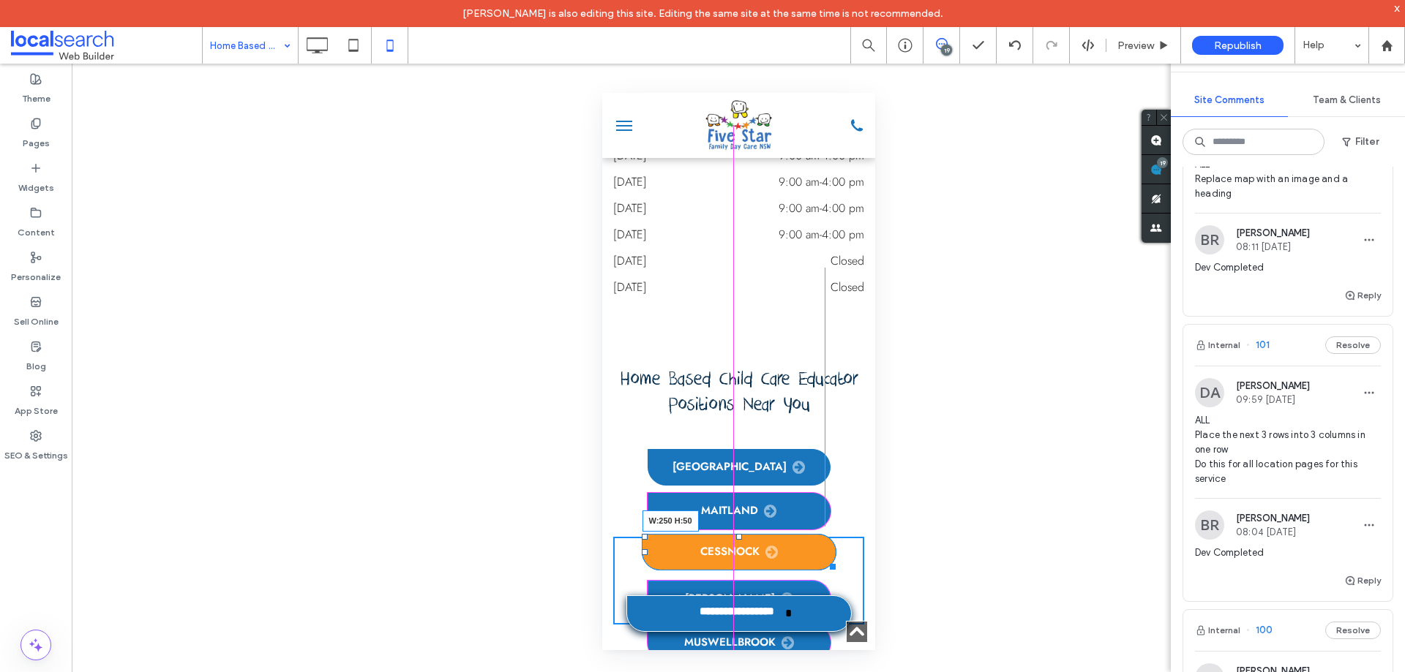
click at [824, 559] on div at bounding box center [829, 564] width 11 height 11
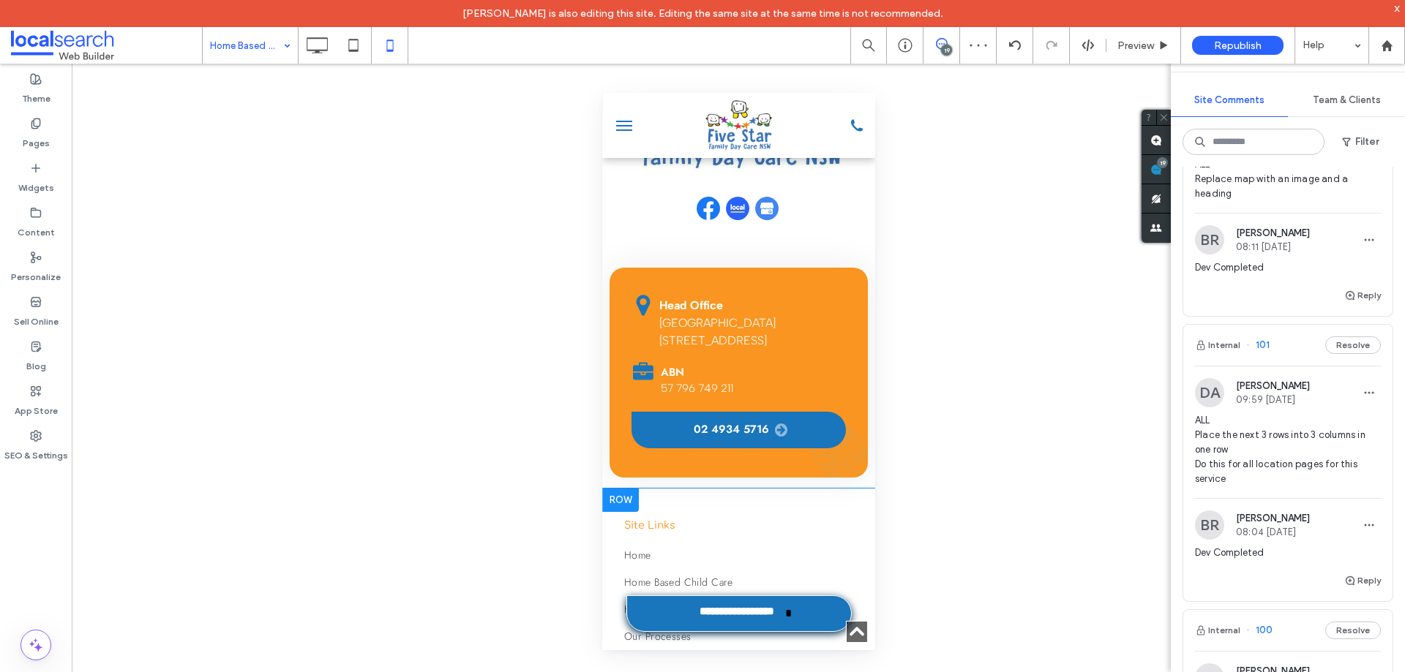
scroll to position [8464, 0]
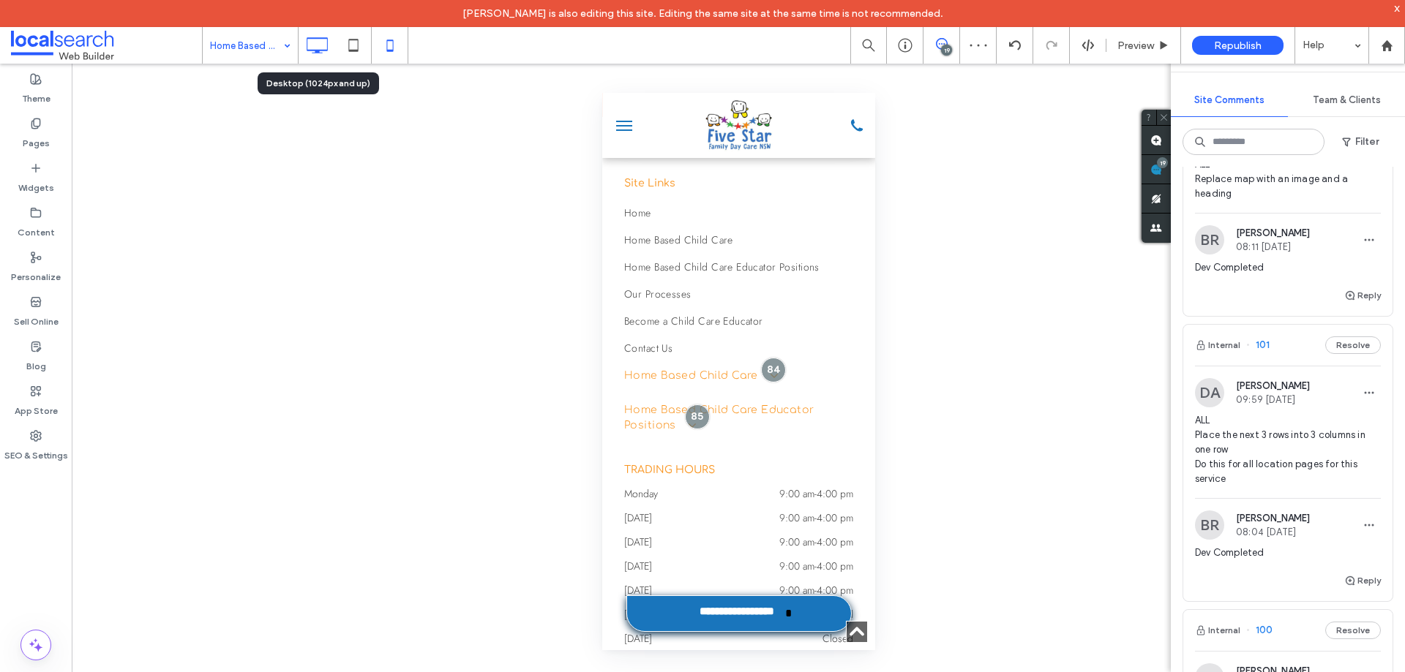
click at [317, 50] on use at bounding box center [317, 45] width 21 height 16
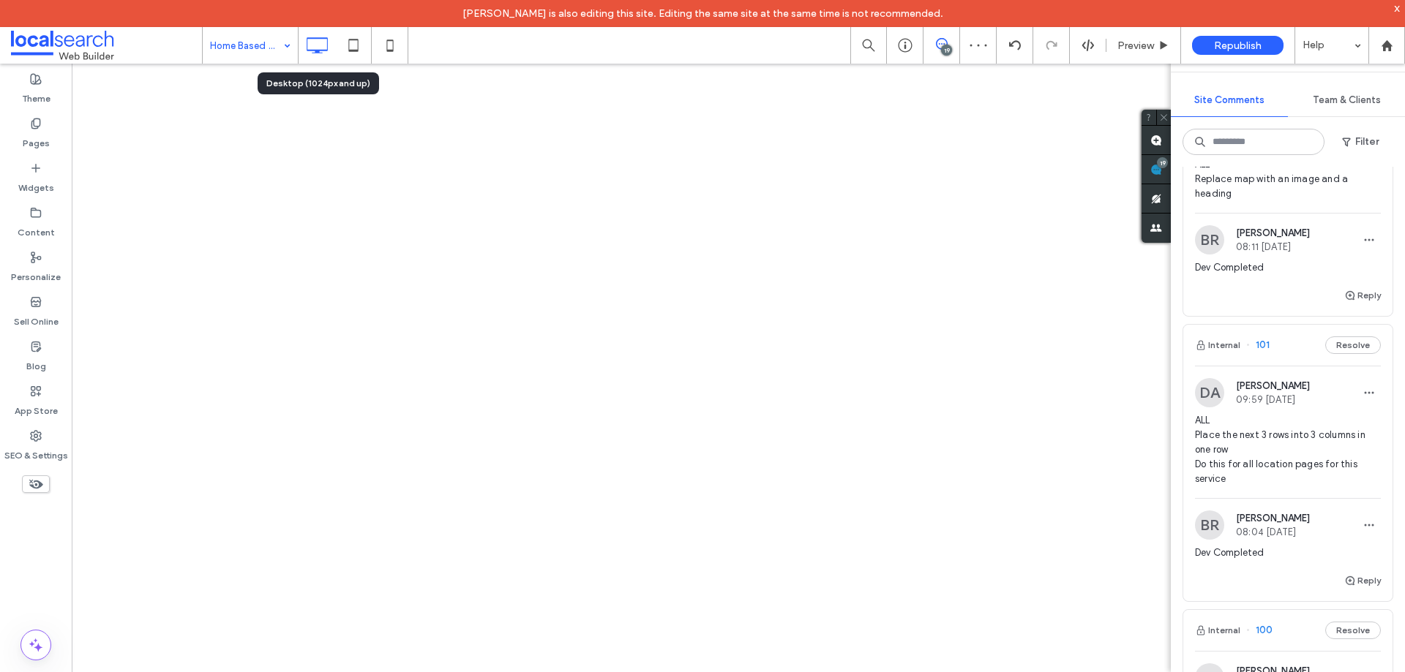
scroll to position [0, 0]
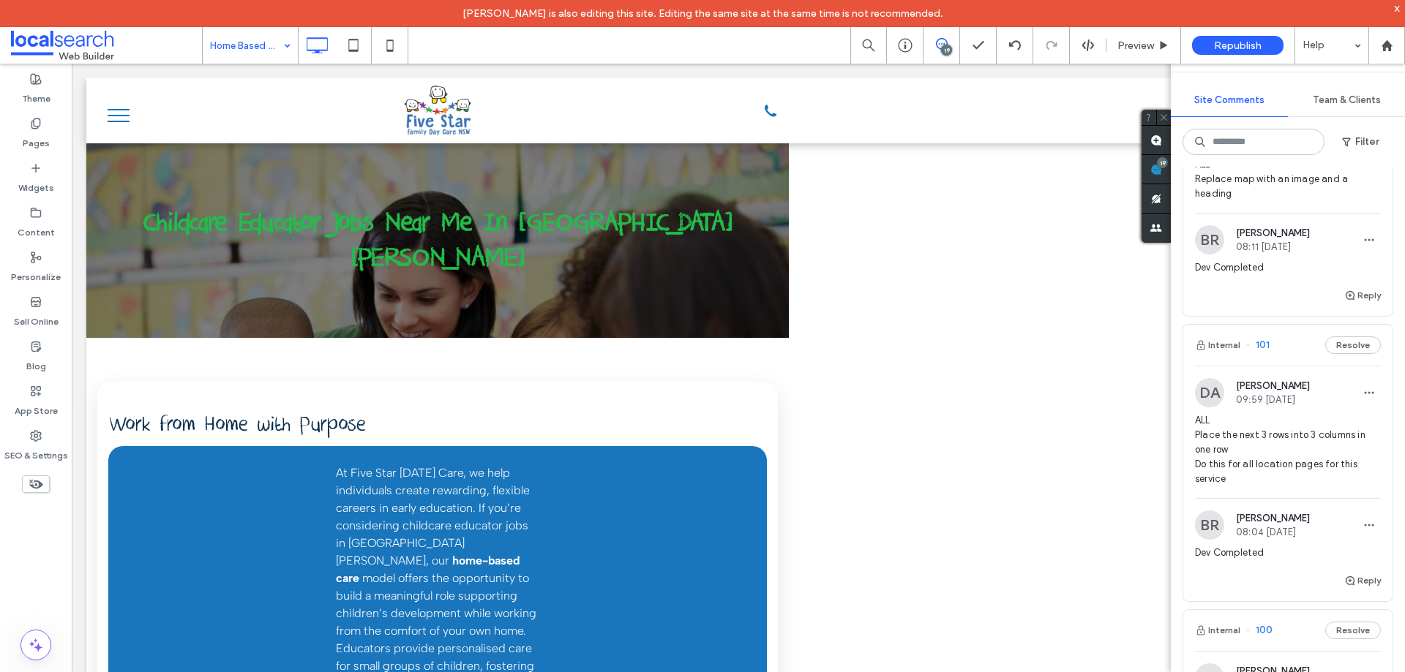
click at [48, 587] on div "Theme Pages Widgets Content Personalize Sell Online Blog App Store SEO & Settin…" at bounding box center [36, 382] width 72 height 636
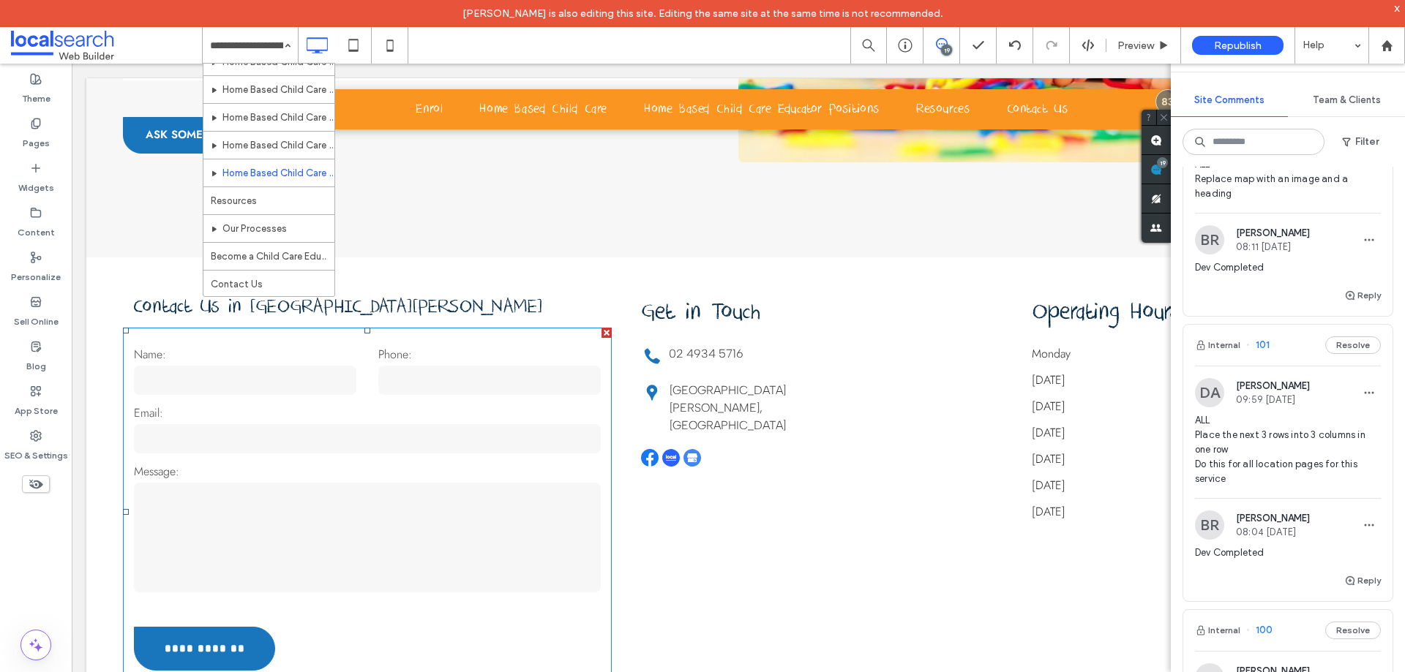
scroll to position [5195, 0]
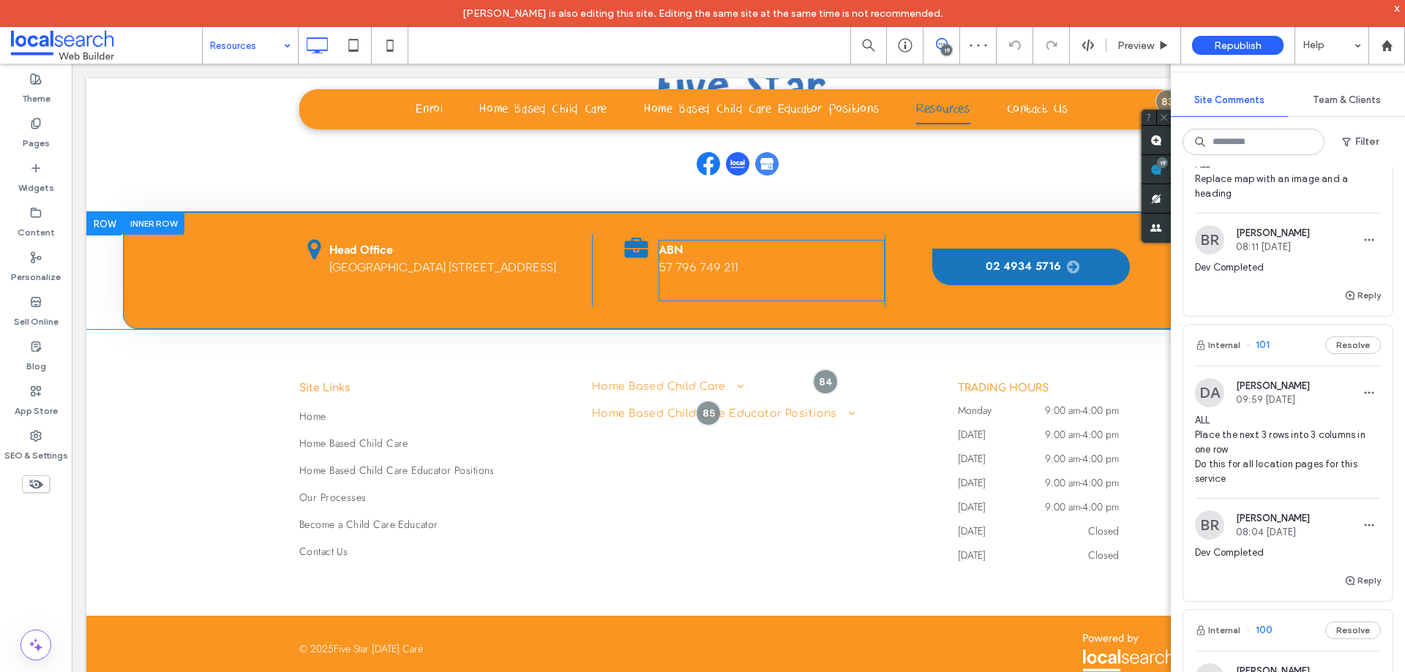
scroll to position [1978, 0]
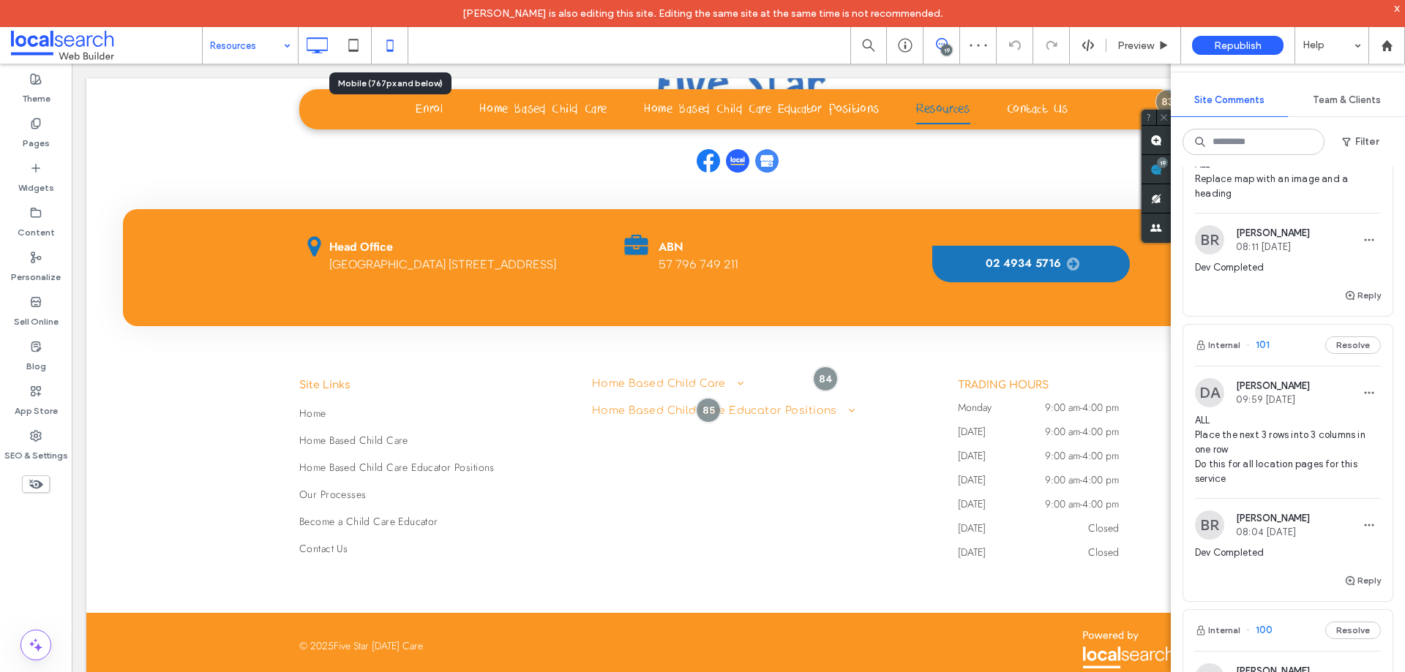
click at [394, 34] on icon at bounding box center [389, 45] width 29 height 29
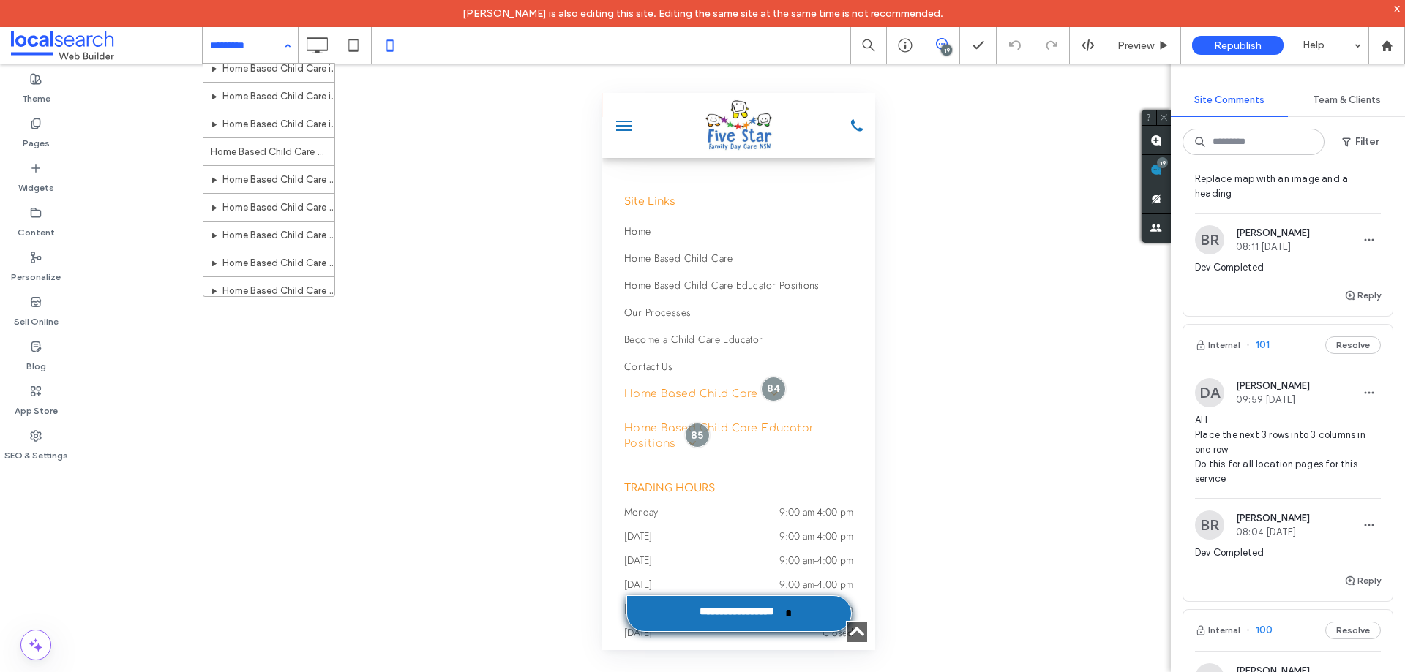
scroll to position [349, 0]
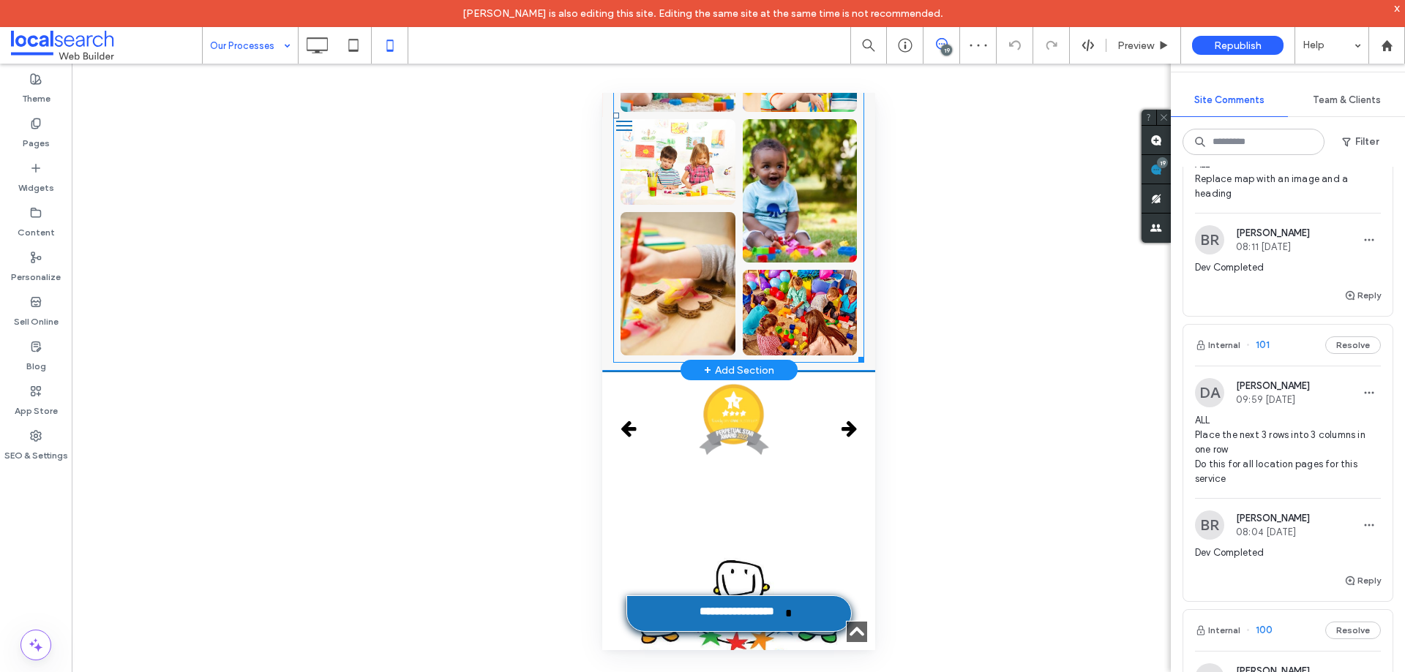
scroll to position [2488, 0]
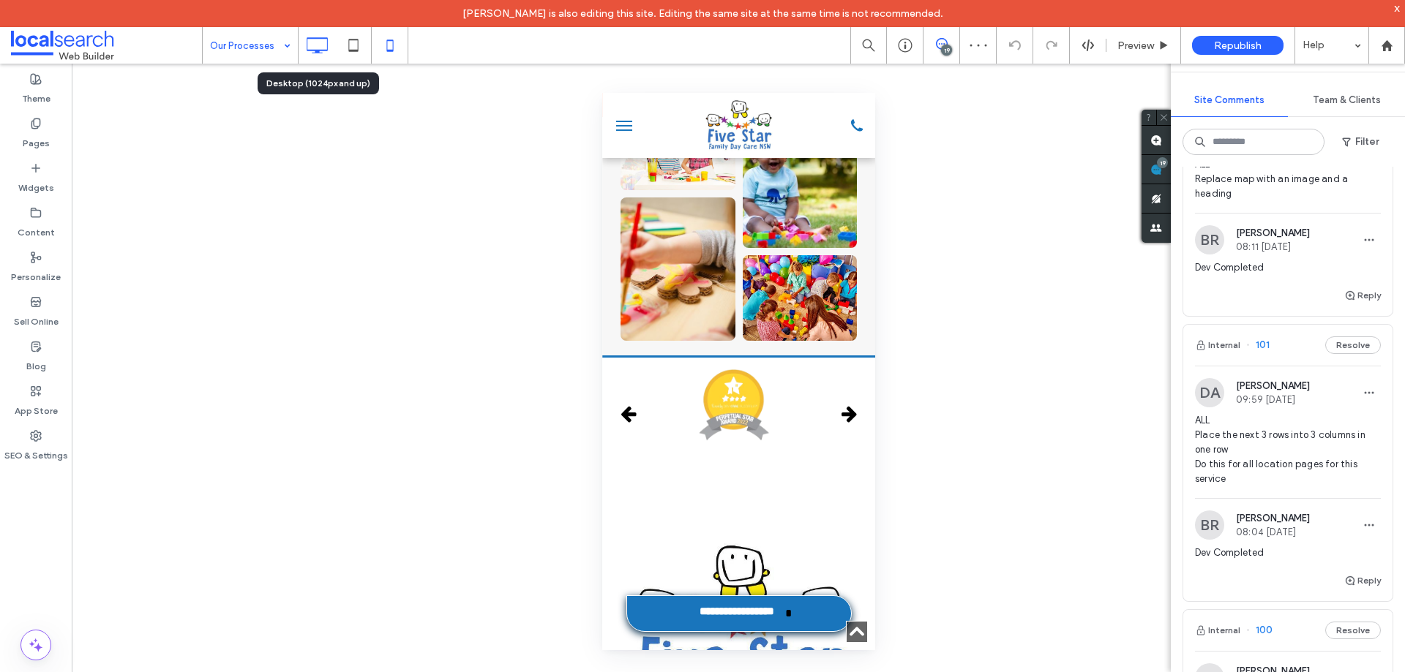
click at [321, 48] on icon at bounding box center [316, 45] width 29 height 29
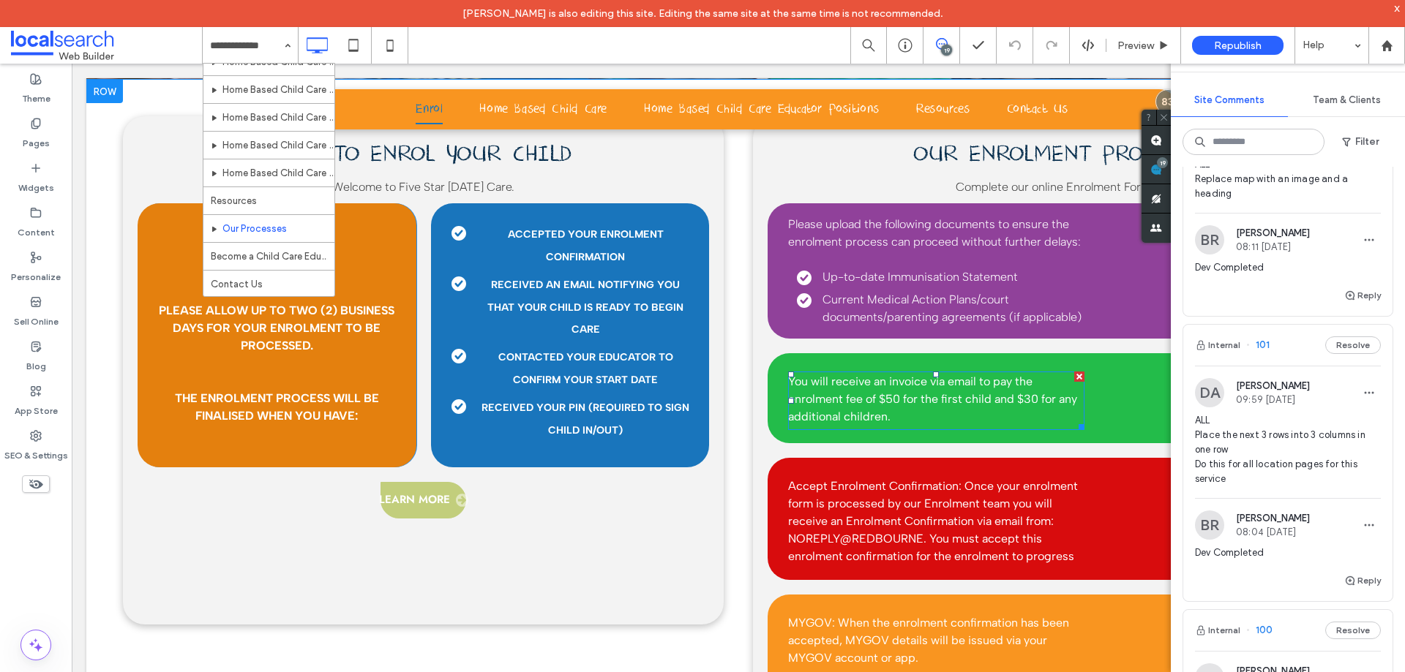
scroll to position [623, 0]
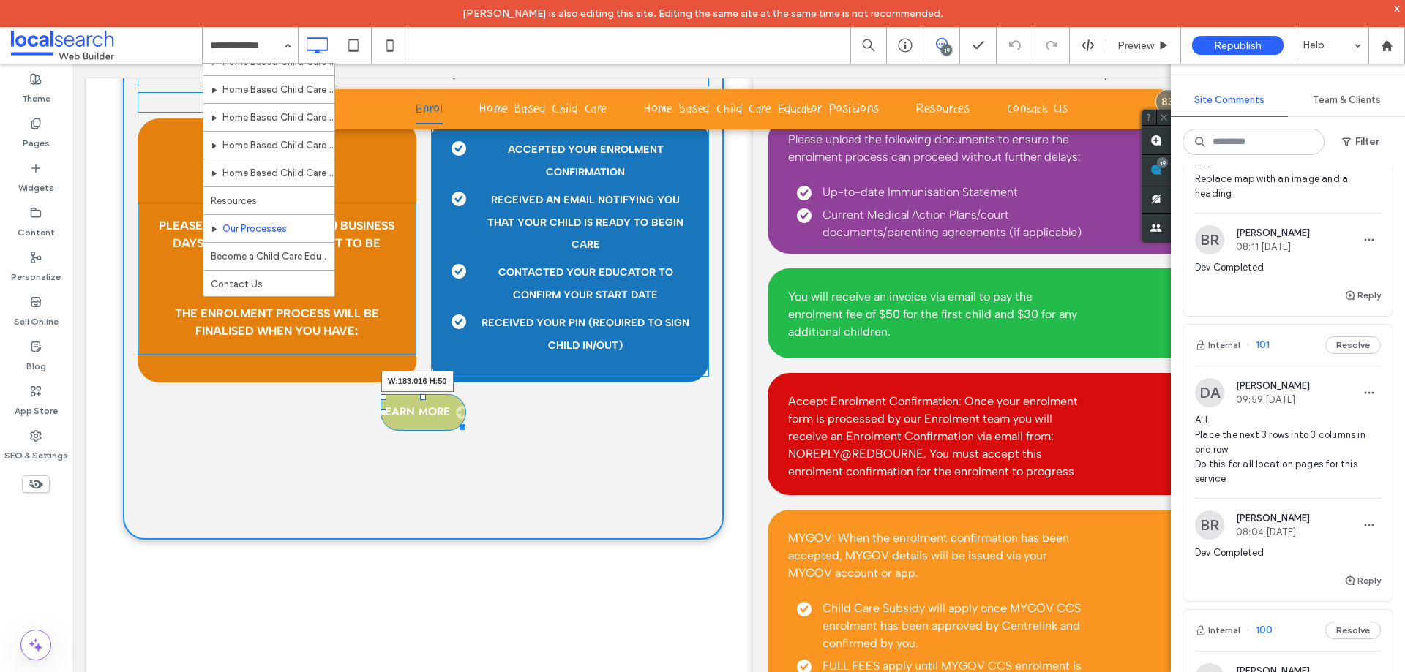
drag, startPoint x: 454, startPoint y: 426, endPoint x: 552, endPoint y: 488, distance: 115.5
click at [465, 426] on div at bounding box center [459, 424] width 11 height 11
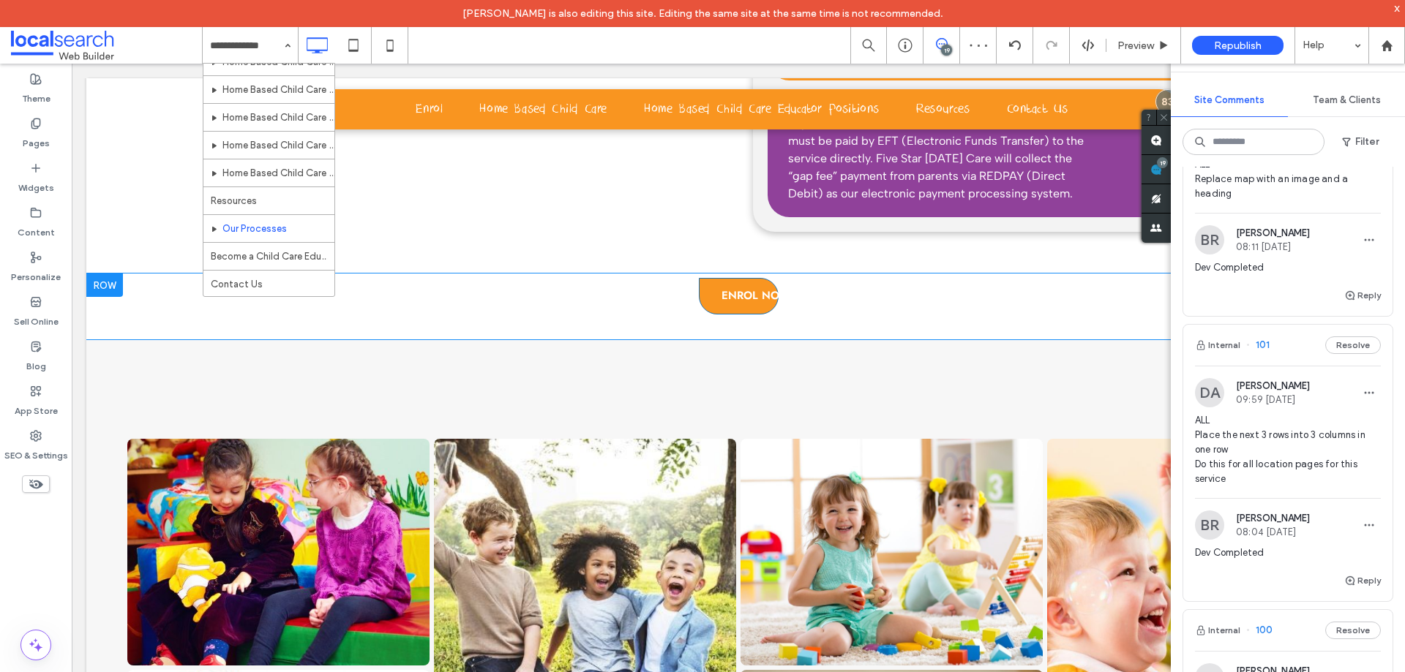
scroll to position [1208, 0]
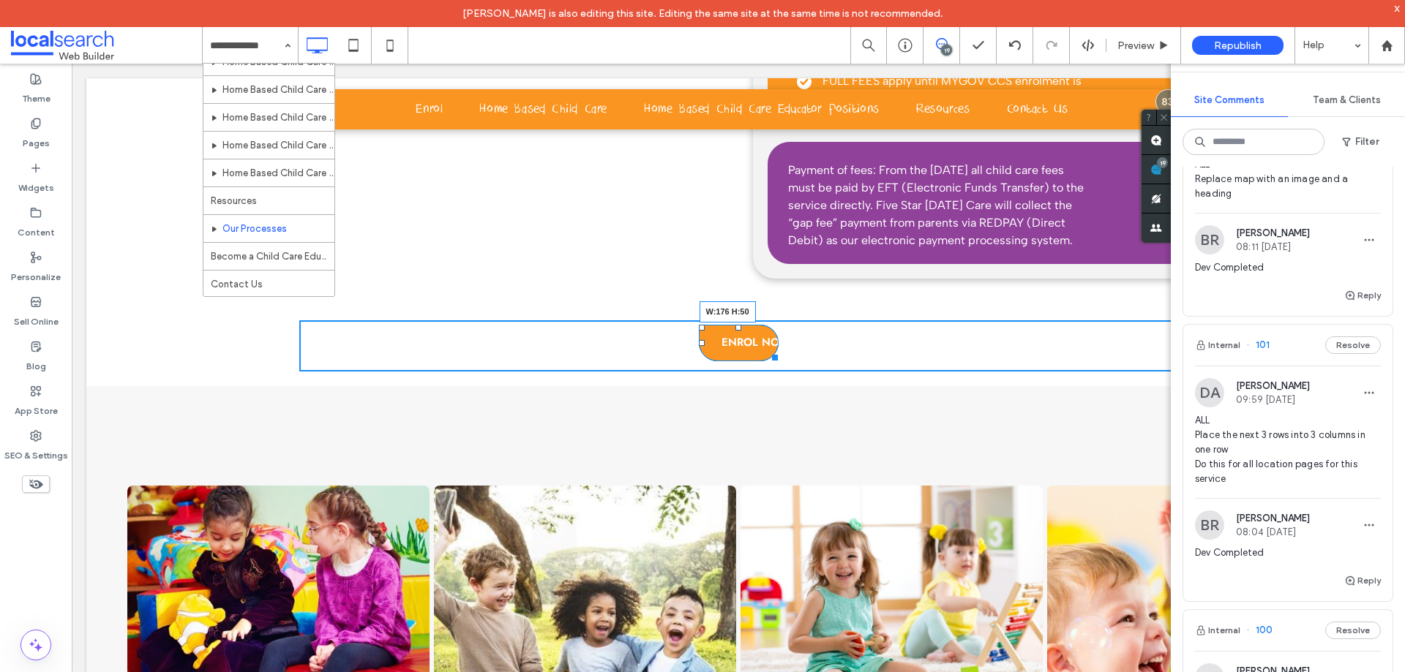
drag, startPoint x: 768, startPoint y: 373, endPoint x: 884, endPoint y: 437, distance: 132.6
click at [778, 361] on div at bounding box center [772, 355] width 11 height 11
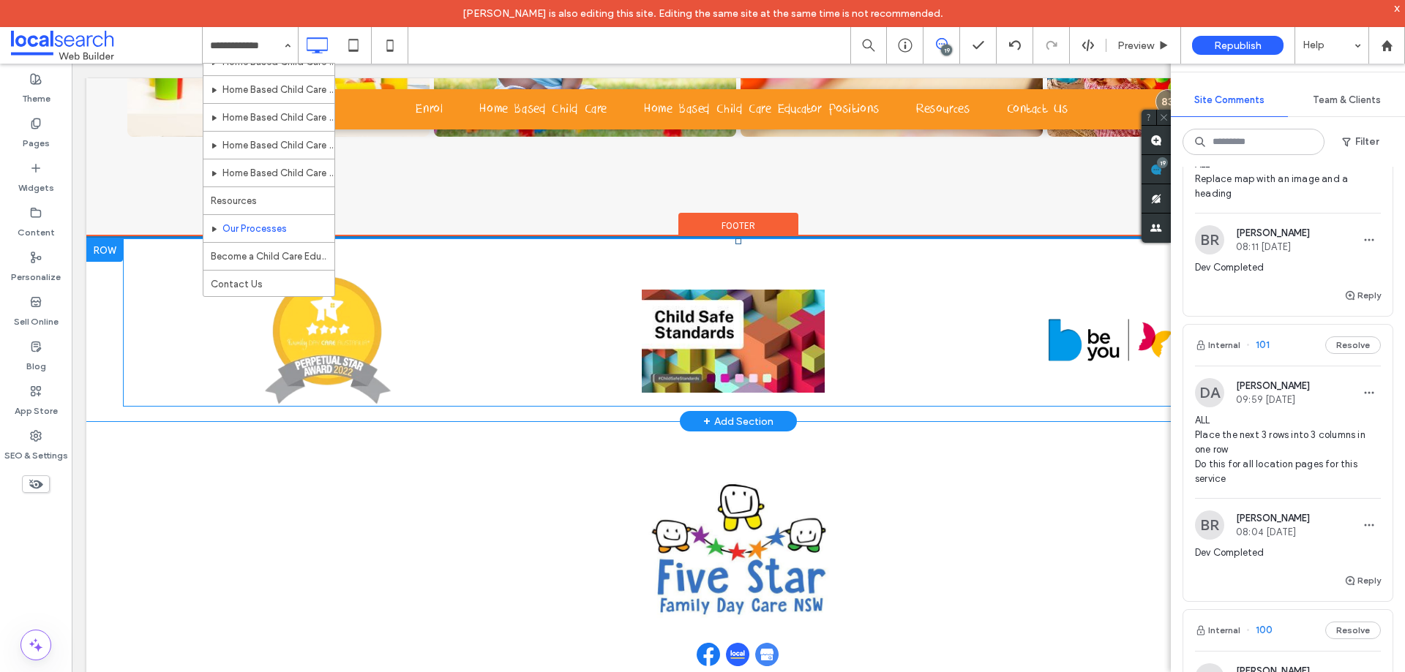
scroll to position [2232, 0]
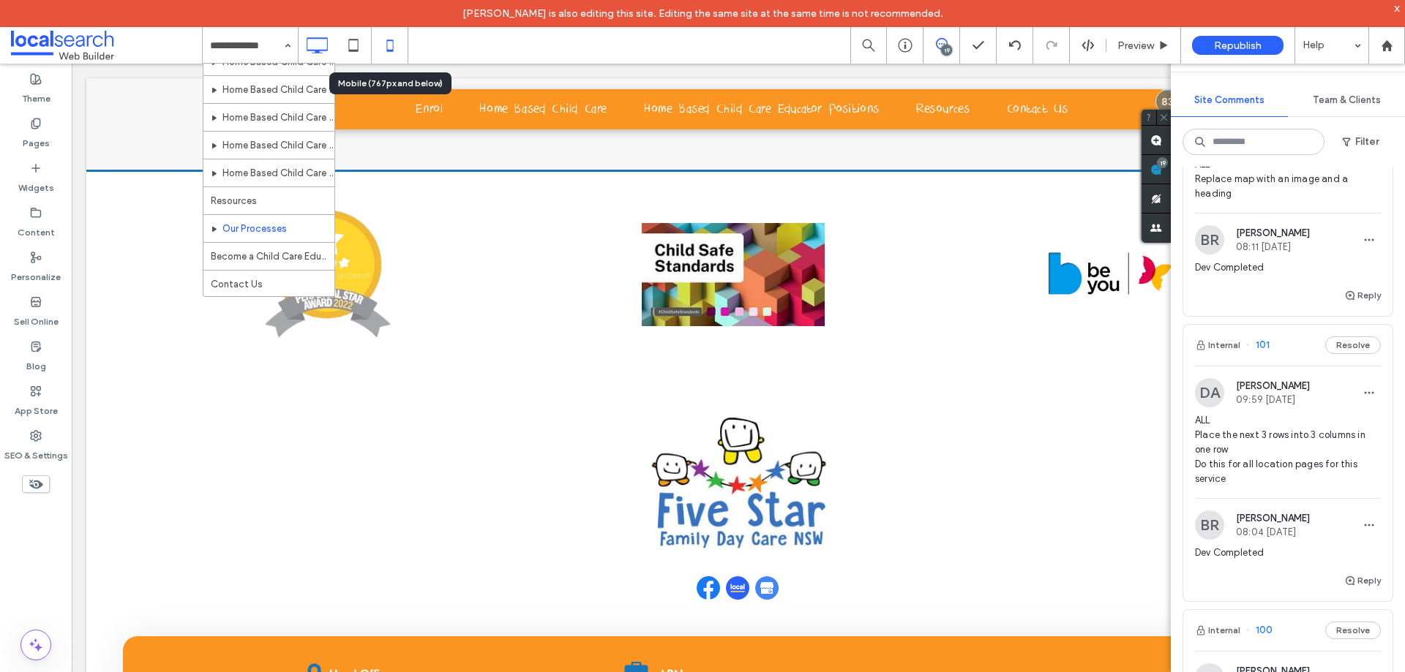
click at [393, 46] on use at bounding box center [389, 46] width 7 height 12
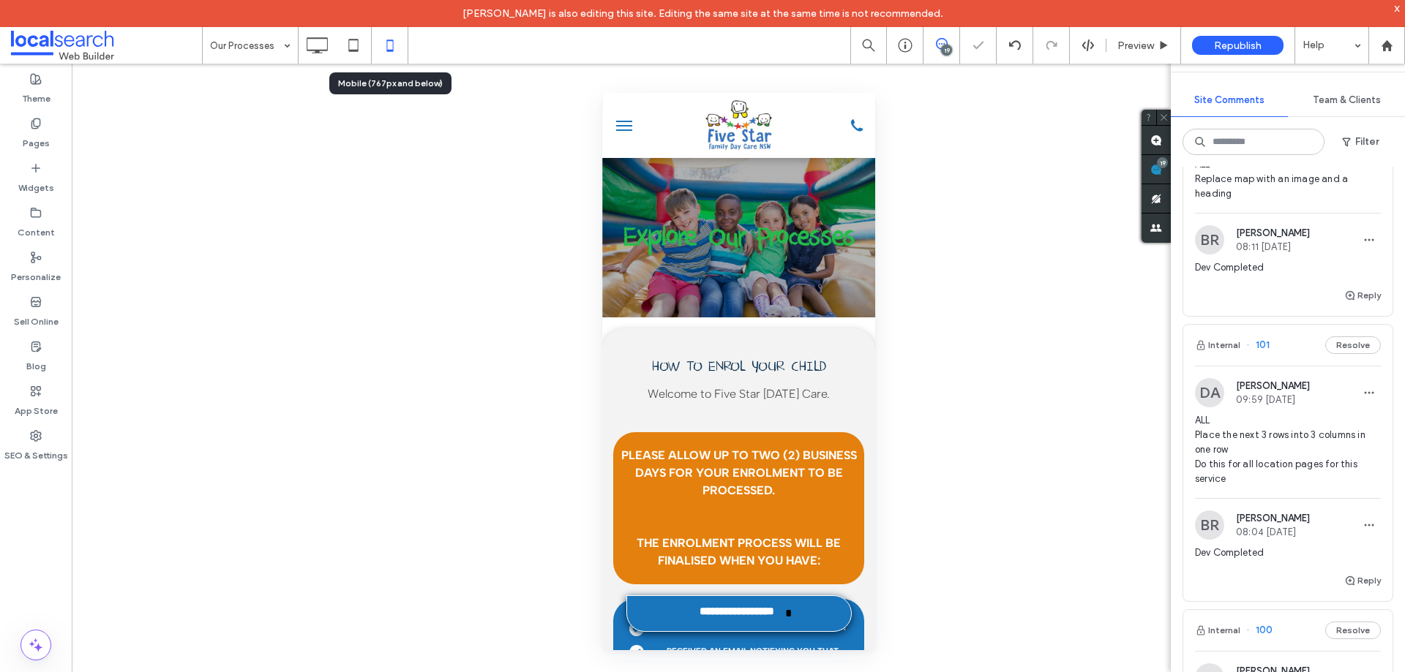
scroll to position [0, 0]
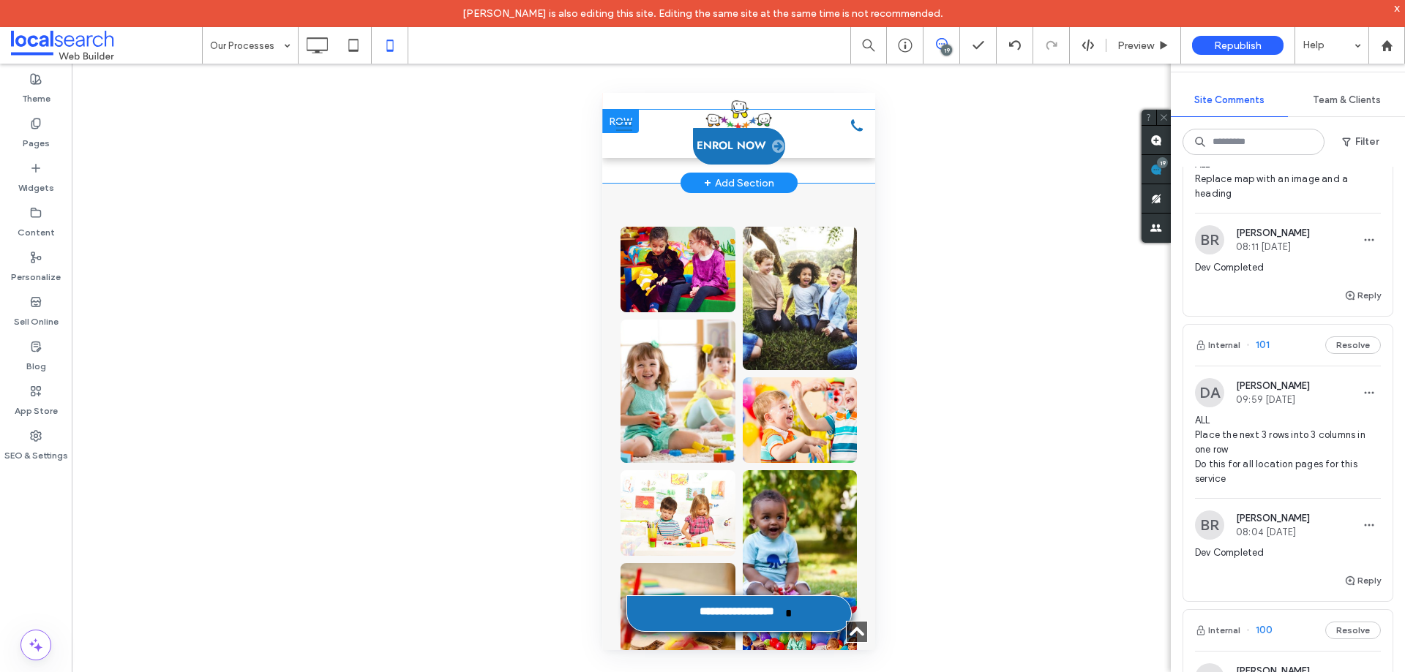
scroll to position [2049, 0]
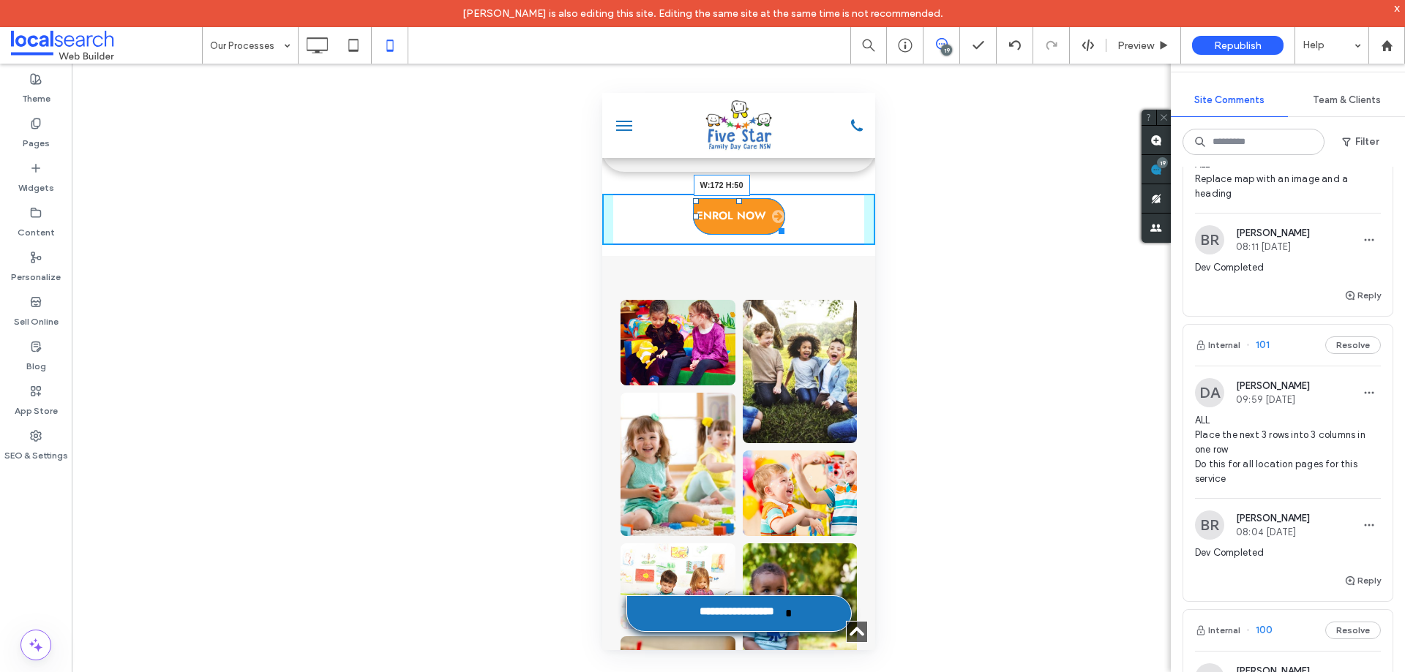
drag, startPoint x: 770, startPoint y: 248, endPoint x: 787, endPoint y: 248, distance: 16.8
click at [784, 234] on div at bounding box center [778, 228] width 11 height 11
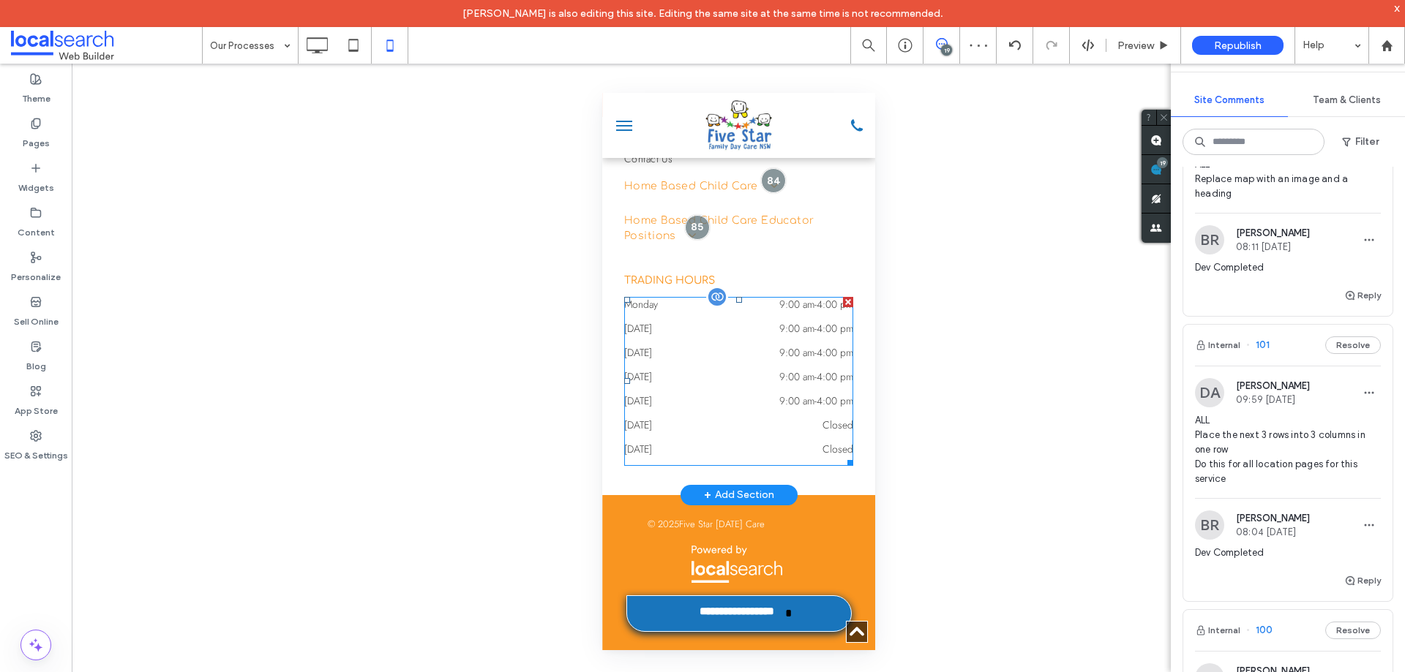
scroll to position [3543, 0]
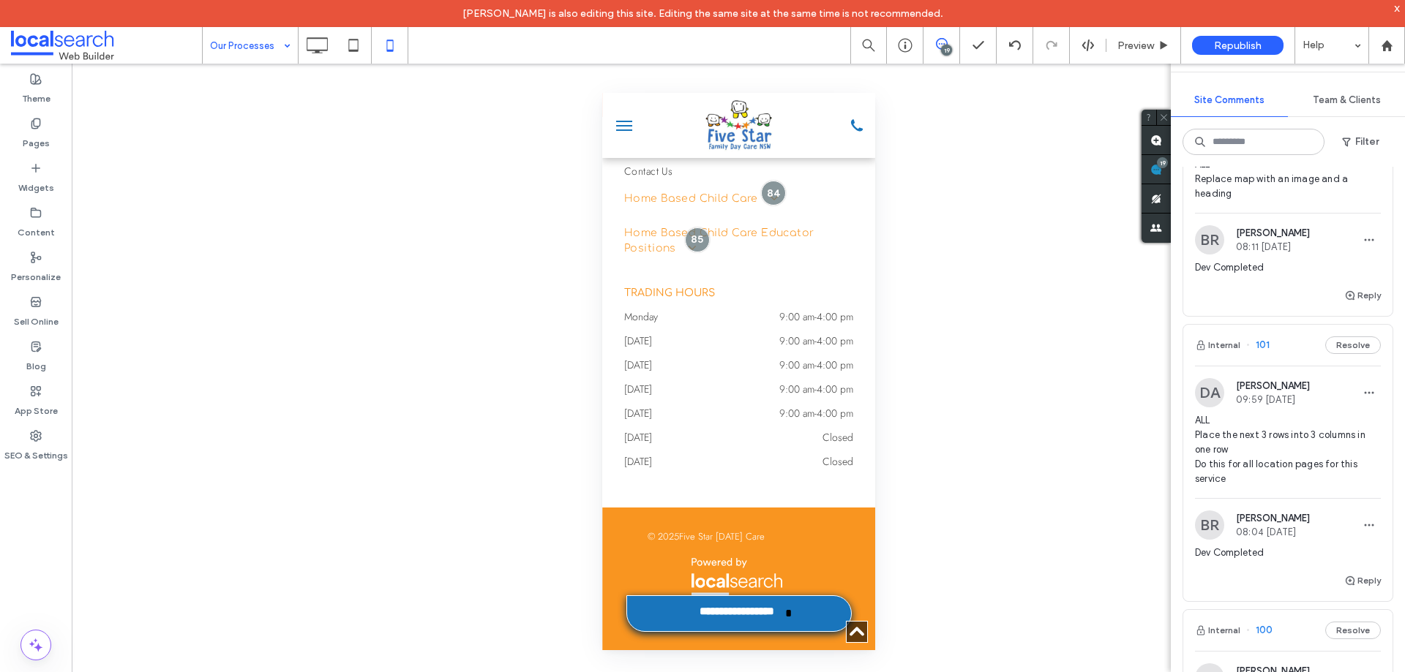
drag, startPoint x: 263, startPoint y: 50, endPoint x: 277, endPoint y: 59, distance: 16.4
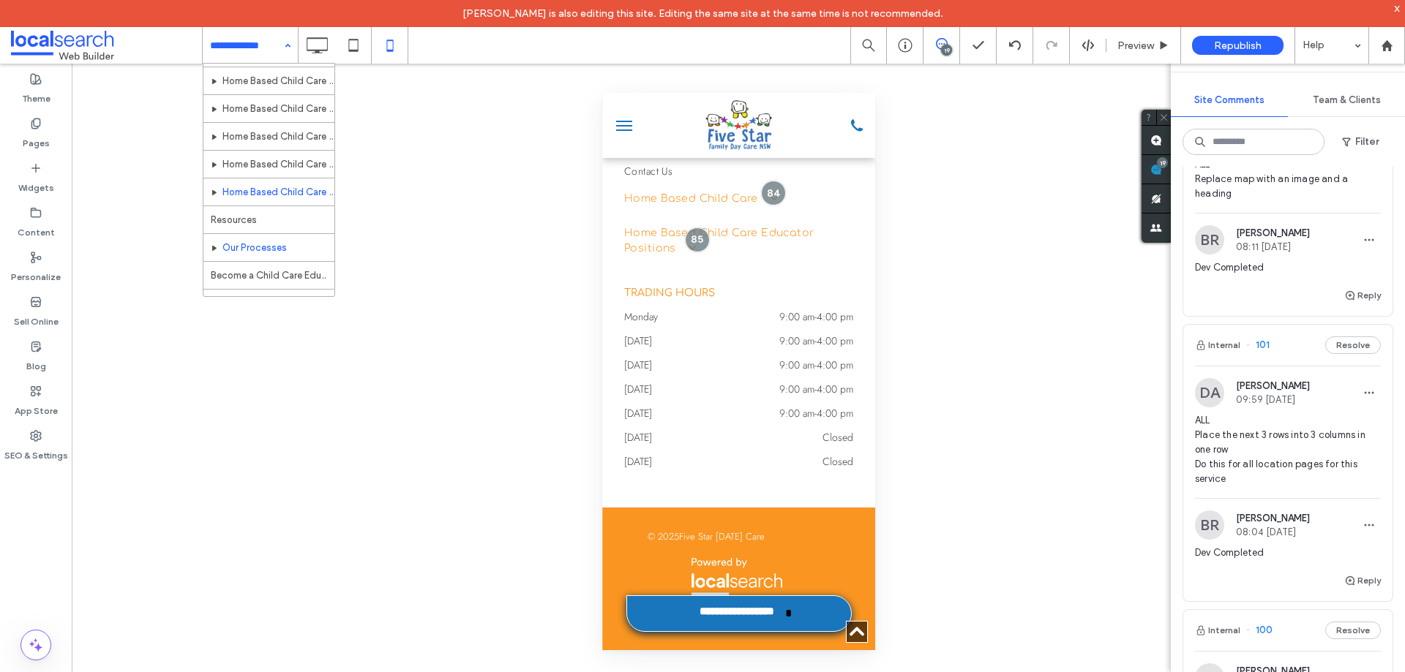
scroll to position [349, 0]
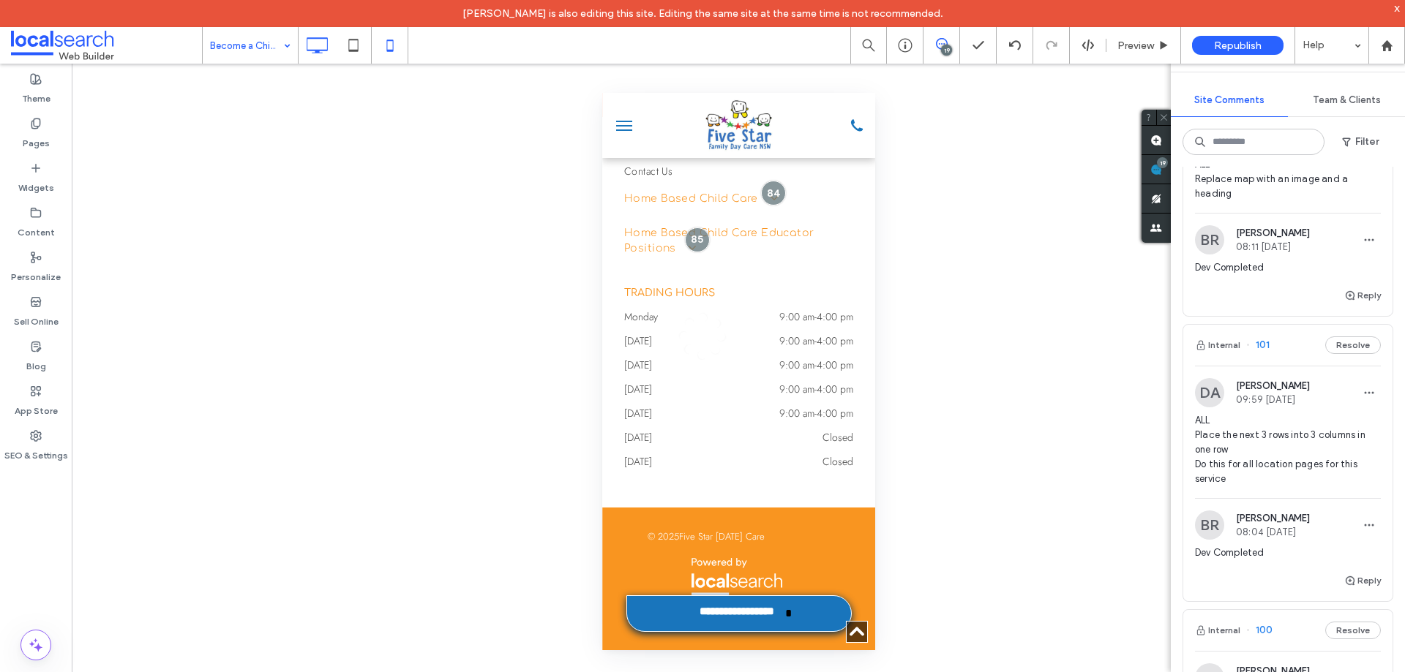
click at [316, 43] on icon at bounding box center [316, 45] width 29 height 29
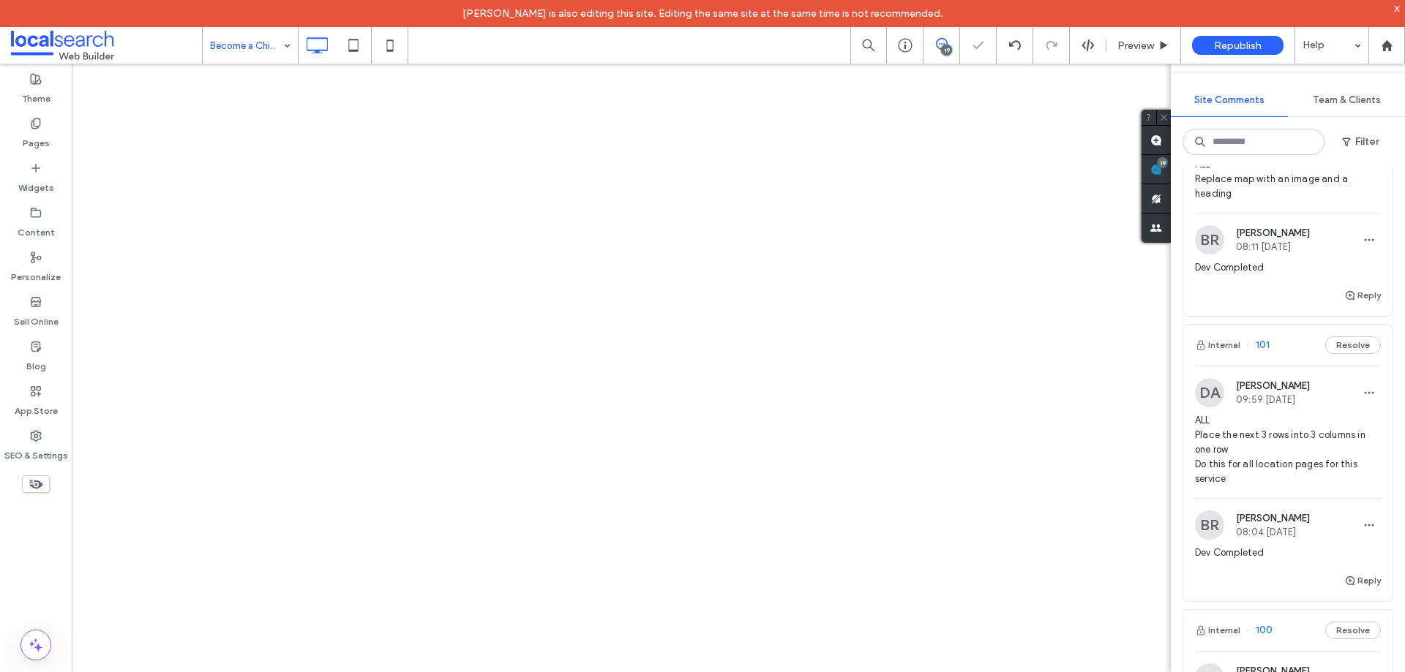
click at [319, 48] on div at bounding box center [702, 336] width 1405 height 672
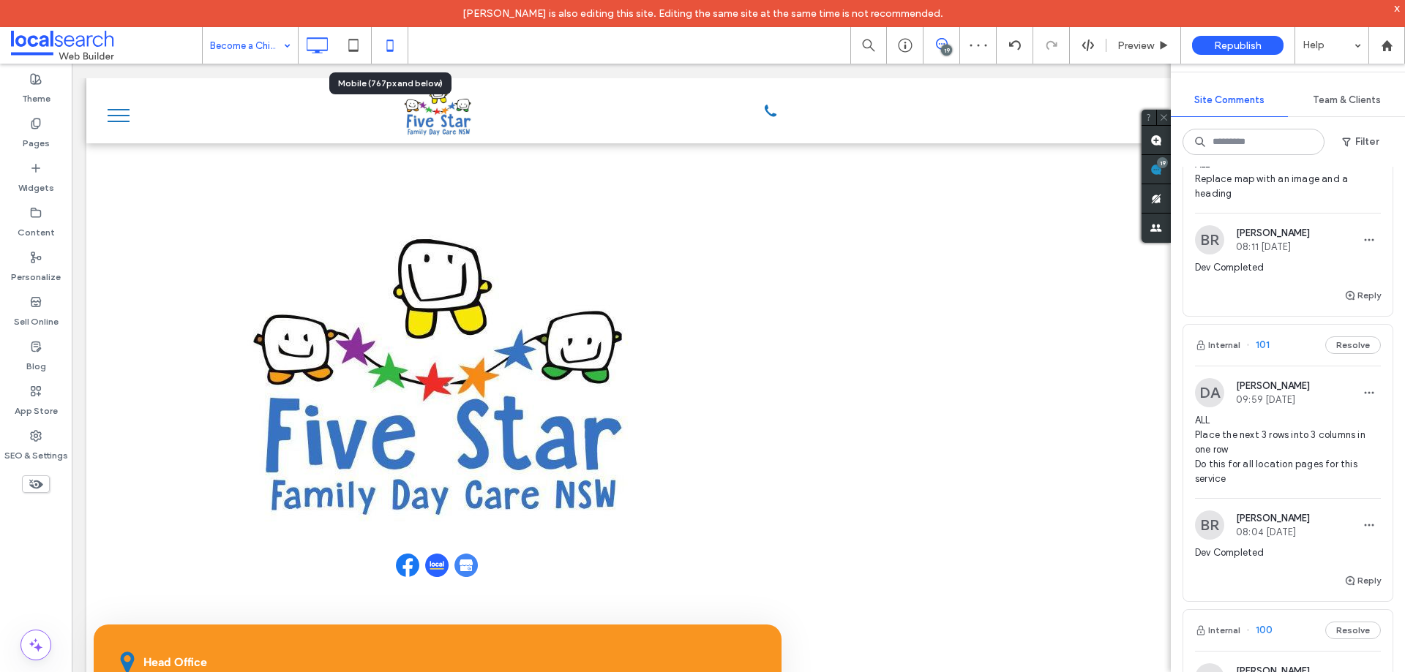
click at [378, 41] on icon at bounding box center [389, 45] width 29 height 29
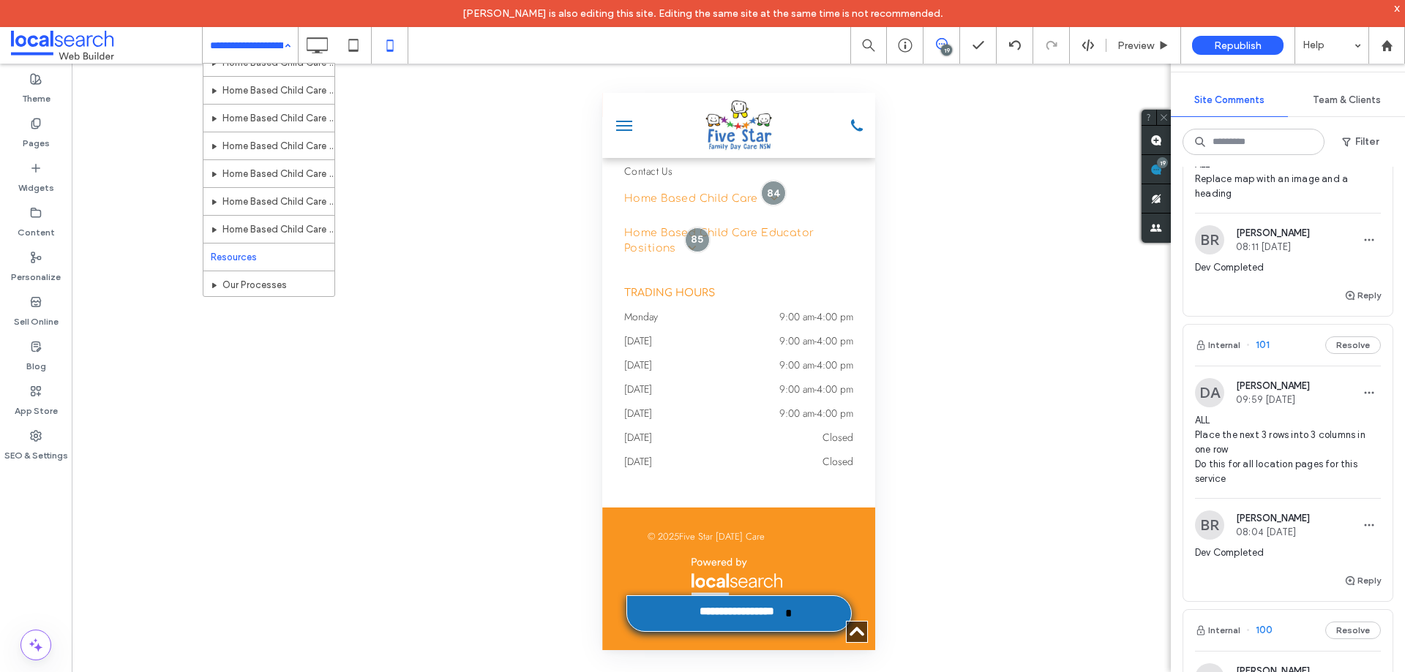
scroll to position [349, 0]
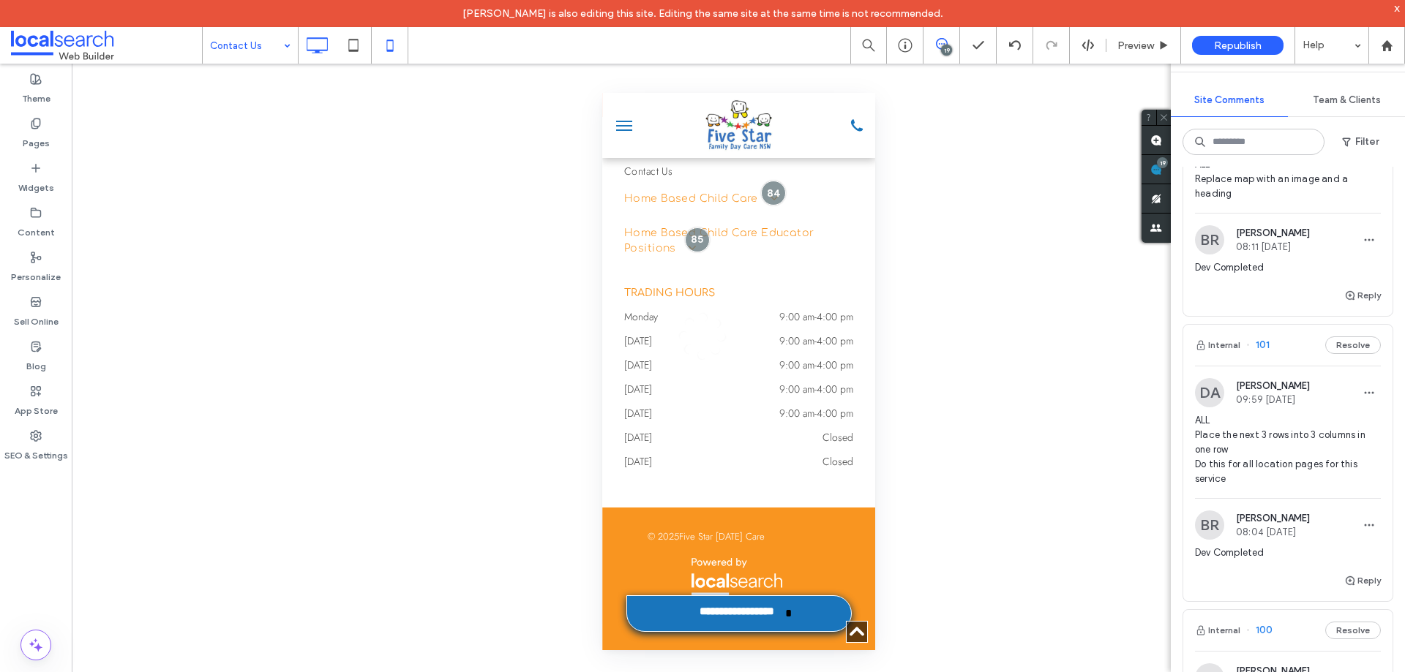
click at [315, 50] on use at bounding box center [317, 45] width 21 height 16
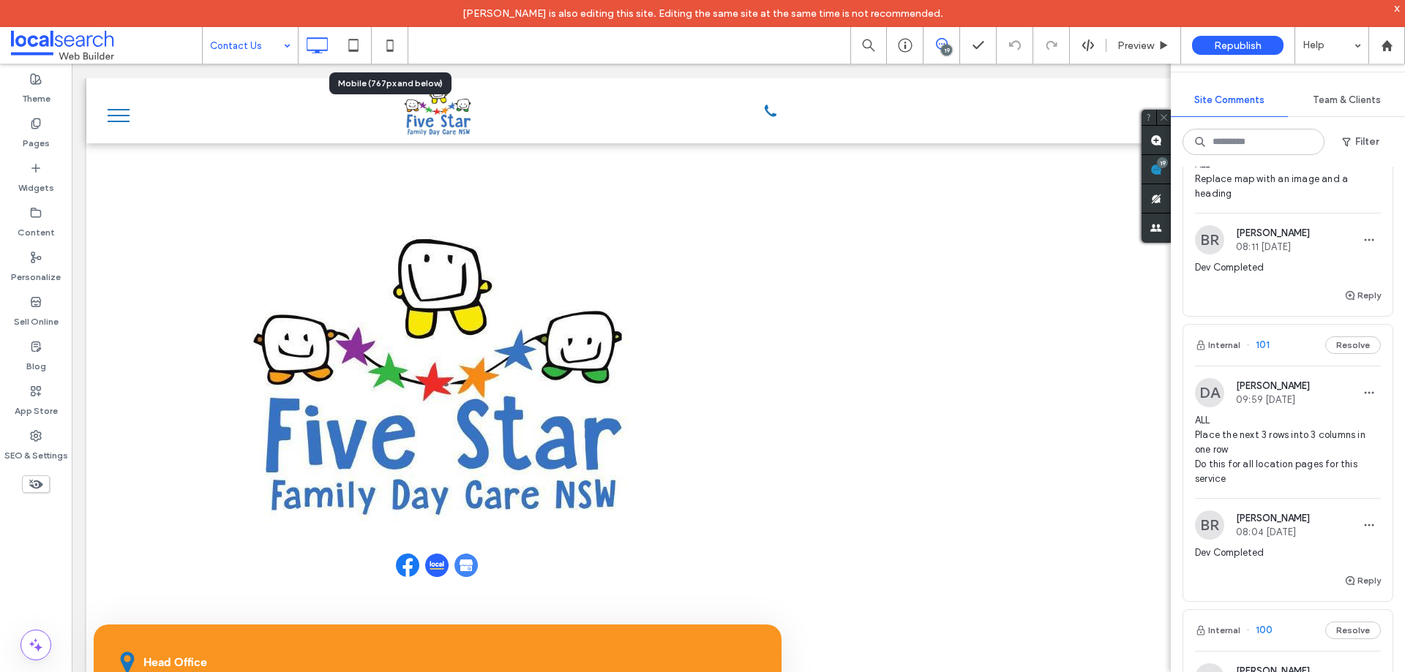
click at [384, 55] on icon at bounding box center [389, 45] width 29 height 29
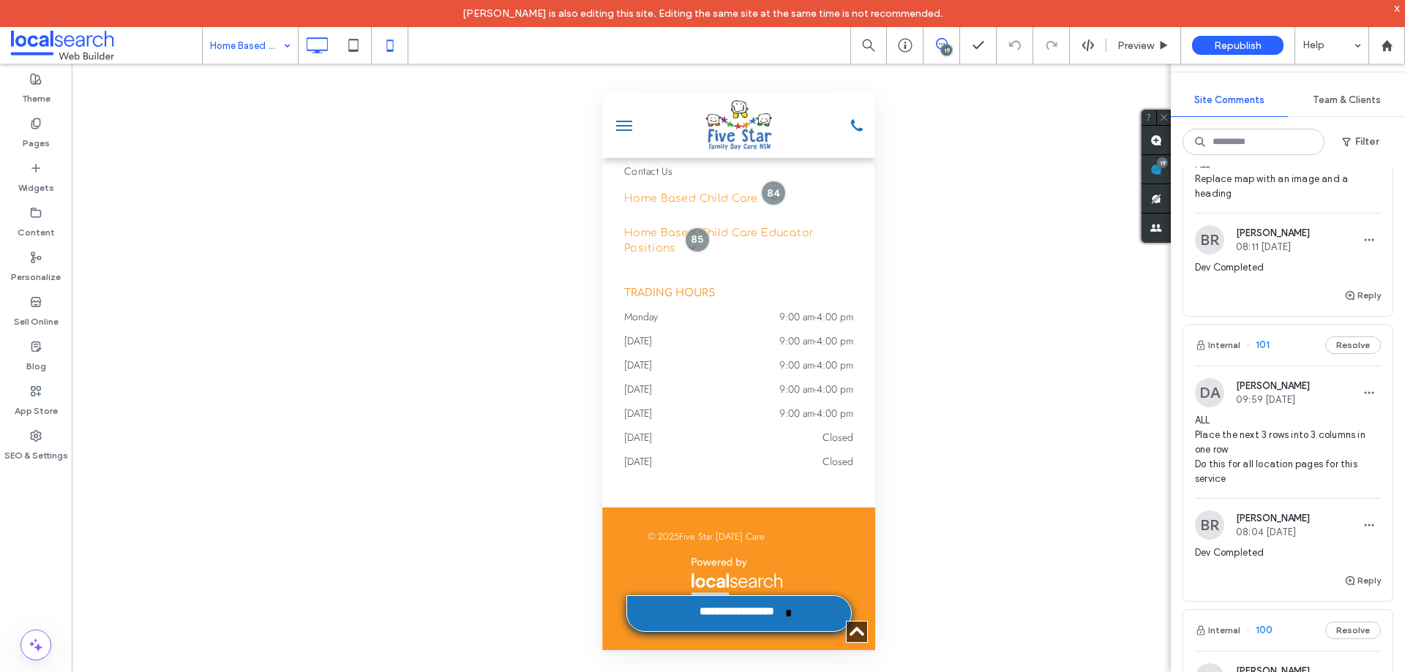
click at [317, 57] on icon at bounding box center [316, 45] width 29 height 29
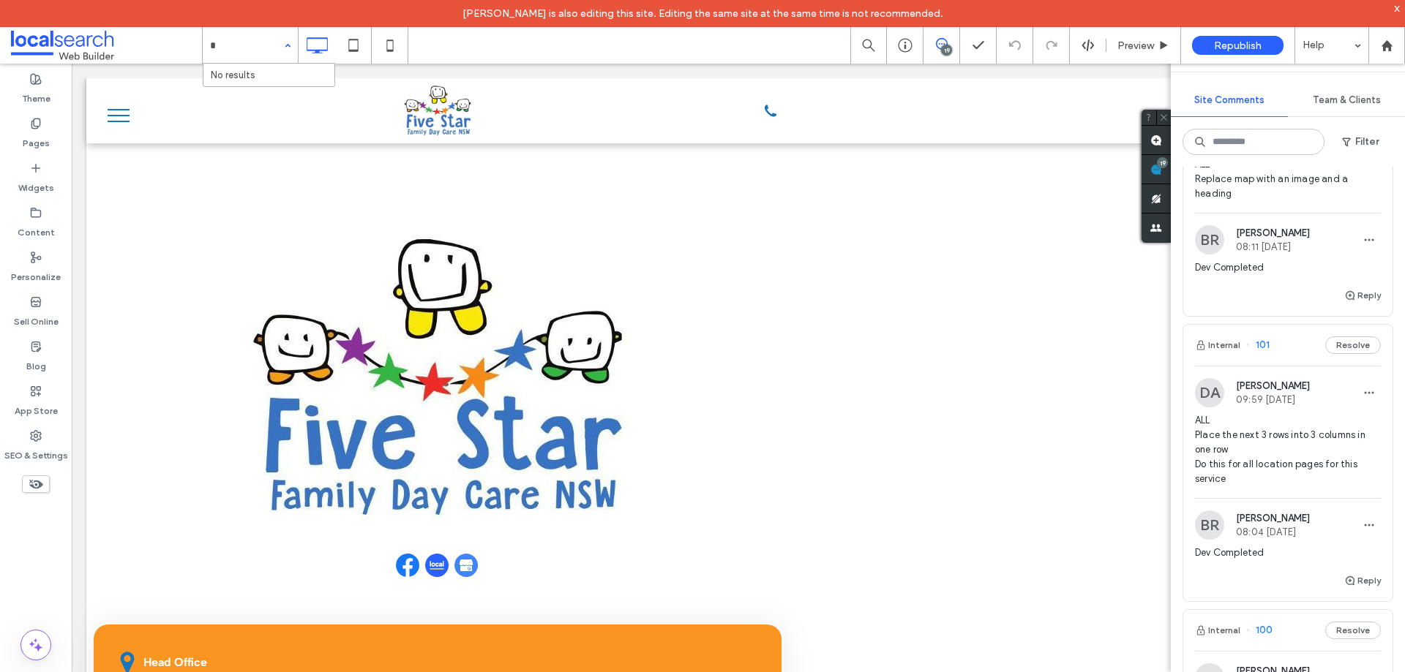
type input "*"
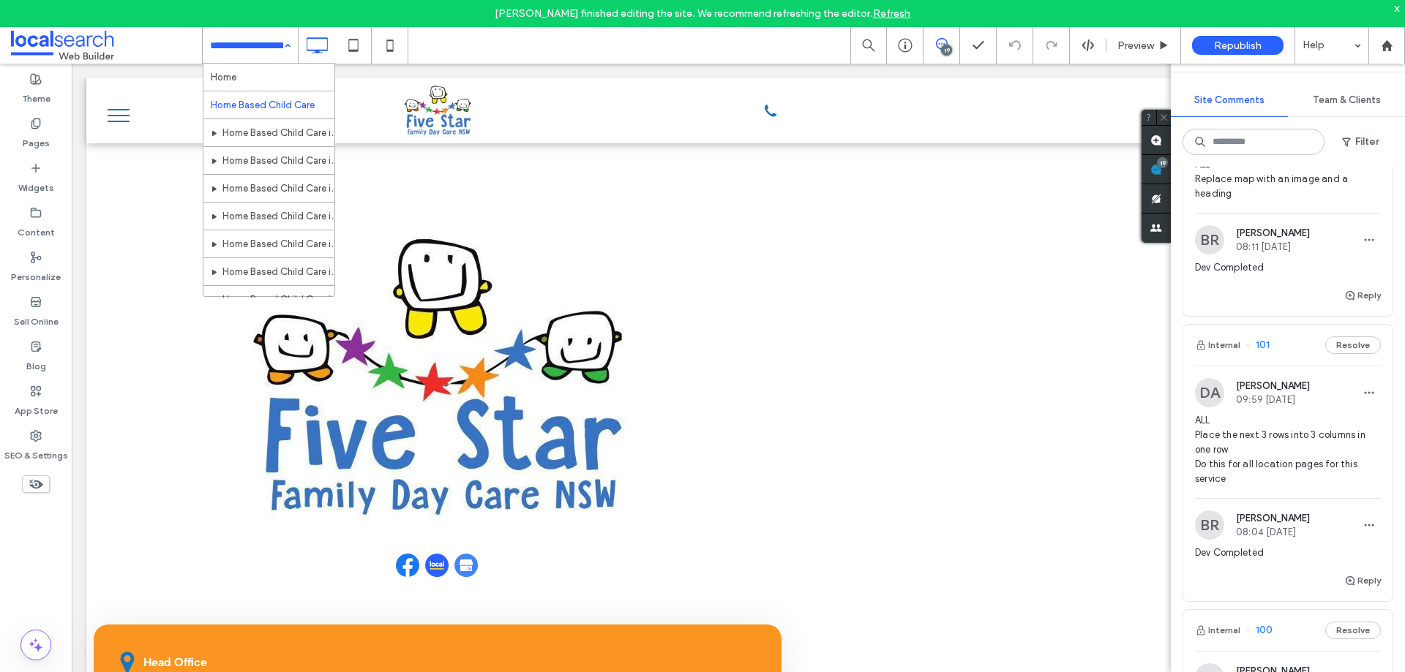
click at [953, 40] on span at bounding box center [941, 44] width 36 height 12
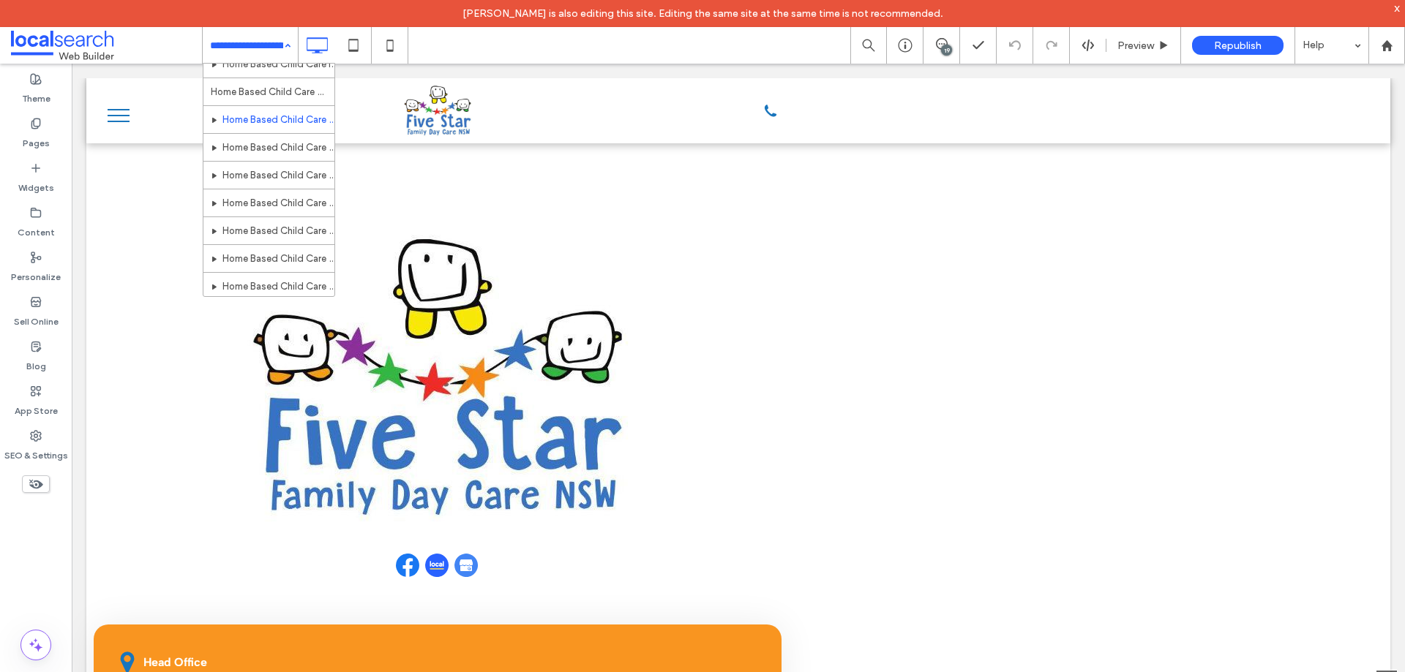
scroll to position [146, 0]
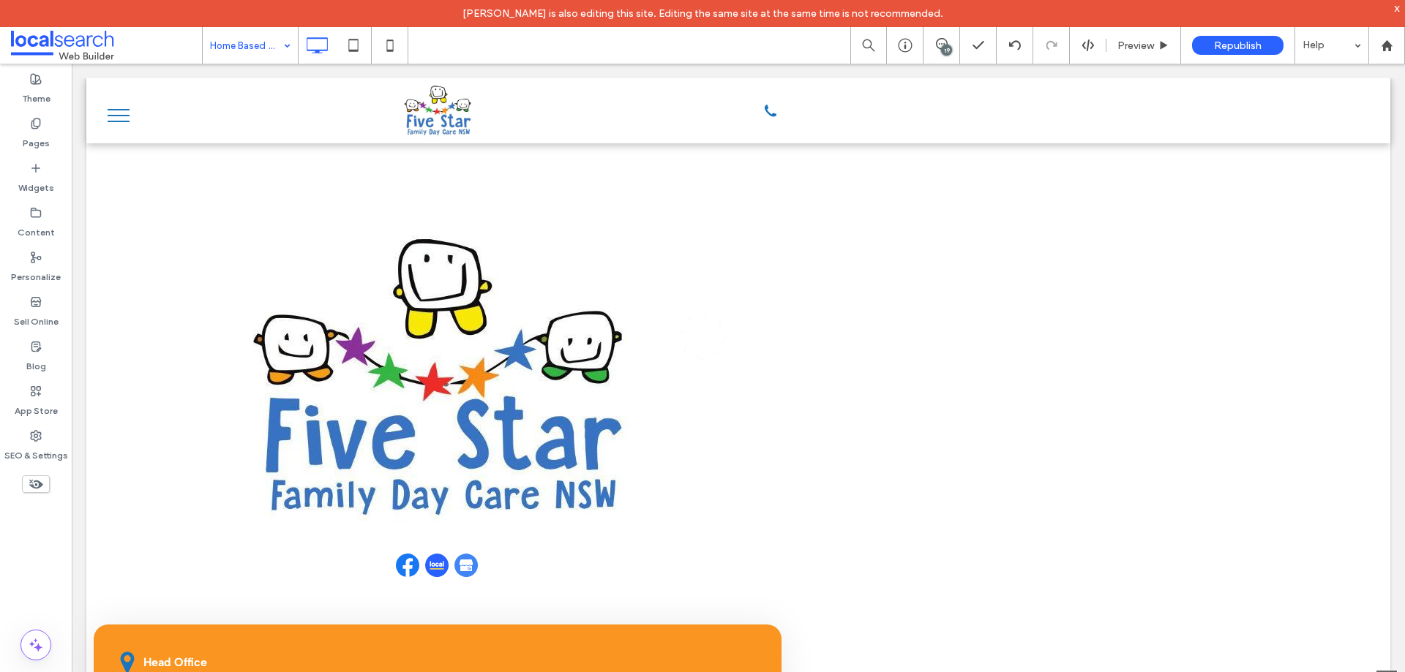
click at [284, 48] on div "Home Based Child Care Educator Positions in [GEOGRAPHIC_DATA]" at bounding box center [250, 45] width 95 height 37
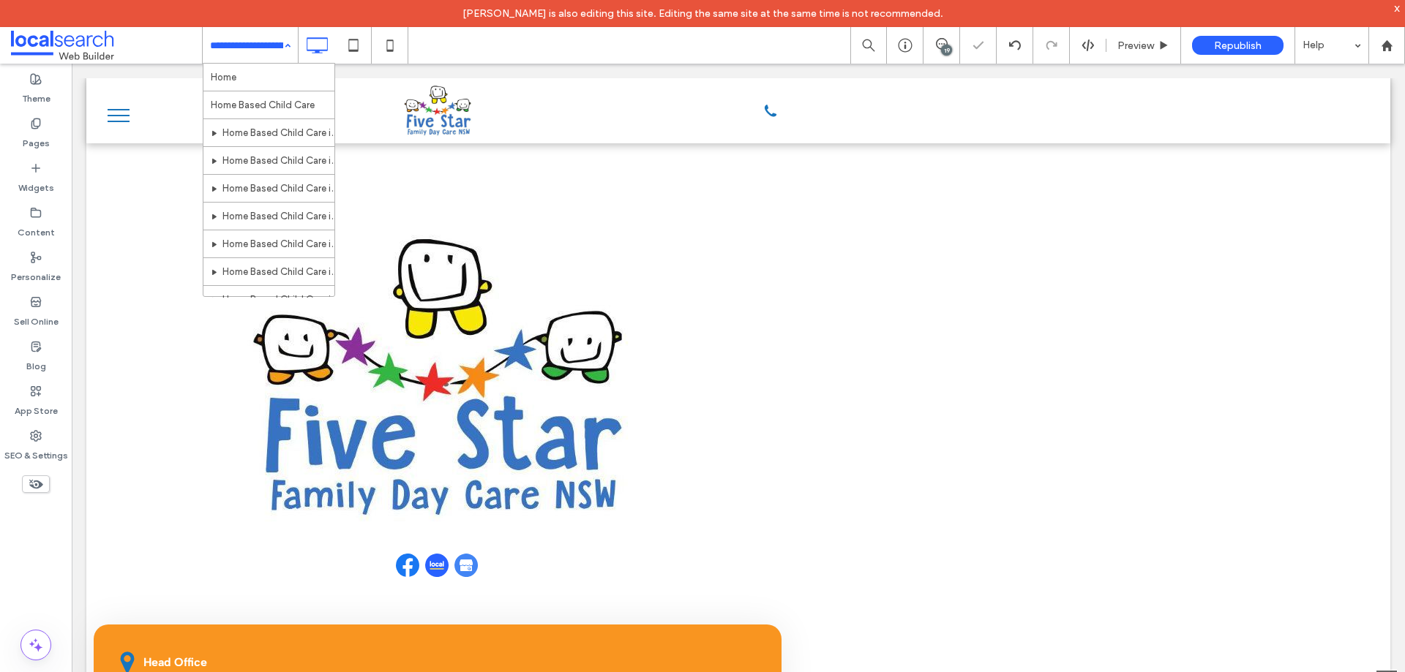
click at [250, 52] on input at bounding box center [246, 45] width 73 height 37
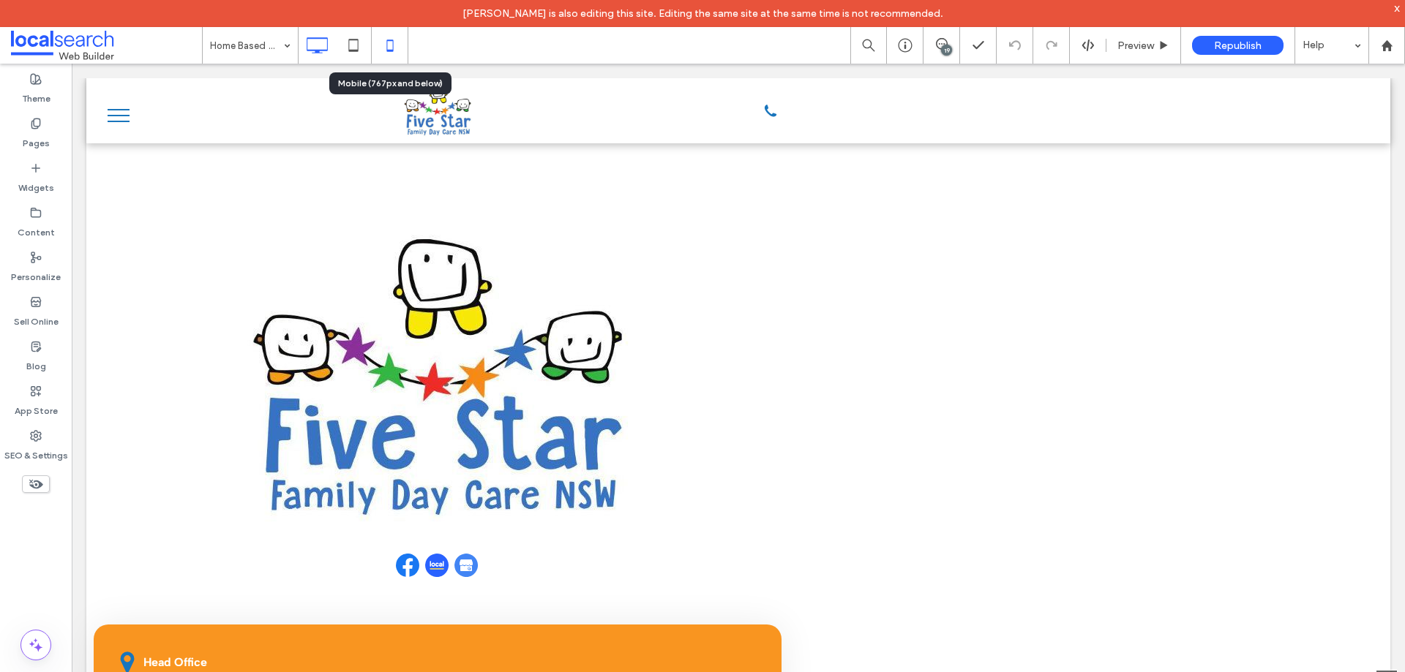
click at [389, 48] on icon at bounding box center [389, 45] width 29 height 29
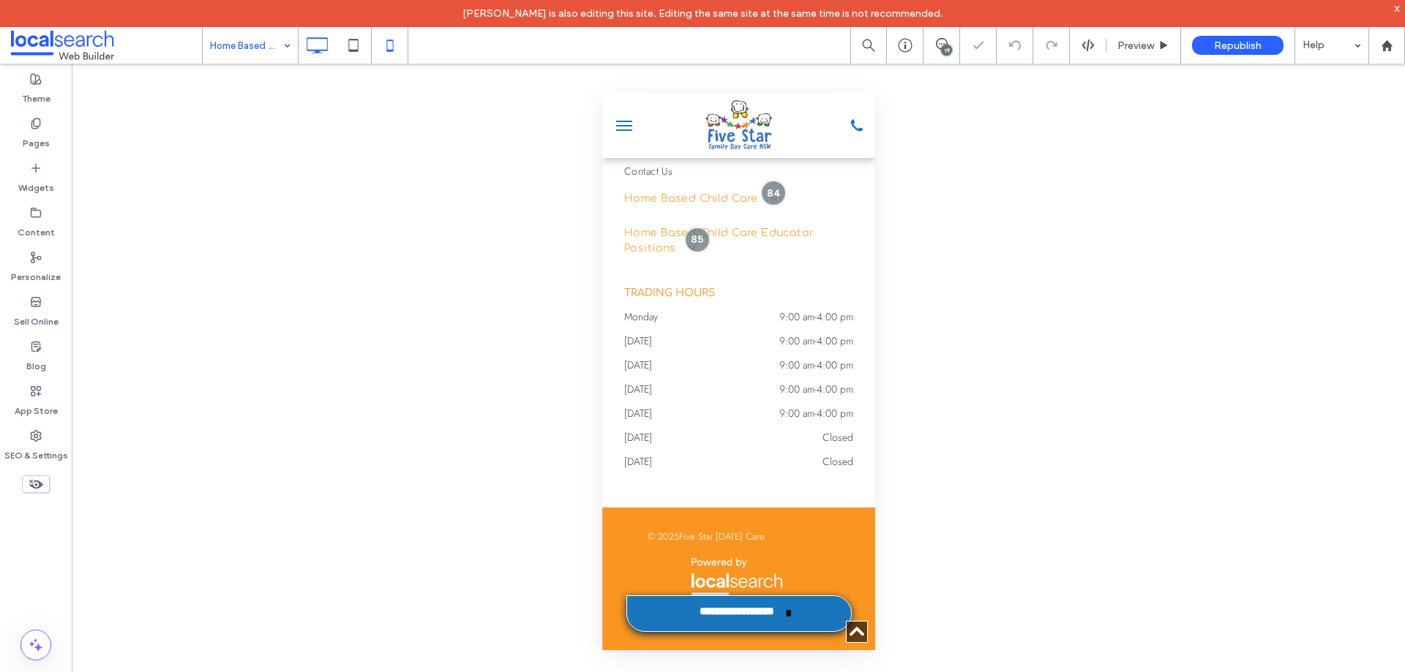
click at [321, 51] on icon at bounding box center [316, 45] width 29 height 29
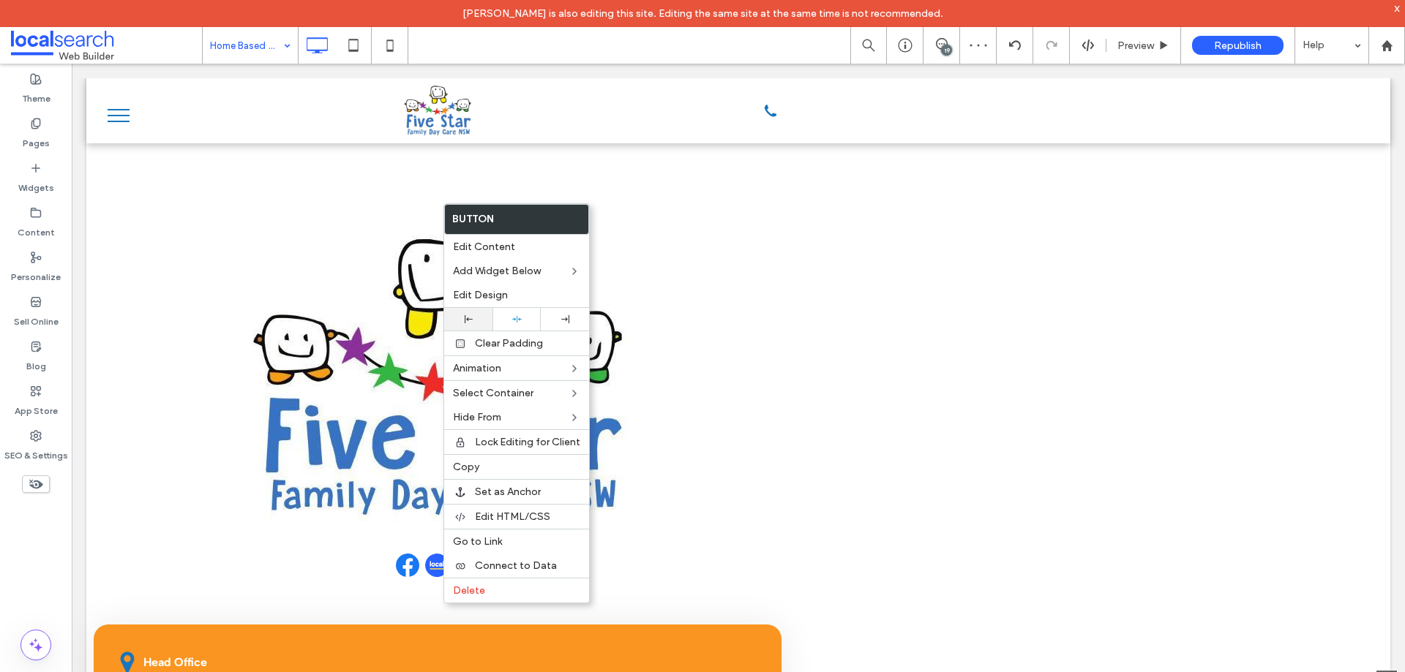
click at [458, 324] on div at bounding box center [468, 319] width 48 height 23
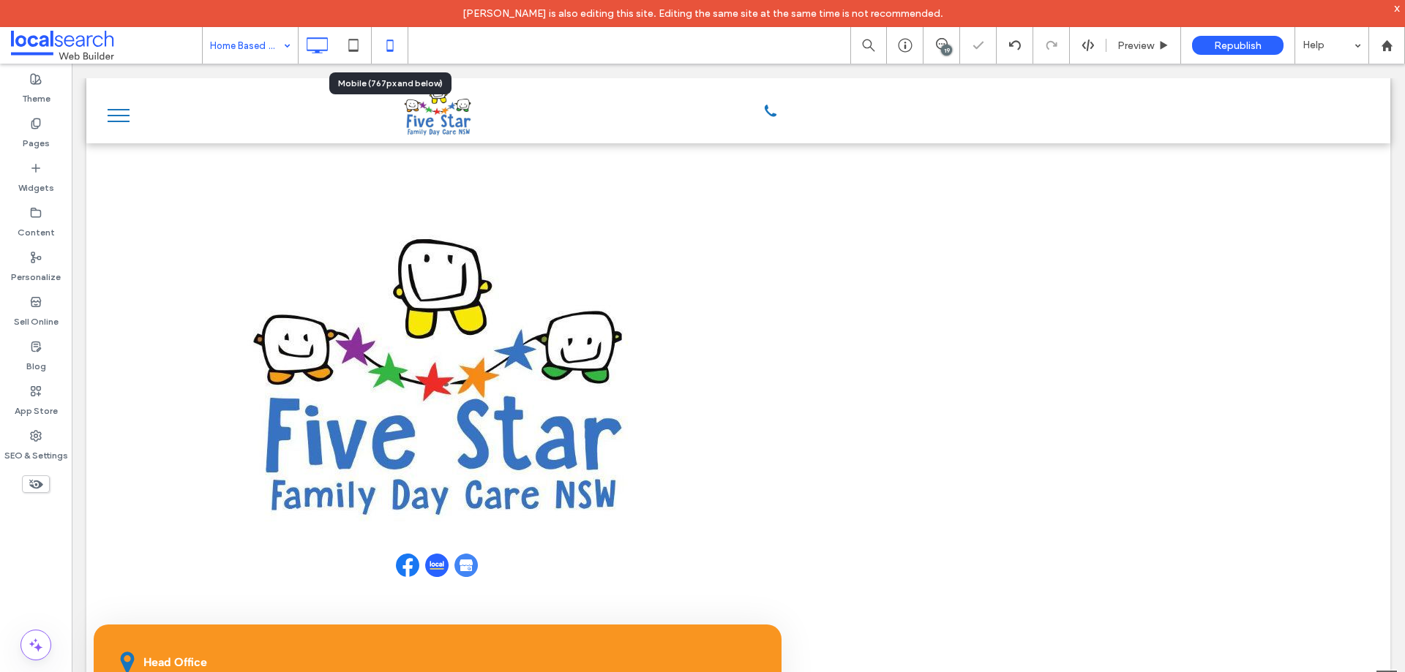
click at [394, 40] on icon at bounding box center [389, 45] width 29 height 29
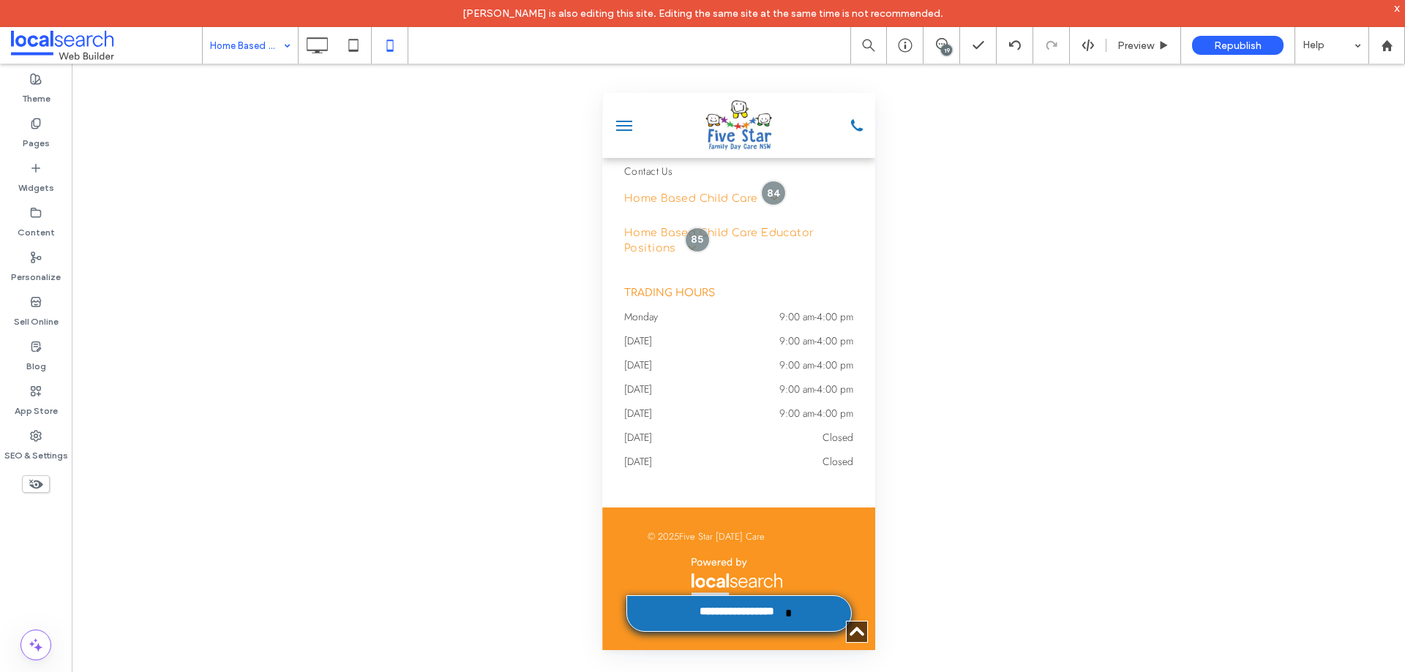
click at [21, 579] on div "Theme Pages Widgets Content Personalize Sell Online Blog App Store SEO & Settin…" at bounding box center [36, 382] width 72 height 636
click at [282, 42] on div "Home Based Child Care in [GEOGRAPHIC_DATA]" at bounding box center [250, 45] width 95 height 37
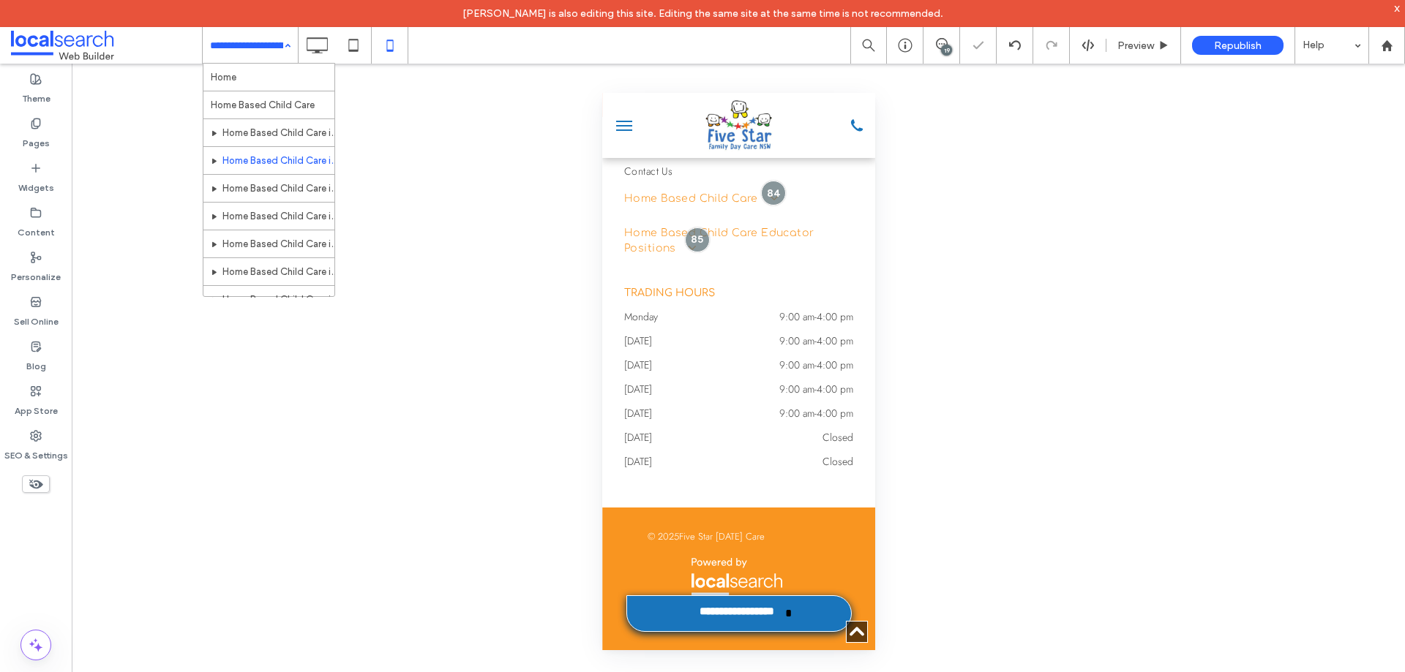
click at [288, 44] on div "Home Home Based Child Care Home Based Child Care in Newcastle Home Based Child …" at bounding box center [250, 45] width 95 height 37
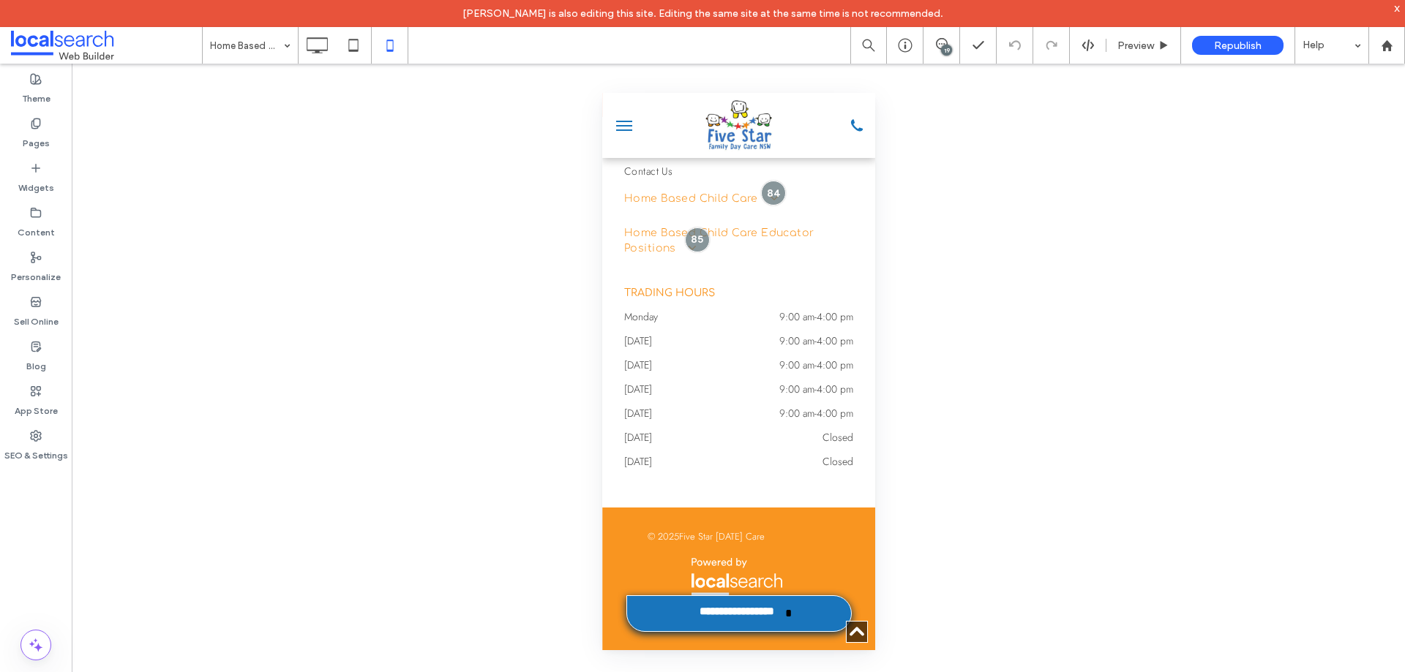
click at [252, 53] on input at bounding box center [246, 45] width 73 height 37
click at [27, 574] on div "Theme Pages Widgets Content Personalize Sell Online Blog App Store SEO & Settin…" at bounding box center [36, 382] width 72 height 636
click at [332, 48] on div at bounding box center [317, 45] width 37 height 29
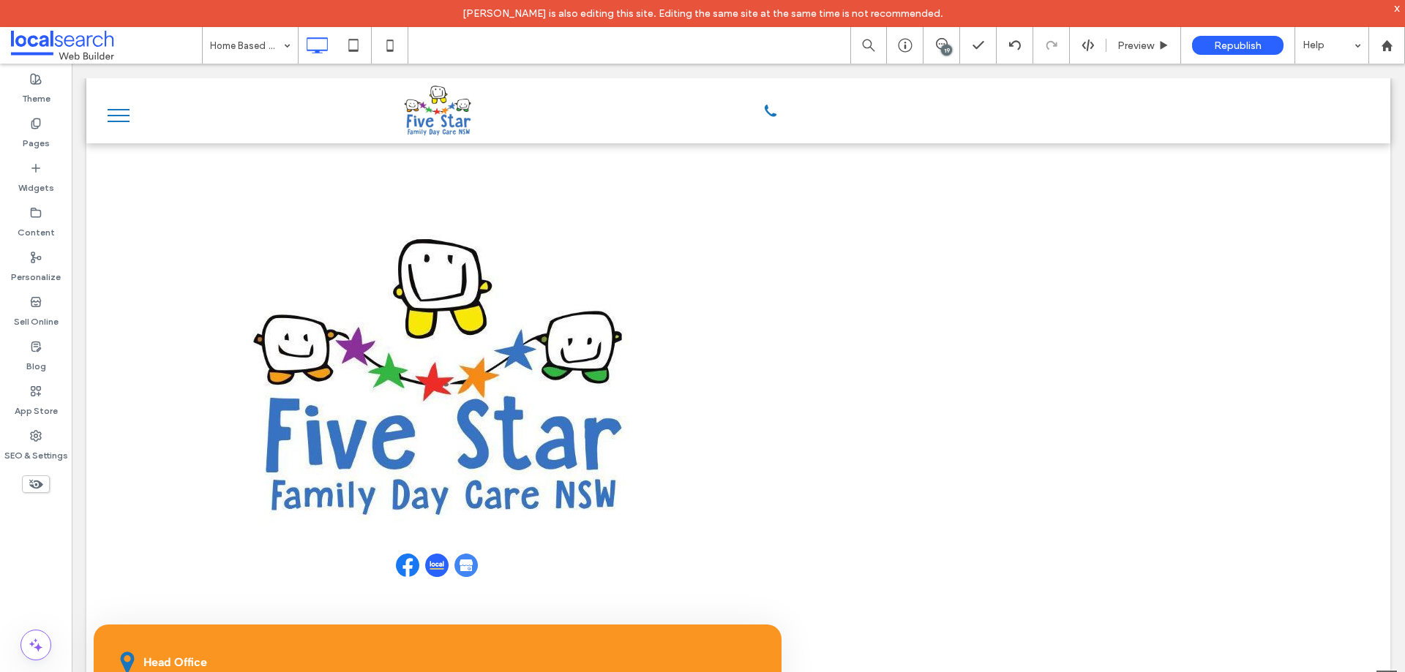
click at [23, 550] on div "Theme Pages Widgets Content Personalize Sell Online Blog App Store SEO & Settin…" at bounding box center [36, 382] width 72 height 636
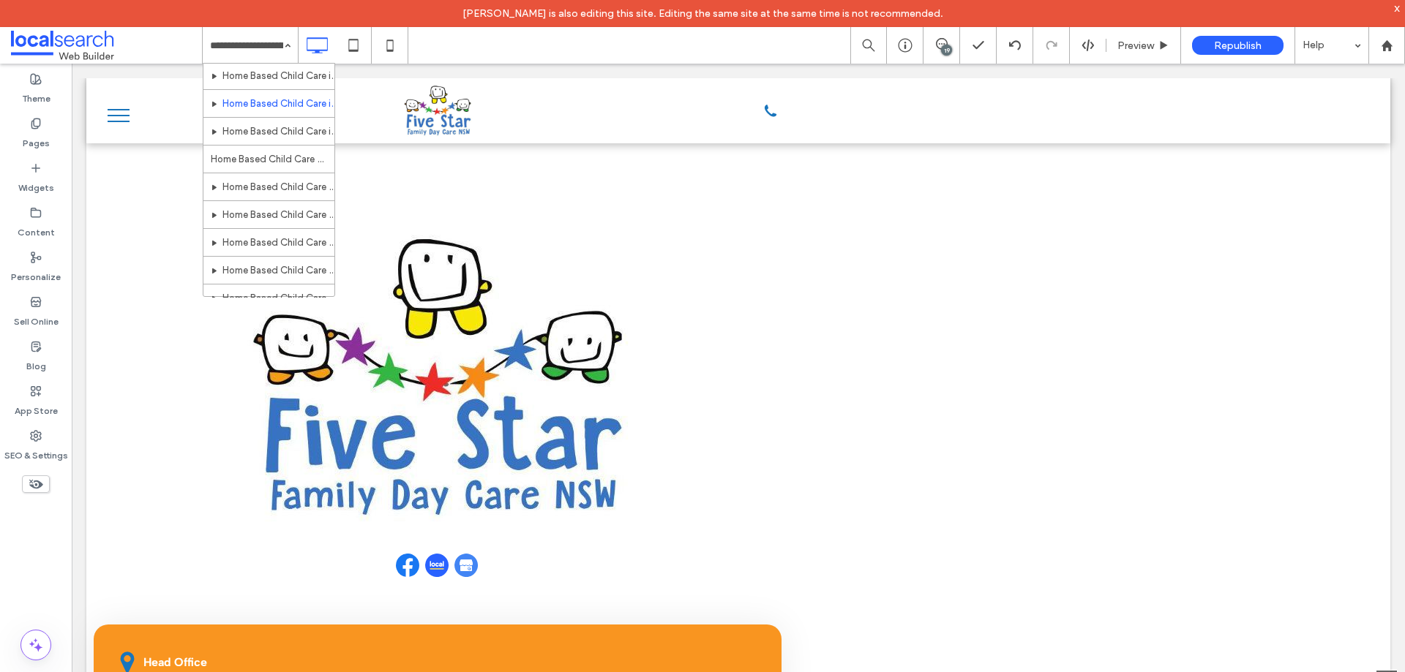
scroll to position [179, 0]
click at [279, 56] on div "Home Home Based Child Care Home Based Child Care in Newcastle Home Based Child …" at bounding box center [250, 45] width 95 height 37
click at [249, 45] on input at bounding box center [246, 45] width 73 height 37
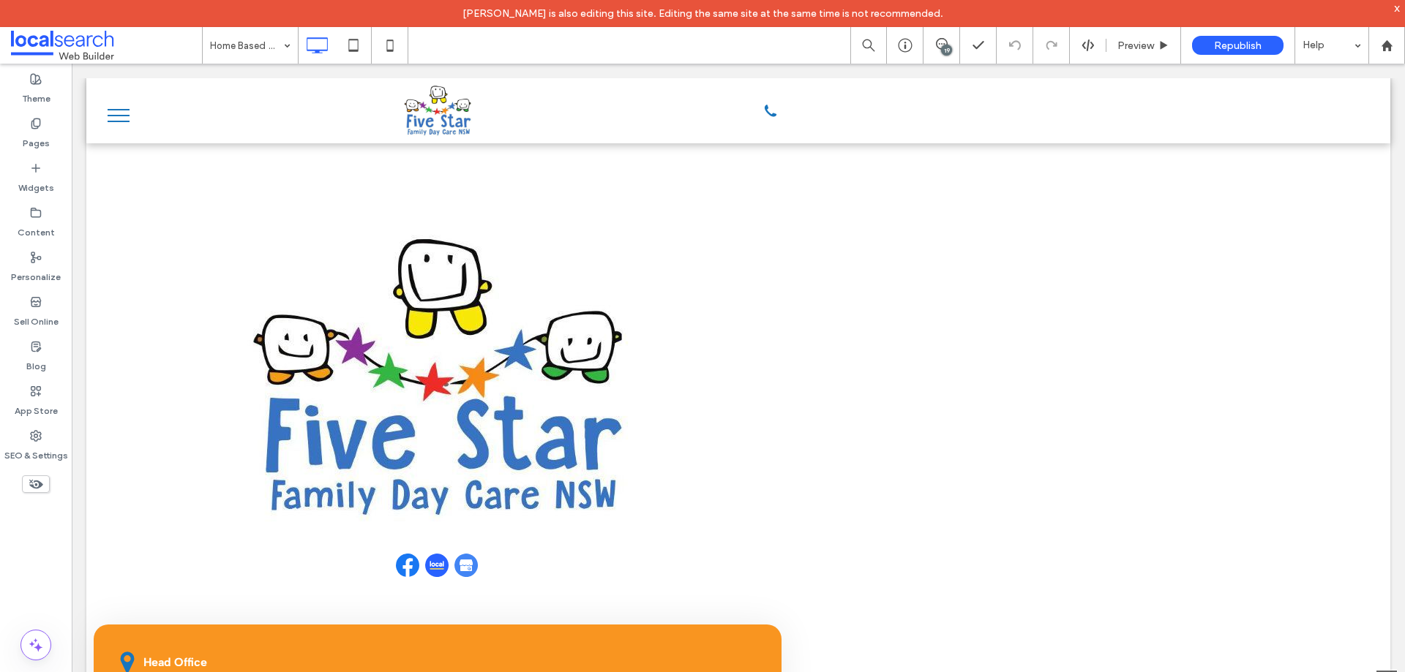
click at [252, 54] on input at bounding box center [246, 45] width 73 height 37
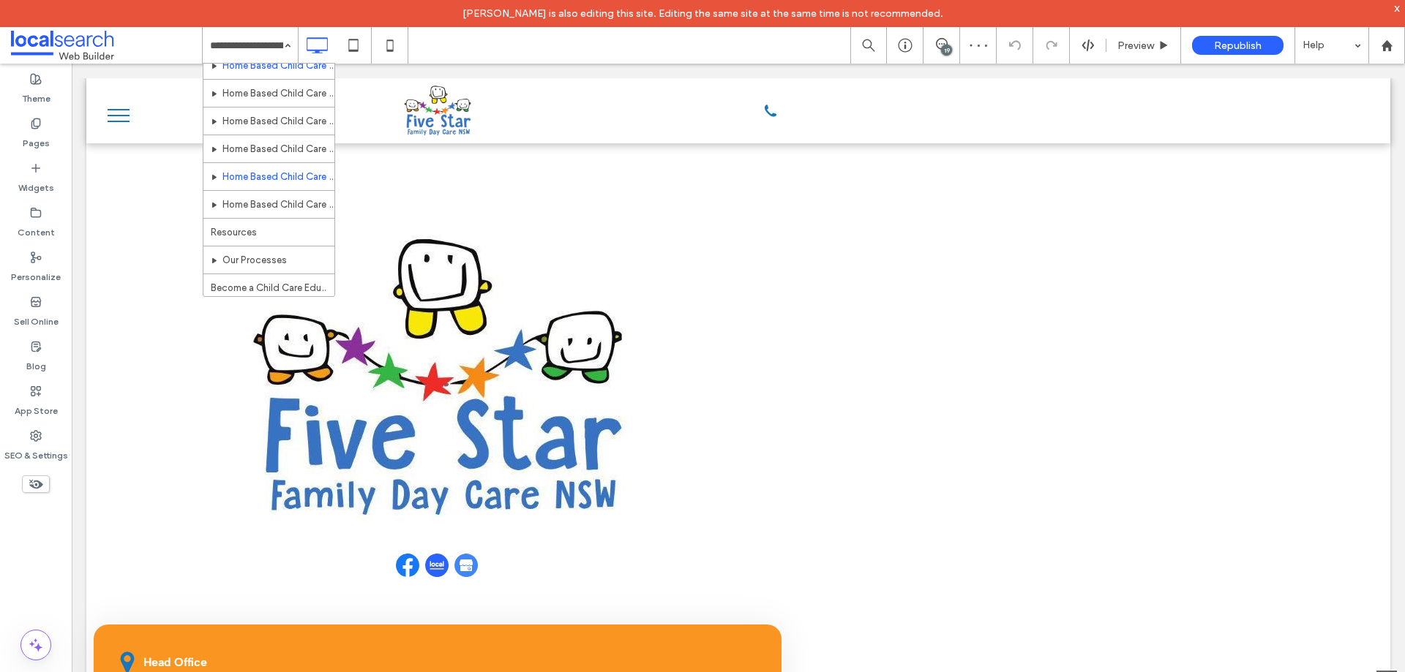
scroll to position [294, 0]
